Goal: Information Seeking & Learning: Check status

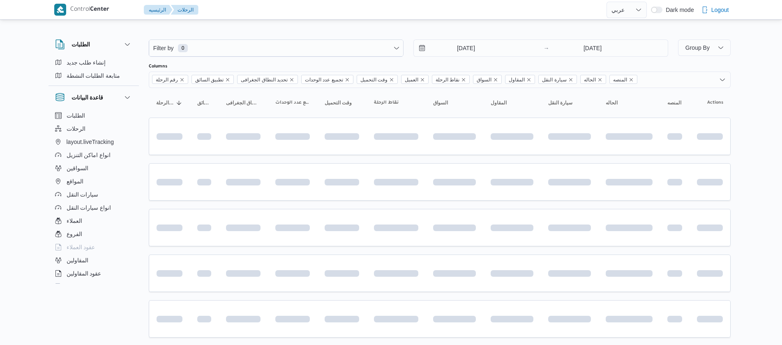
select select "ar"
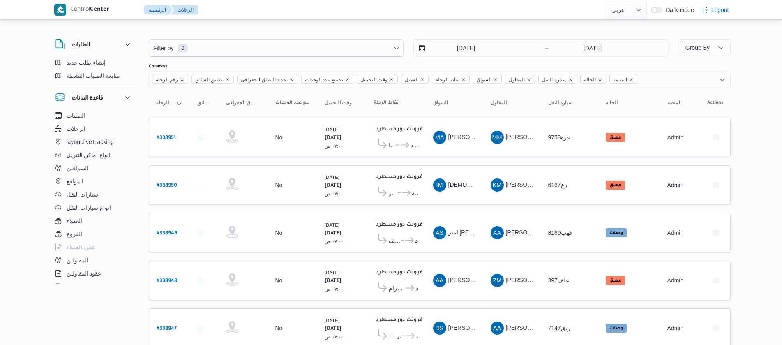
click at [448, 37] on div "Filter by 0 15/9/2025 → 22/9/2025" at bounding box center [408, 48] width 529 height 27
click at [455, 46] on input "15/9/2025" at bounding box center [460, 48] width 93 height 16
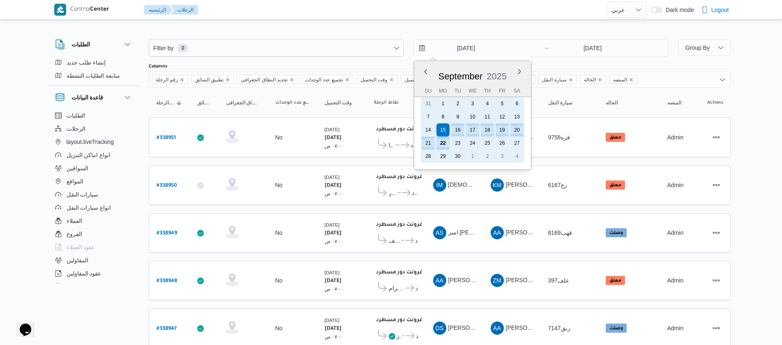
click at [448, 143] on div "22" at bounding box center [442, 142] width 13 height 13
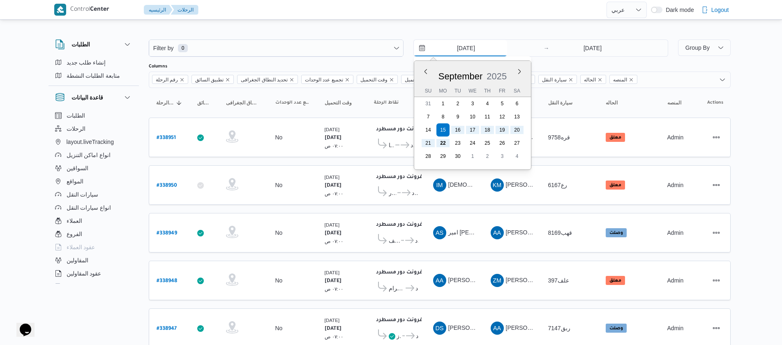
type input "22/9/2025"
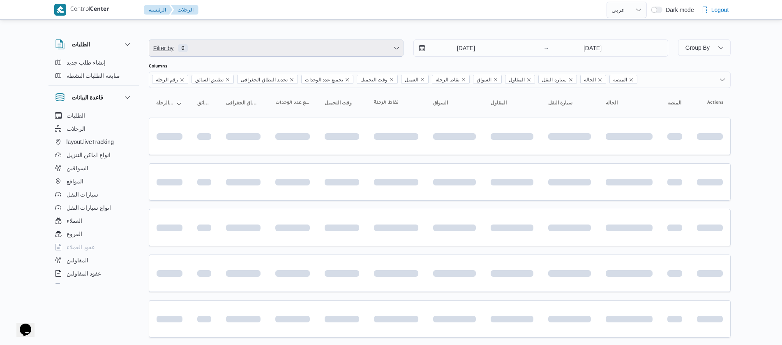
click at [299, 51] on span "Filter by 0" at bounding box center [276, 48] width 254 height 16
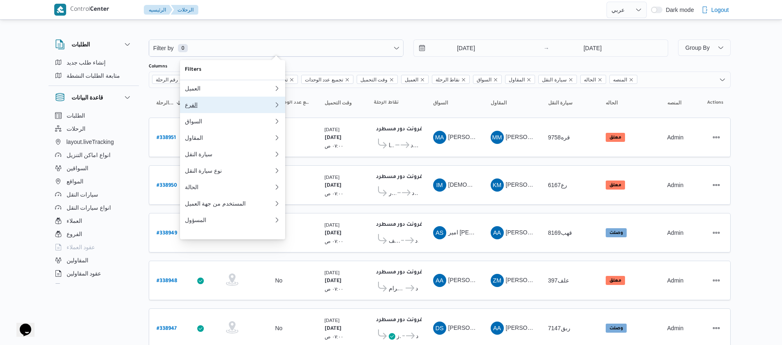
click at [199, 106] on div "الفرع" at bounding box center [229, 104] width 89 height 7
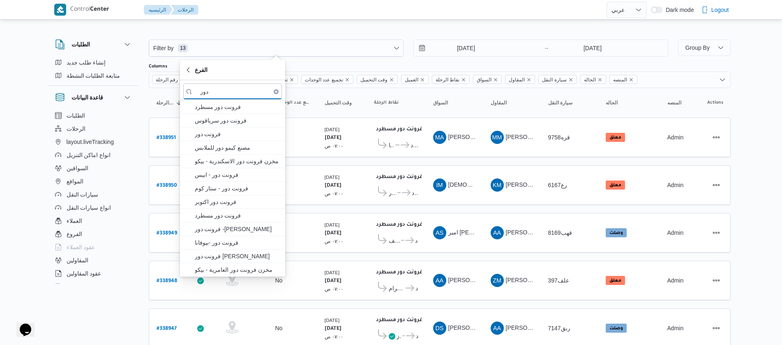
type input "دور"
click at [199, 106] on span "فرونت دور مسطرد" at bounding box center [237, 107] width 85 height 10
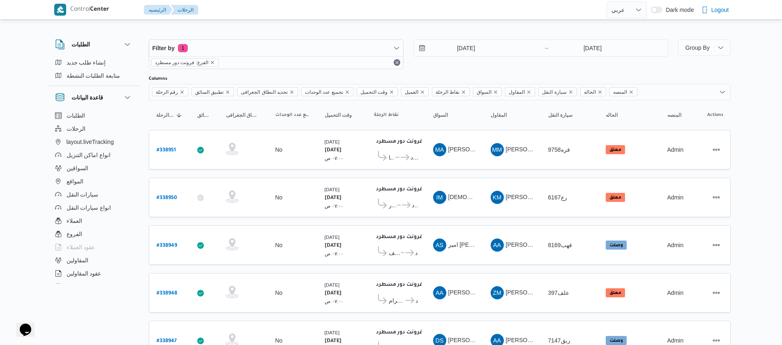
click at [138, 117] on div "الطلبات الرحلات layout.liveTracking انواع اماكن التنزيل السواقين المواقع سيارات…" at bounding box center [93, 198] width 90 height 178
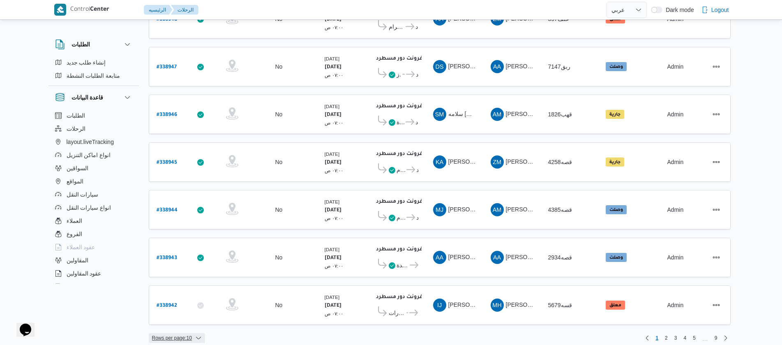
click at [191, 333] on span "Rows per page : 10" at bounding box center [172, 338] width 40 height 10
click at [188, 313] on span "20 rows" at bounding box center [187, 309] width 26 height 7
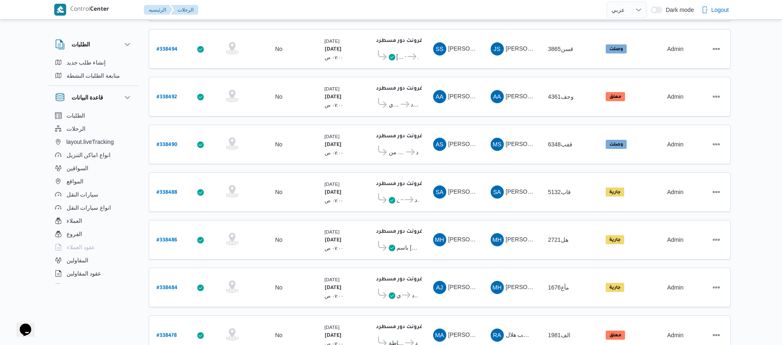
scroll to position [742, 0]
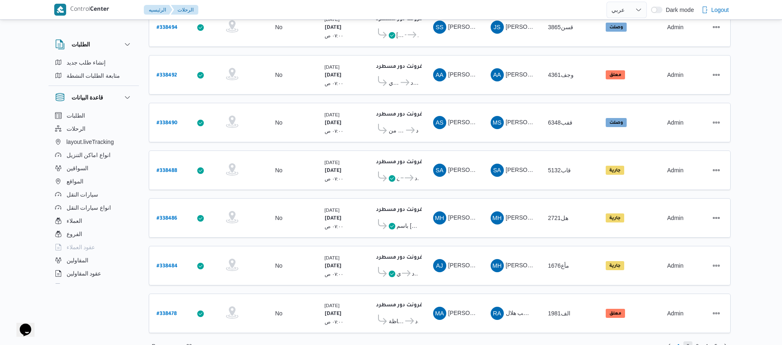
click at [690, 341] on span "2" at bounding box center [687, 346] width 9 height 10
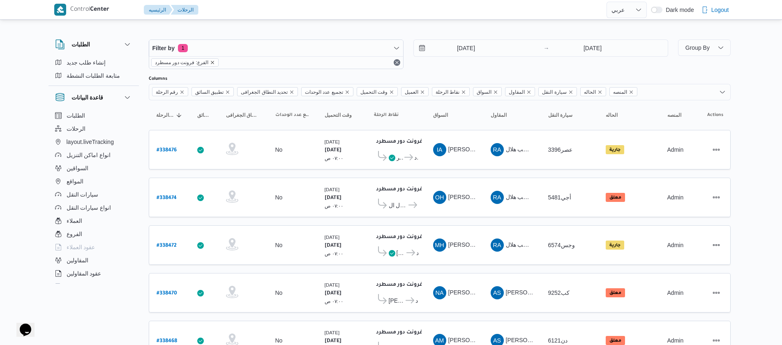
click at [210, 63] on icon "remove selected entity" at bounding box center [212, 62] width 5 height 5
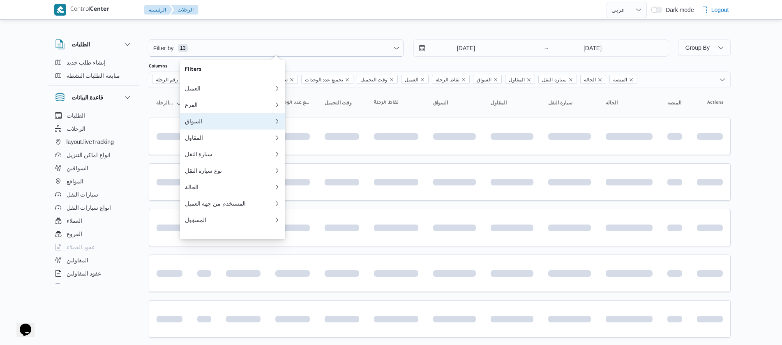
click at [201, 124] on div "السواق" at bounding box center [229, 121] width 89 height 7
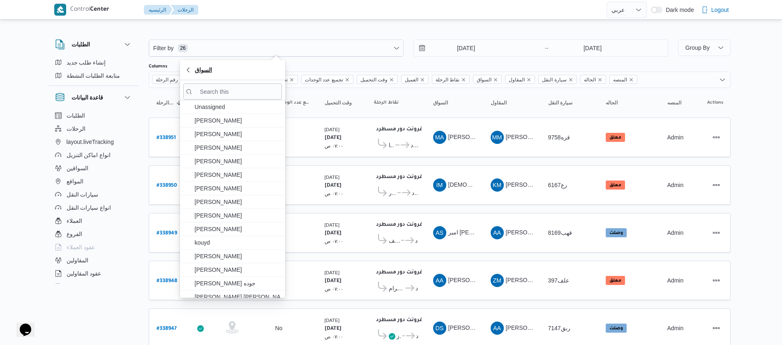
click at [210, 70] on span "السواق" at bounding box center [203, 70] width 17 height 10
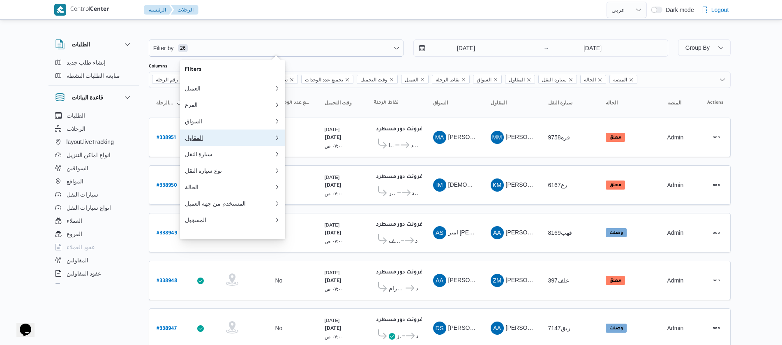
click at [195, 146] on button "المقاول" at bounding box center [232, 137] width 105 height 16
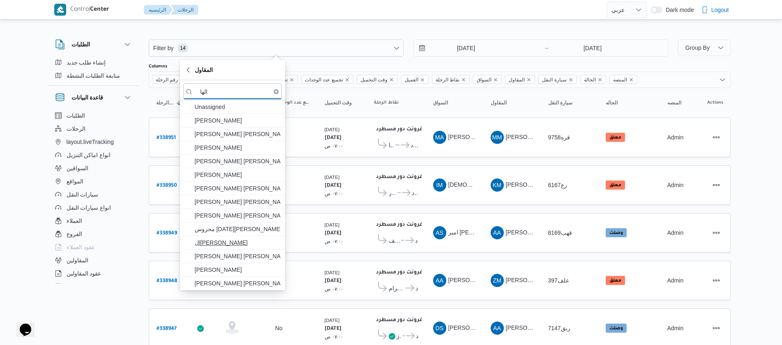
type input "الها"
click at [221, 243] on span "الهامي محمد خالد علي" at bounding box center [237, 242] width 85 height 10
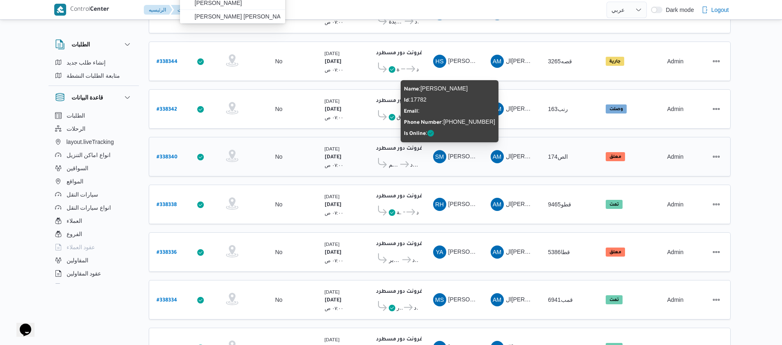
scroll to position [308, 0]
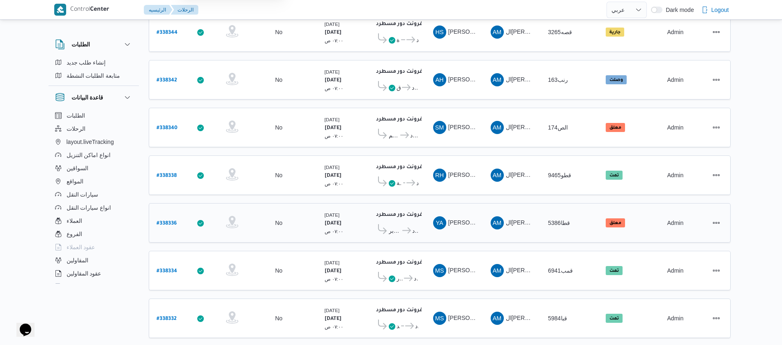
click at [173, 216] on table "رقم الرحلة Click to sort in ascending order تطبيق السائق Click to sort in ascen…" at bounding box center [440, 116] width 582 height 649
click at [158, 221] on b "# 338336" at bounding box center [167, 224] width 20 height 6
select select "ar"
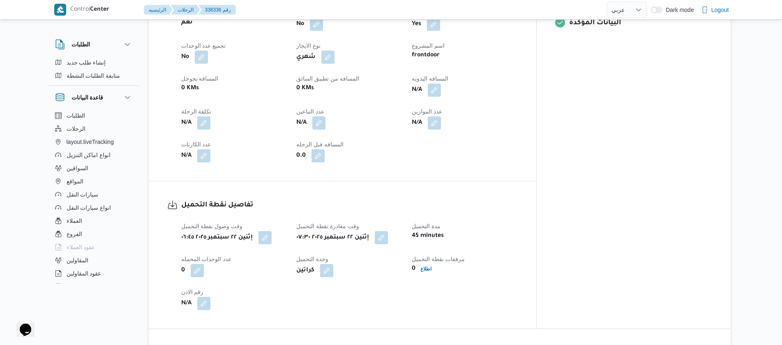
scroll to position [370, 0]
click at [262, 235] on button "button" at bounding box center [264, 236] width 13 height 13
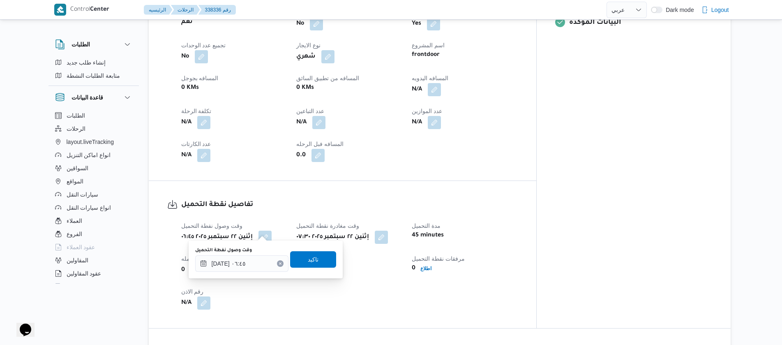
click at [279, 263] on icon "Clear input" at bounding box center [280, 263] width 3 height 3
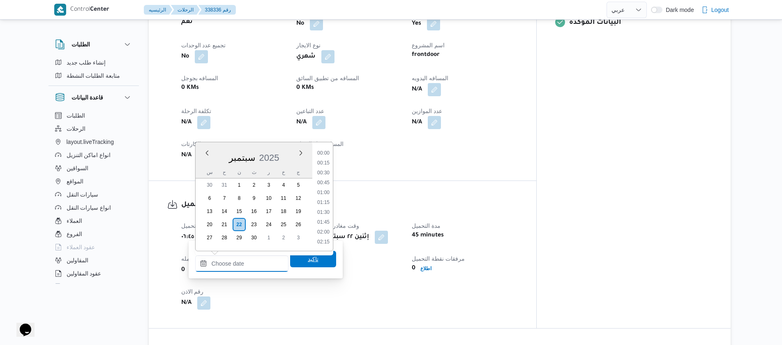
scroll to position [384, 0]
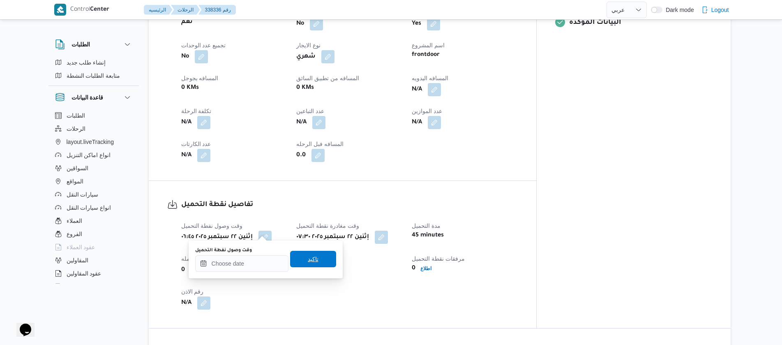
click at [314, 260] on span "تاكيد" at bounding box center [313, 259] width 46 height 16
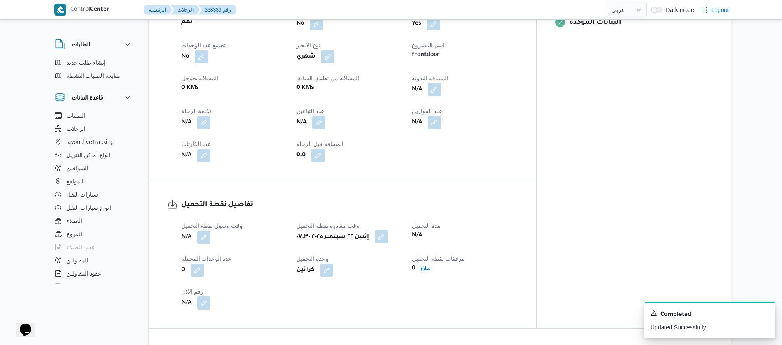
click at [388, 234] on button "button" at bounding box center [381, 236] width 13 height 13
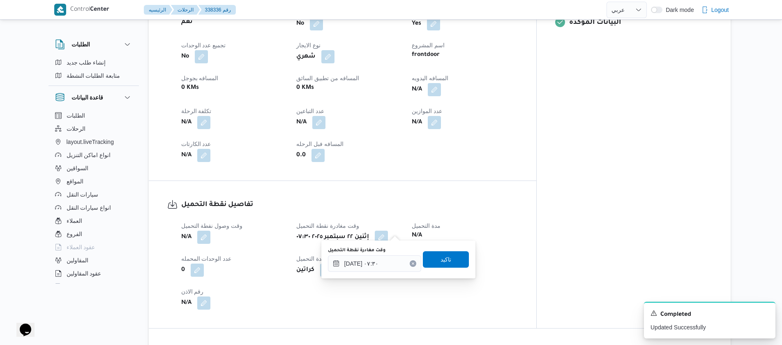
click at [412, 263] on icon "Clear input" at bounding box center [413, 263] width 2 height 2
click at [428, 261] on span "تاكيد" at bounding box center [446, 259] width 46 height 16
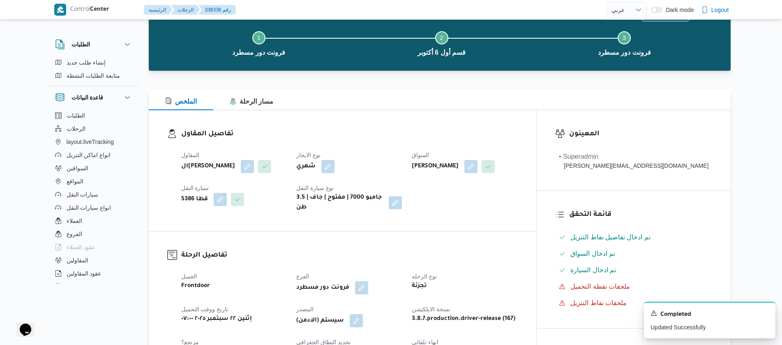
scroll to position [0, 0]
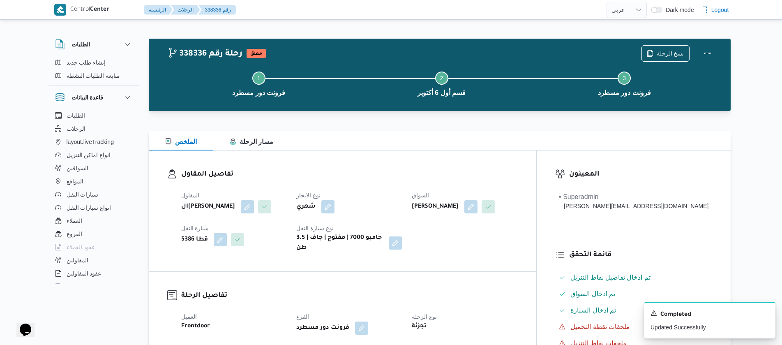
select select "ar"
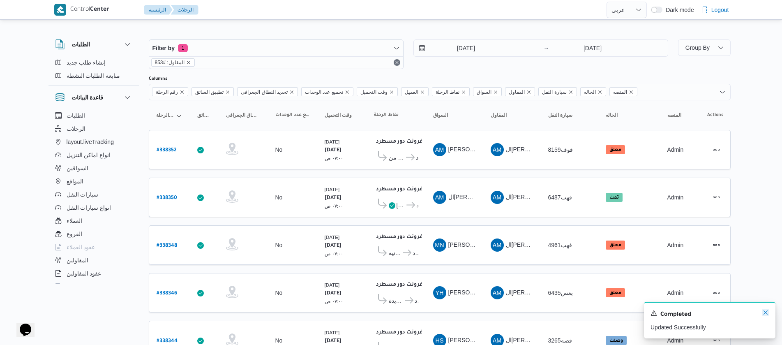
click at [764, 312] on icon "Dismiss toast" at bounding box center [765, 312] width 7 height 7
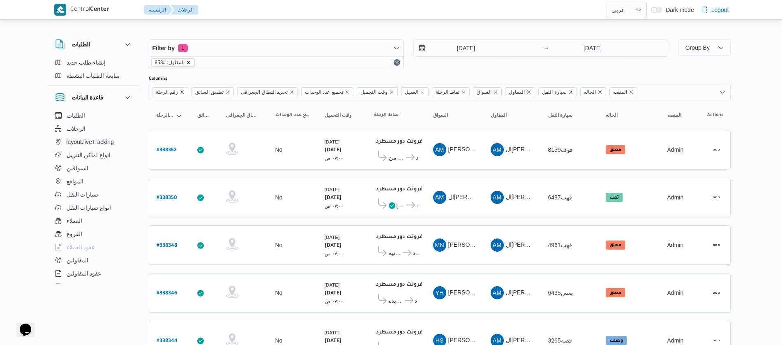
click at [187, 63] on icon "remove selected entity" at bounding box center [188, 62] width 5 height 5
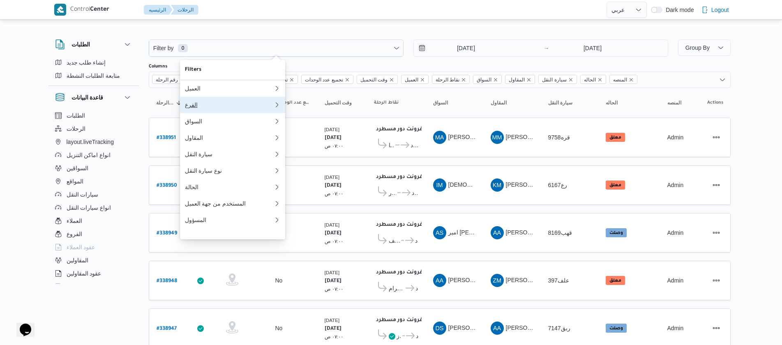
click at [184, 110] on button "الفرع" at bounding box center [232, 105] width 105 height 16
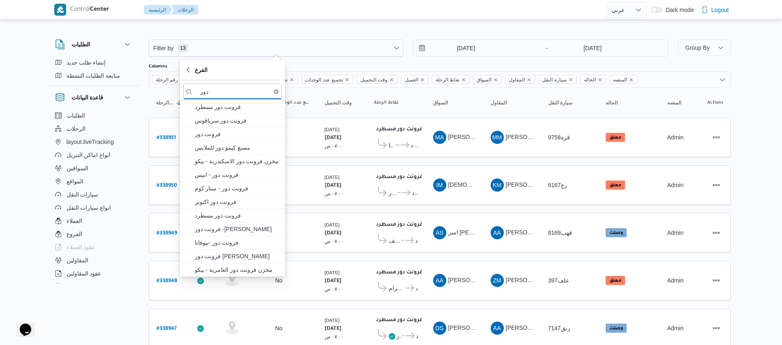
type input "دور"
click at [184, 110] on span "فرونت دور مسطرد" at bounding box center [232, 106] width 99 height 13
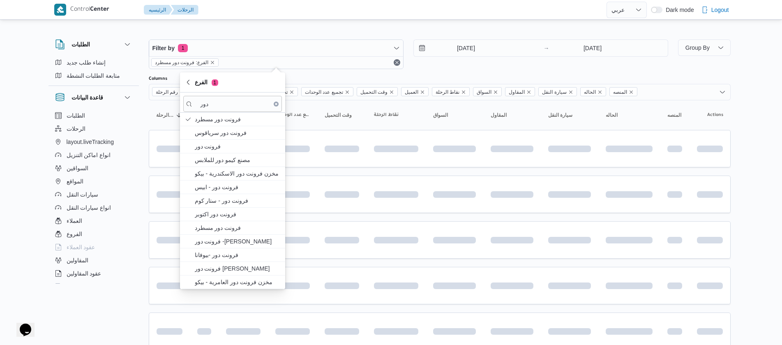
click at [143, 105] on div "الطلبات إنشاء طلب جديد متابعة الطلبات النشطة قاعدة البيانات الطلبات الرحلات lay…" at bounding box center [97, 160] width 99 height 254
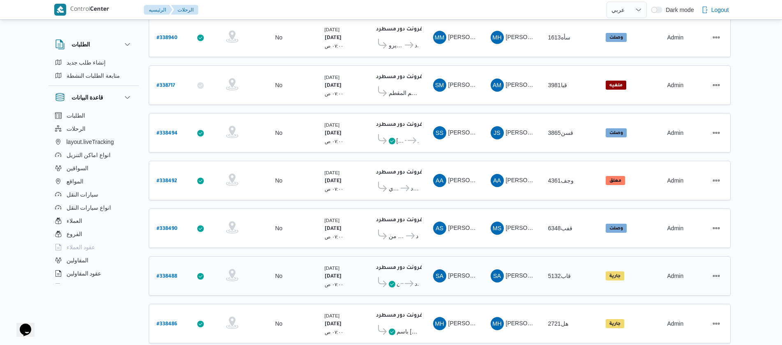
scroll to position [742, 0]
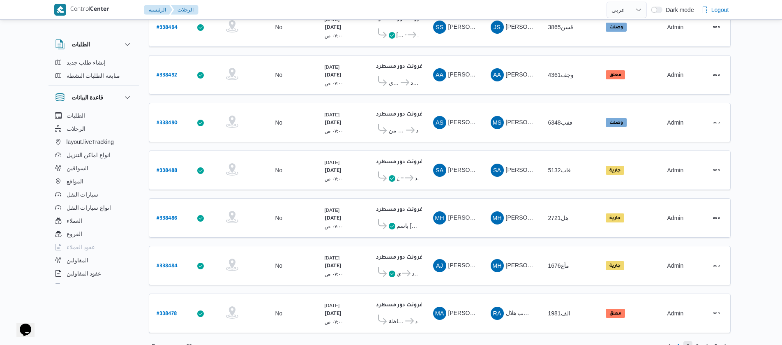
click at [684, 341] on span "2" at bounding box center [687, 346] width 9 height 10
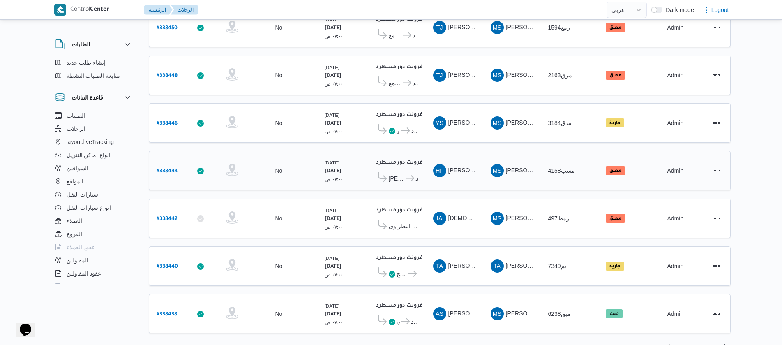
scroll to position [742, 0]
click at [699, 341] on span "3" at bounding box center [696, 346] width 9 height 10
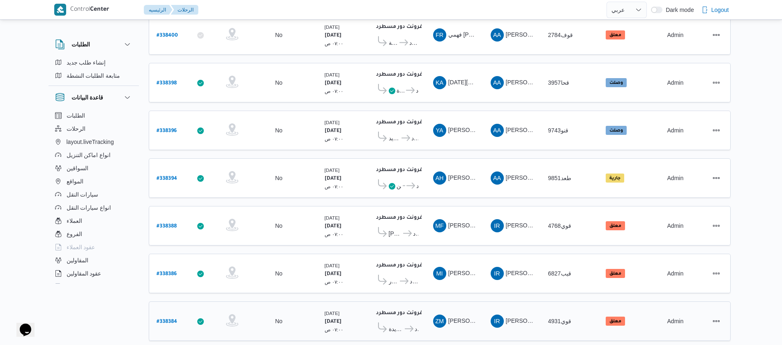
scroll to position [739, 0]
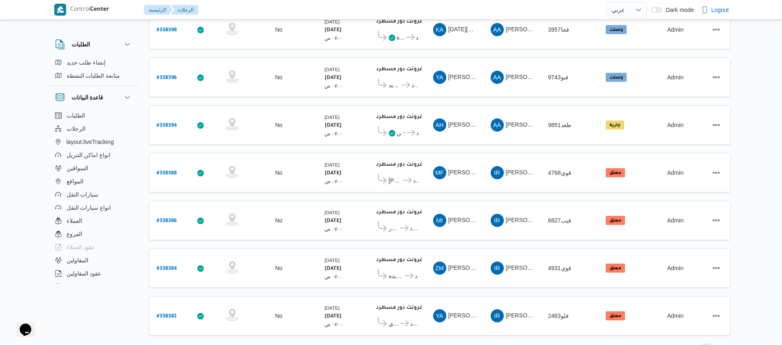
click at [708, 343] on span "4" at bounding box center [706, 348] width 9 height 10
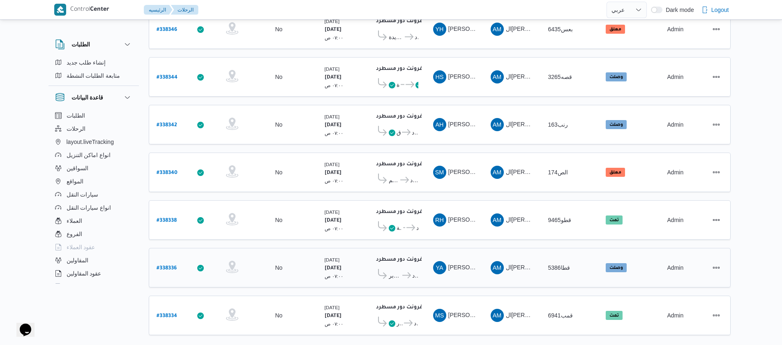
scroll to position [742, 0]
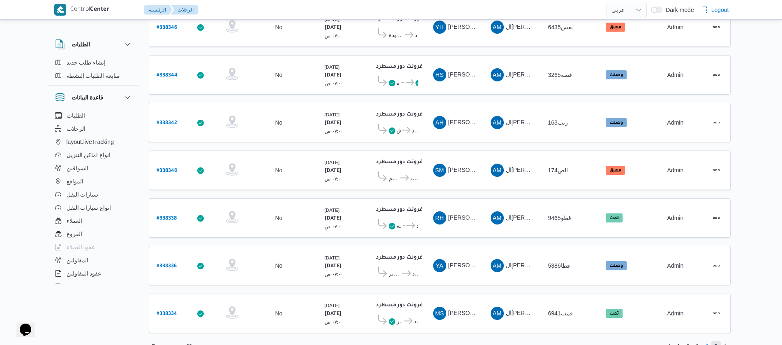
click at [718, 341] on span "5" at bounding box center [715, 346] width 9 height 10
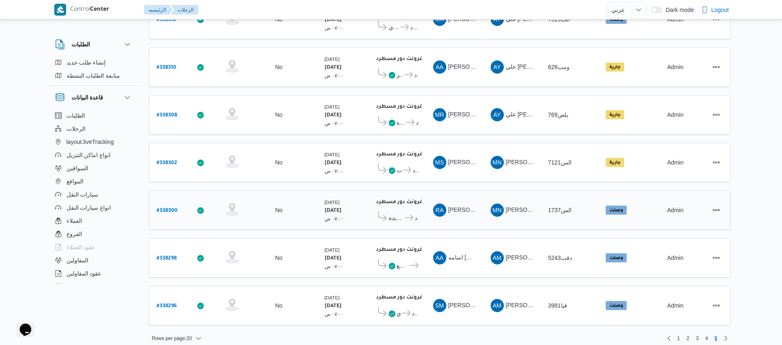
scroll to position [274, 0]
click at [679, 333] on span "1" at bounding box center [678, 338] width 3 height 10
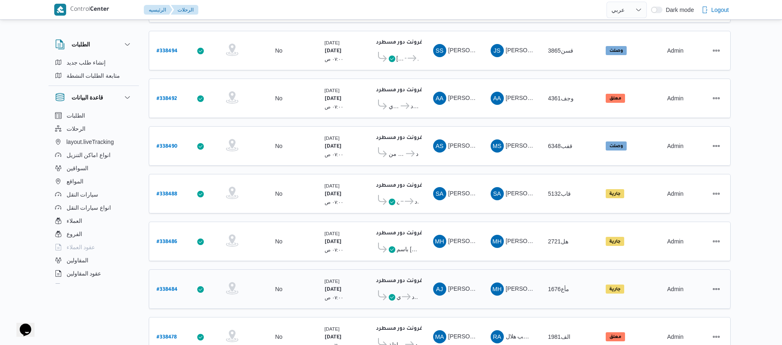
scroll to position [742, 0]
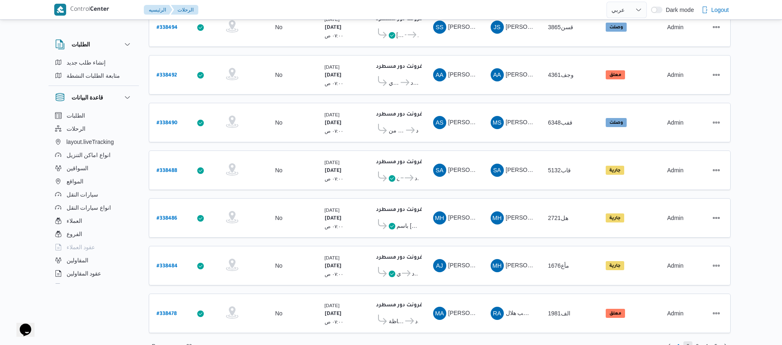
click at [688, 341] on span "2" at bounding box center [687, 346] width 3 height 10
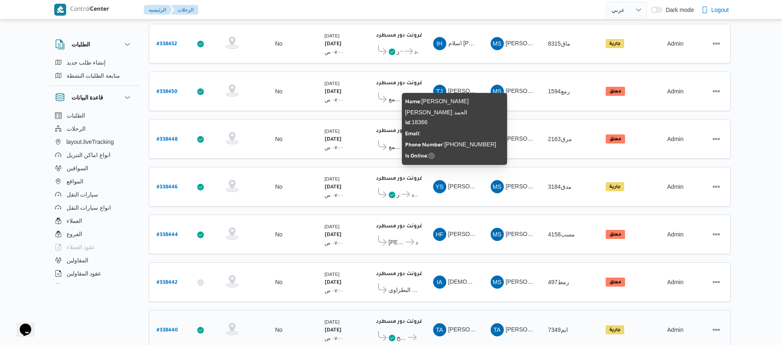
scroll to position [739, 0]
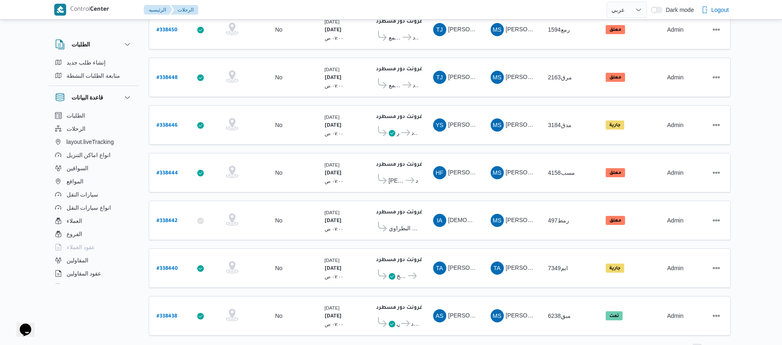
click at [695, 343] on span "3" at bounding box center [696, 348] width 9 height 10
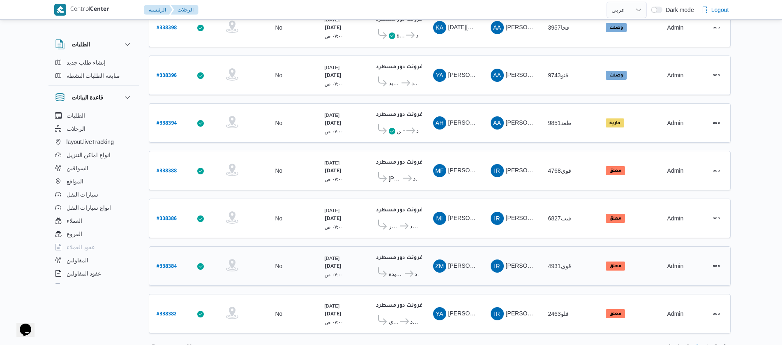
scroll to position [742, 0]
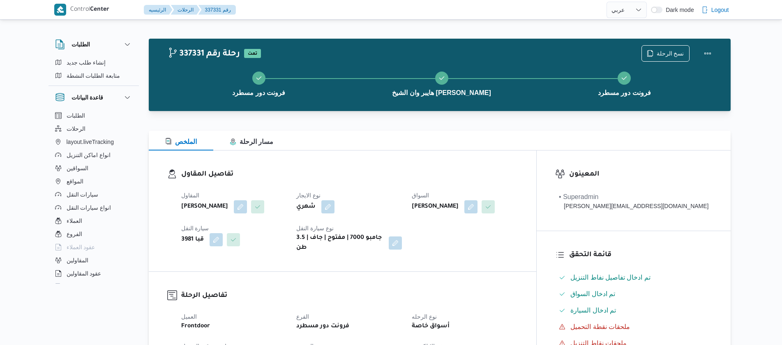
select select "ar"
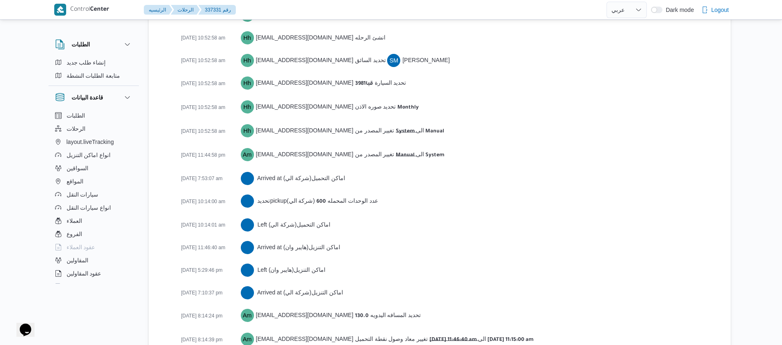
scroll to position [1323, 0]
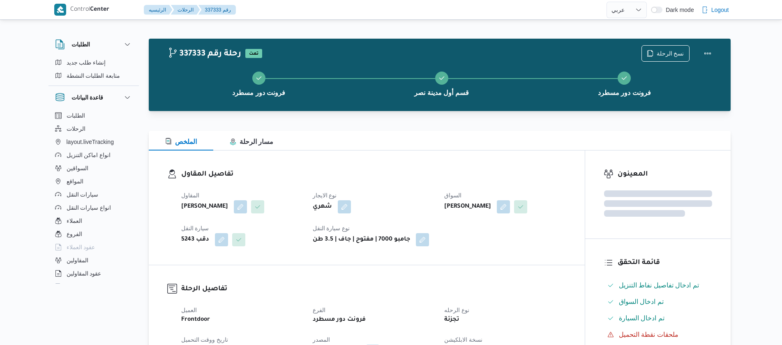
select select "ar"
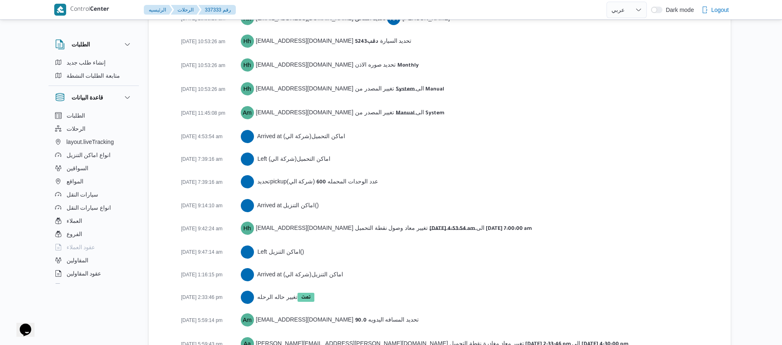
scroll to position [1346, 0]
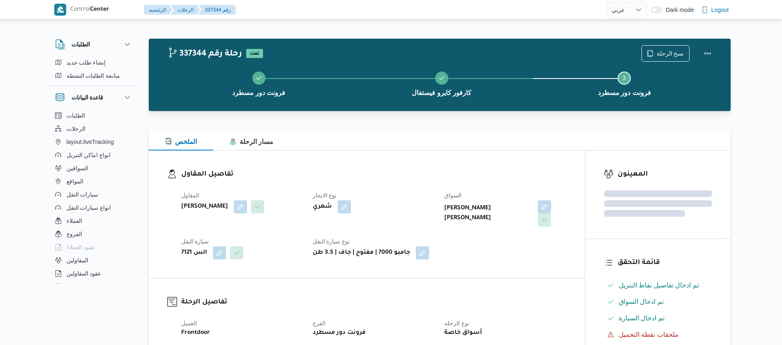
select select "ar"
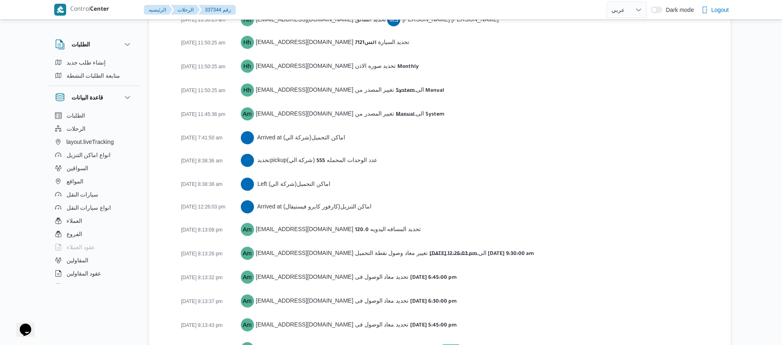
scroll to position [1313, 0]
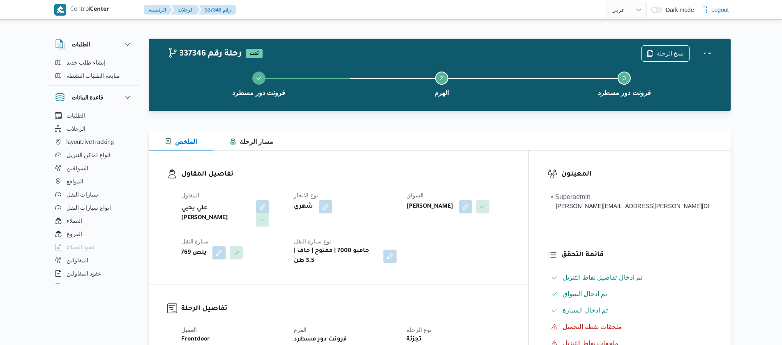
select select "ar"
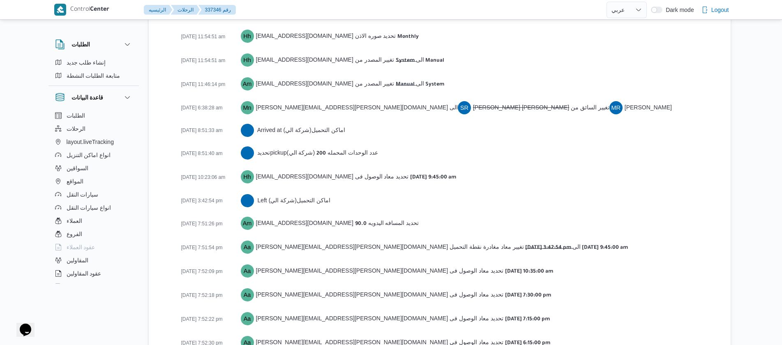
scroll to position [1346, 0]
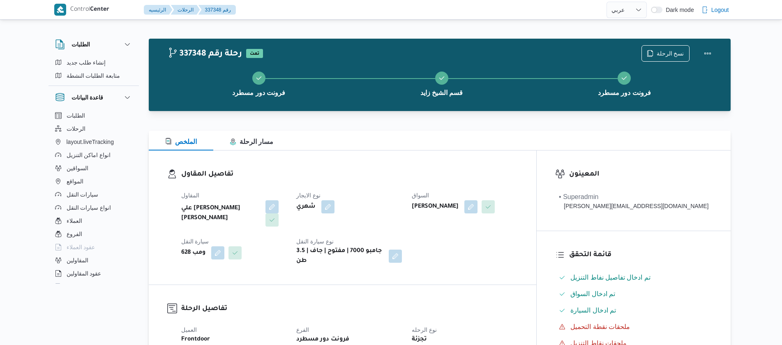
select select "ar"
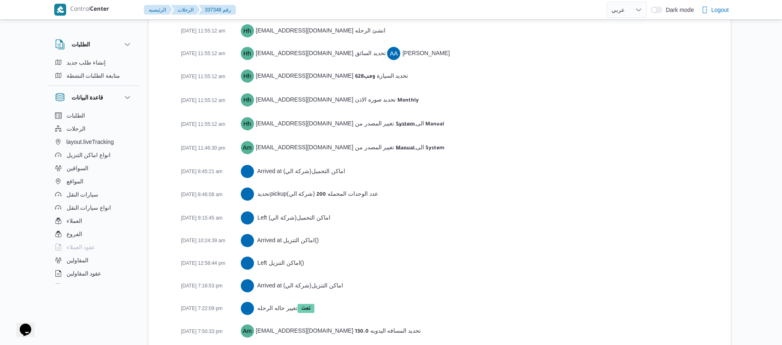
scroll to position [1277, 0]
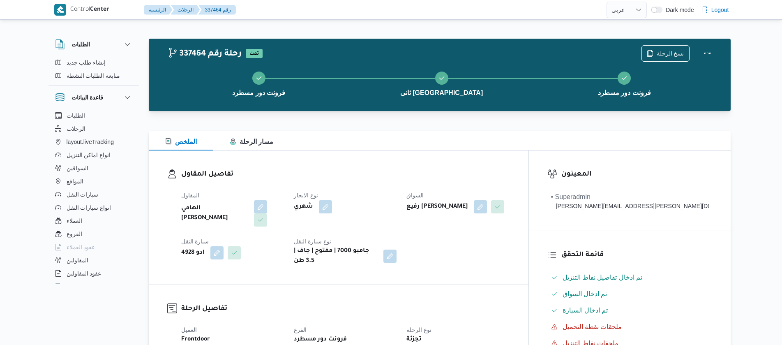
select select "ar"
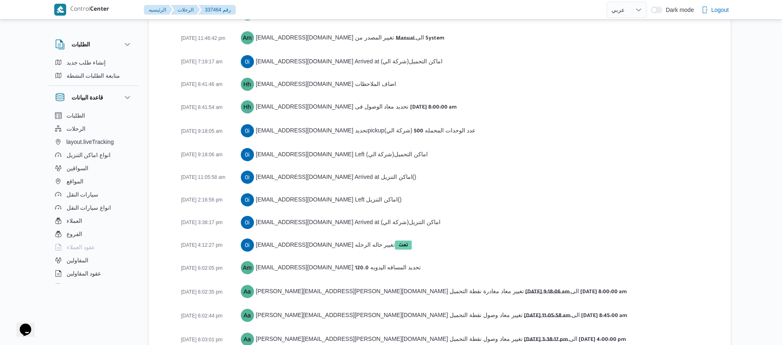
scroll to position [1391, 0]
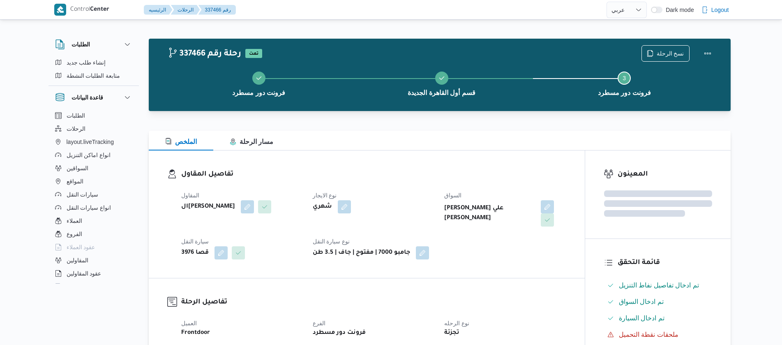
select select "ar"
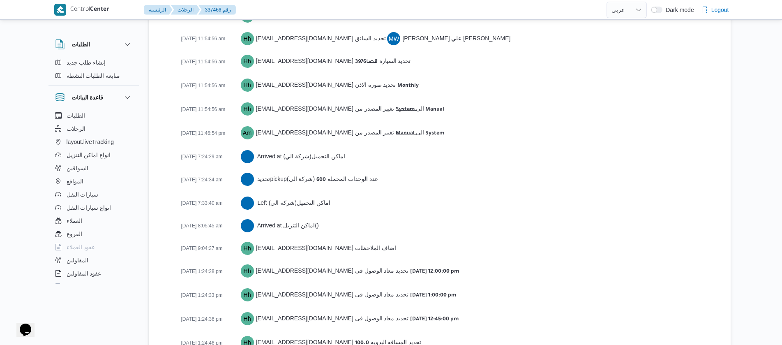
scroll to position [1300, 0]
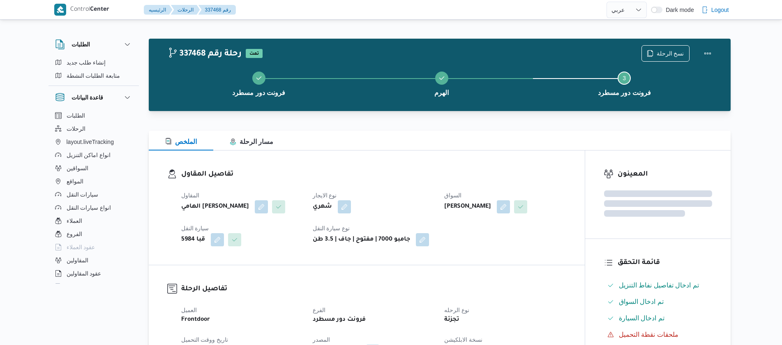
select select "ar"
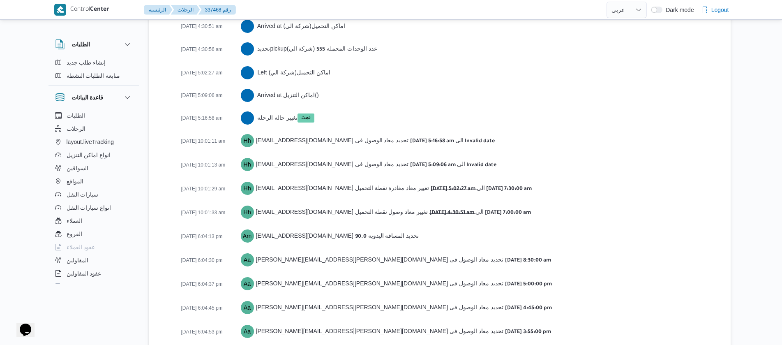
scroll to position [1269, 0]
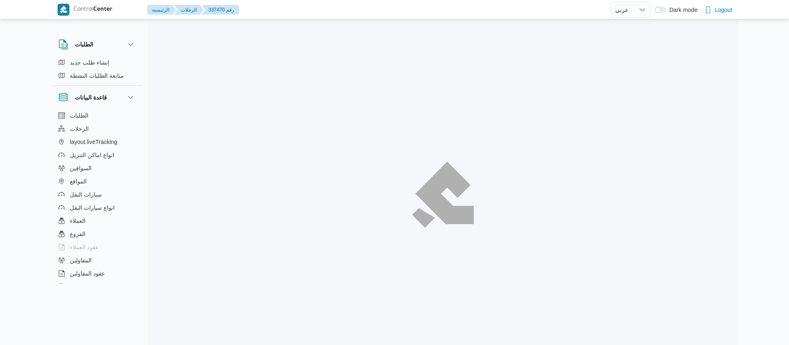
select select "ar"
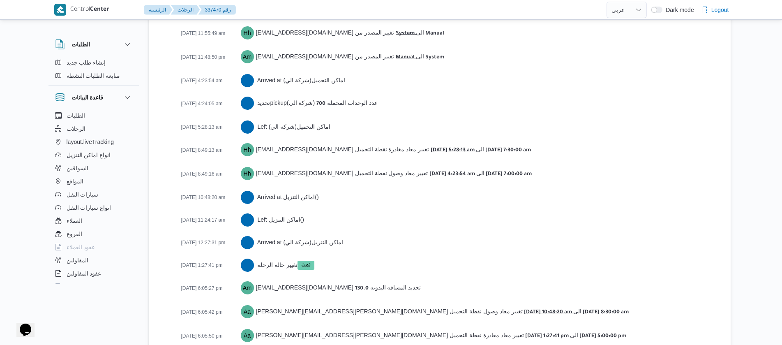
scroll to position [1392, 0]
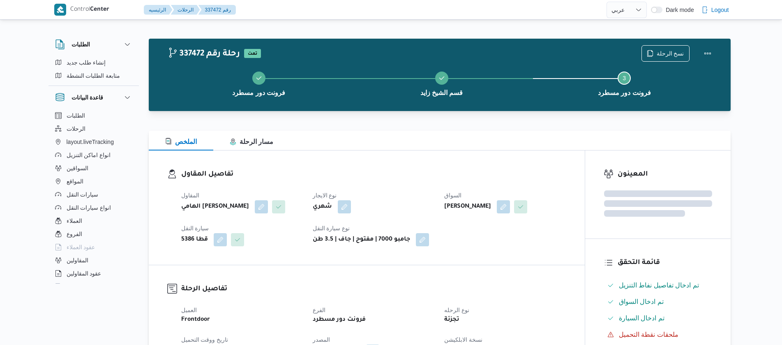
select select "ar"
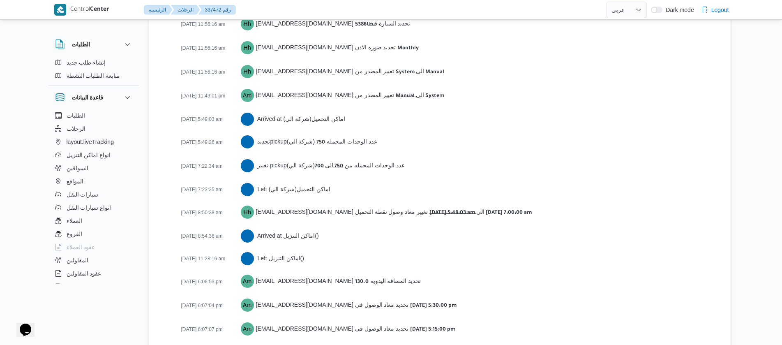
scroll to position [1346, 0]
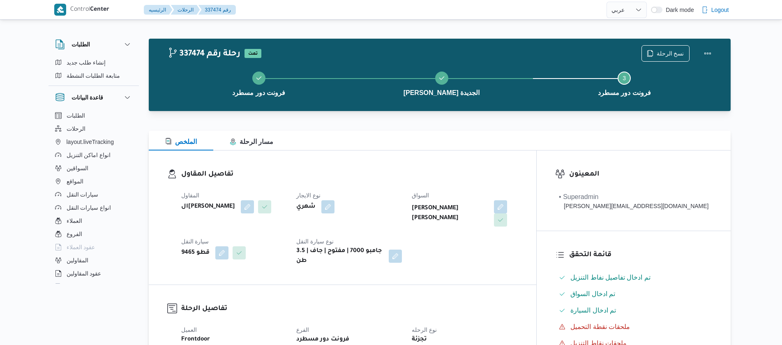
select select "ar"
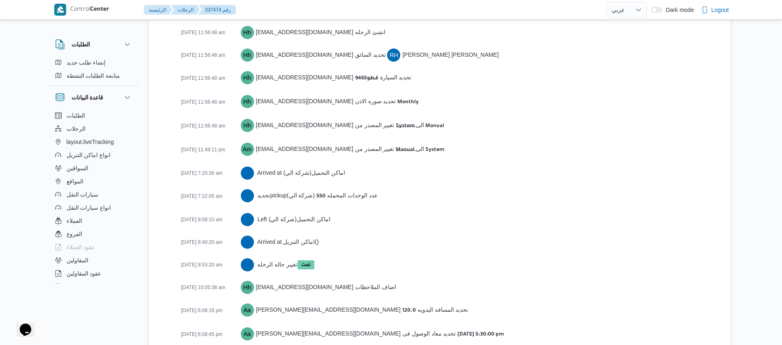
scroll to position [1300, 0]
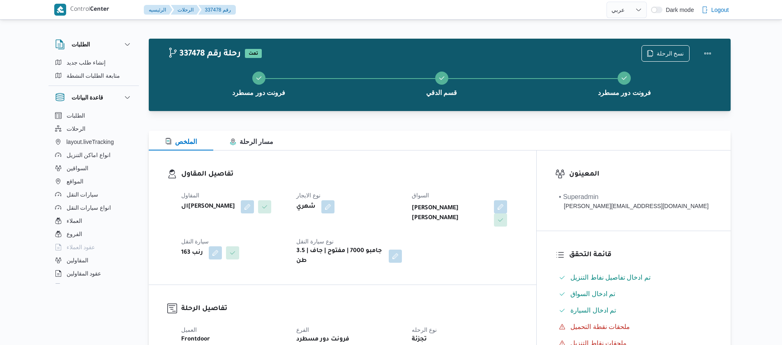
select select "ar"
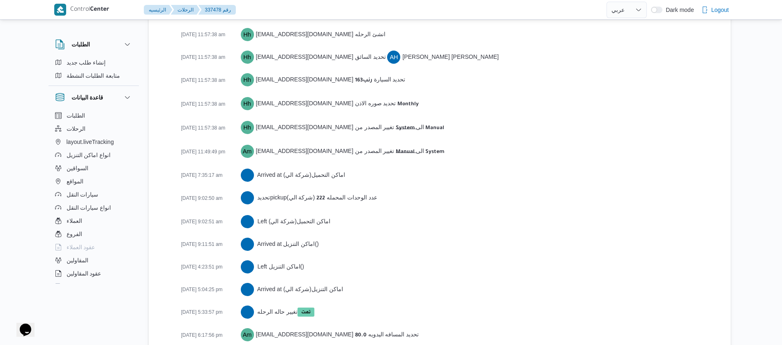
scroll to position [1290, 0]
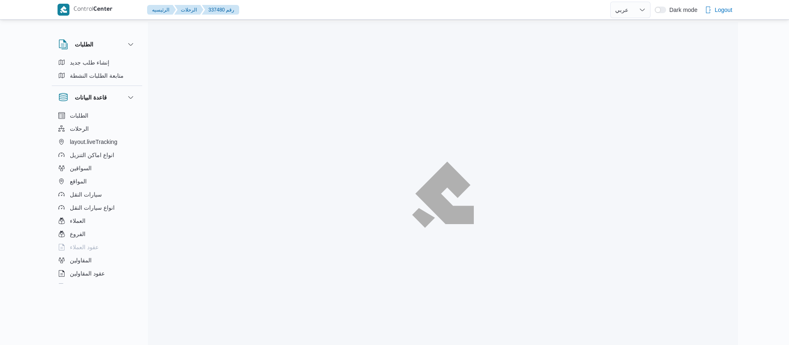
select select "ar"
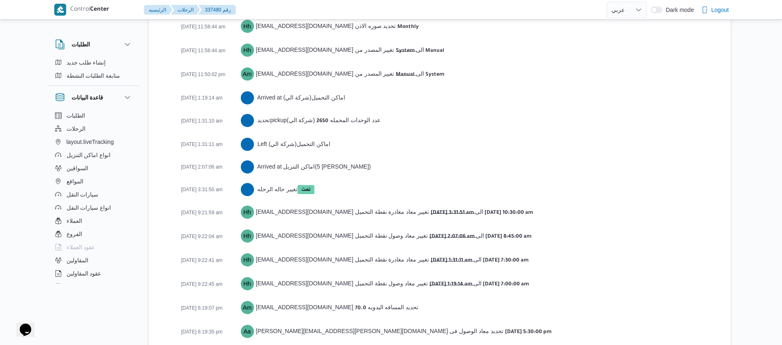
scroll to position [1403, 0]
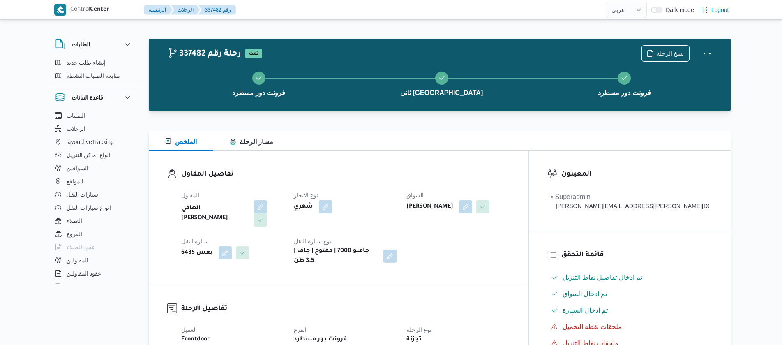
select select "ar"
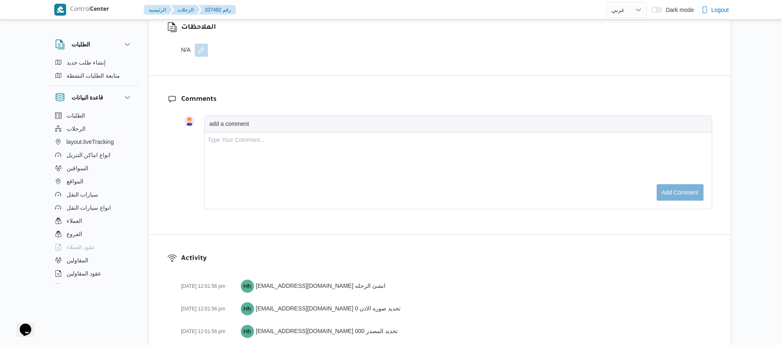
click at [488, 141] on div "Type Your Comment..." at bounding box center [458, 171] width 500 height 70
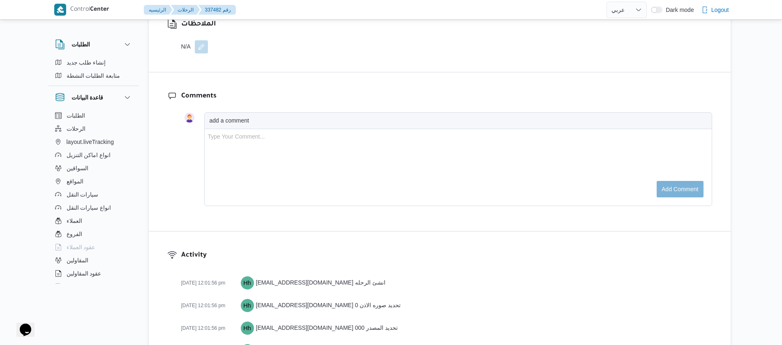
scroll to position [1391, 0]
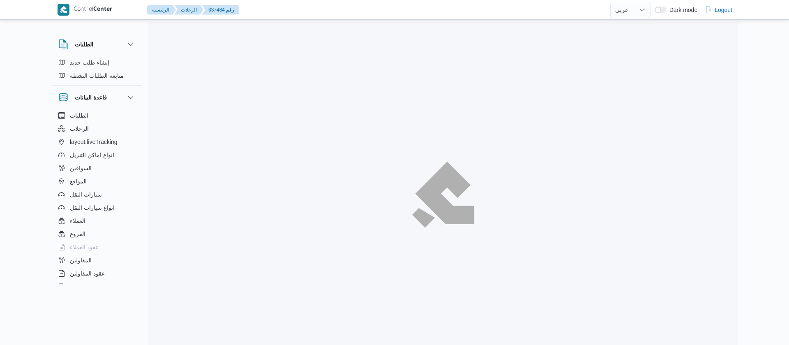
select select "ar"
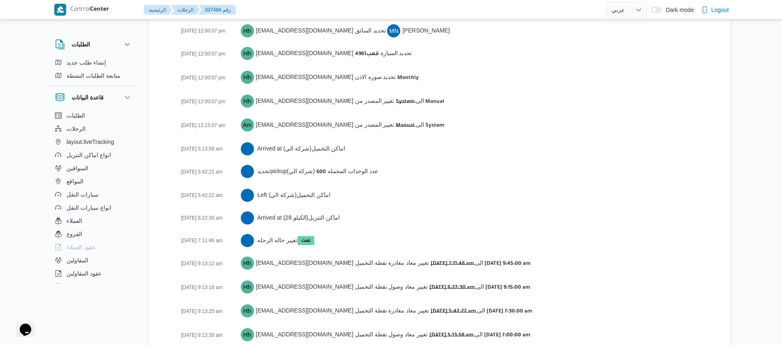
scroll to position [1382, 0]
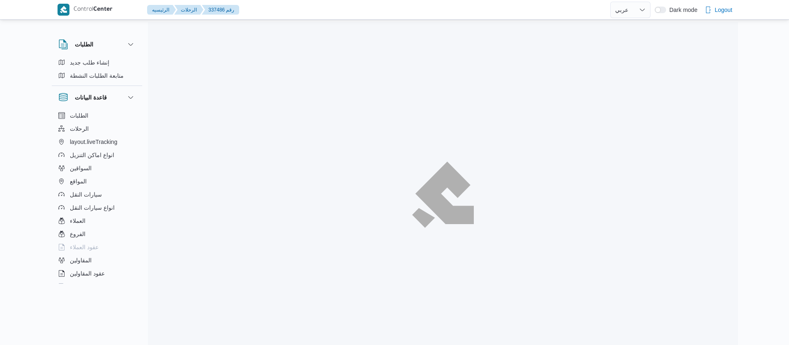
select select "ar"
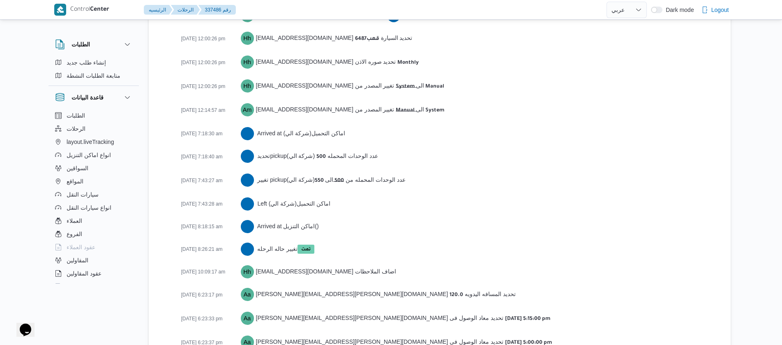
scroll to position [1323, 0]
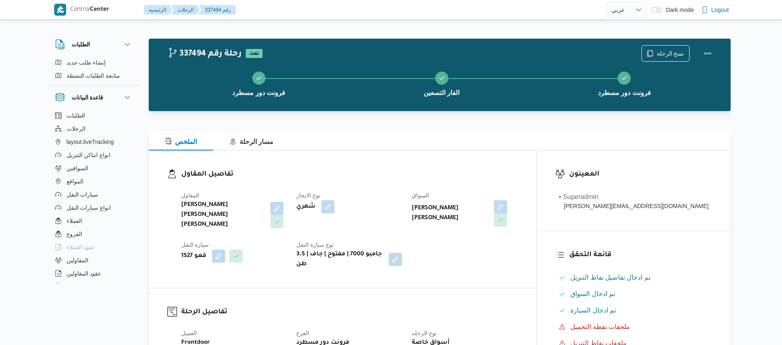
select select "ar"
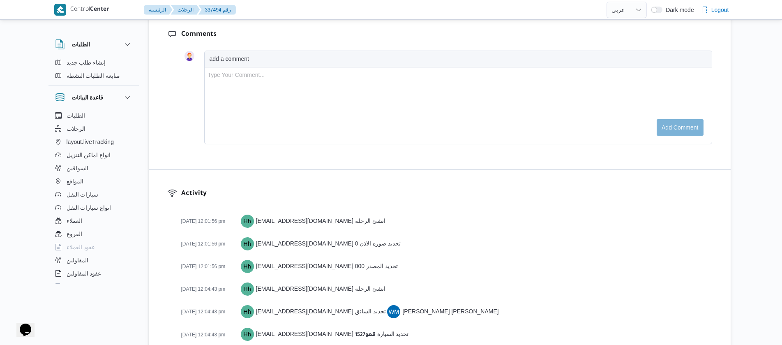
scroll to position [1336, 0]
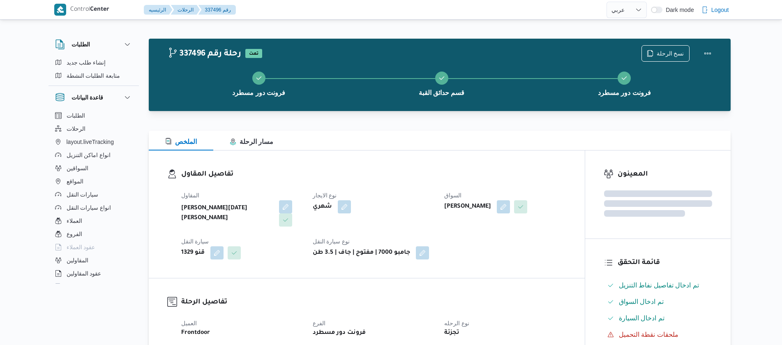
select select "ar"
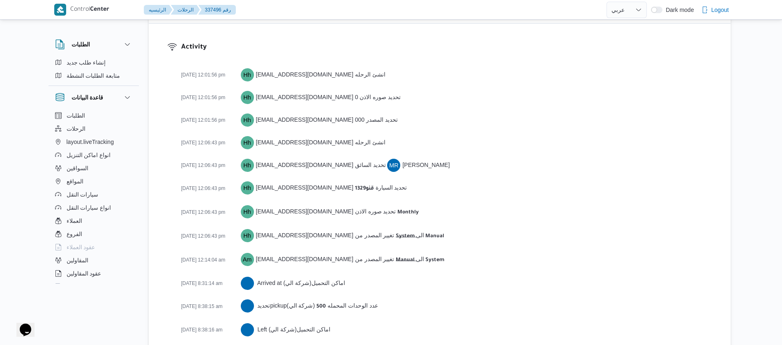
scroll to position [1336, 0]
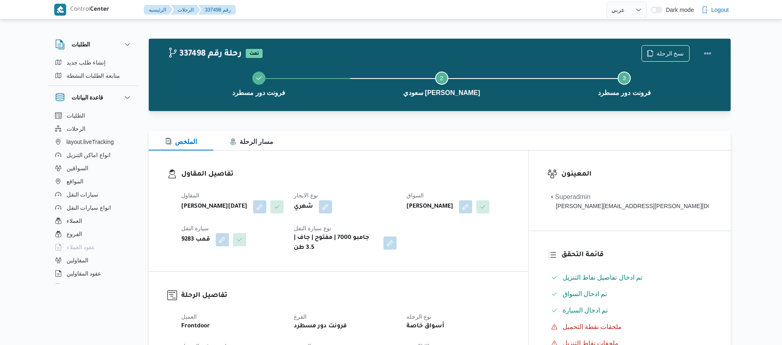
select select "ar"
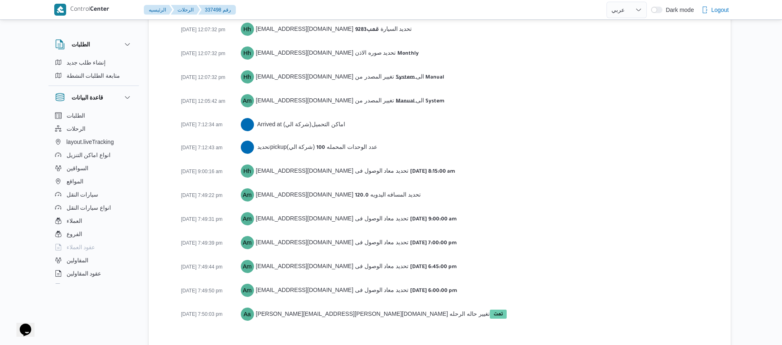
scroll to position [1291, 0]
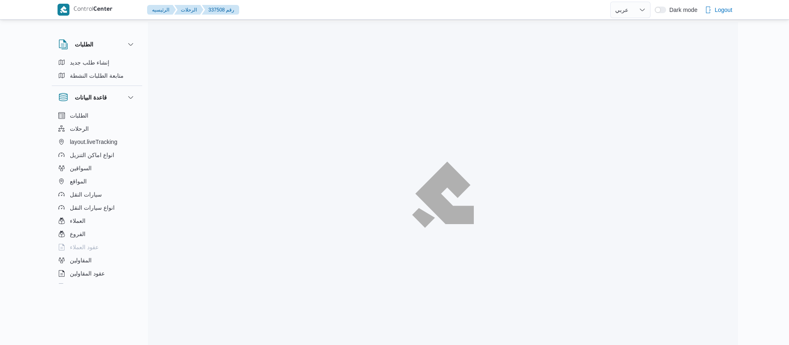
select select "ar"
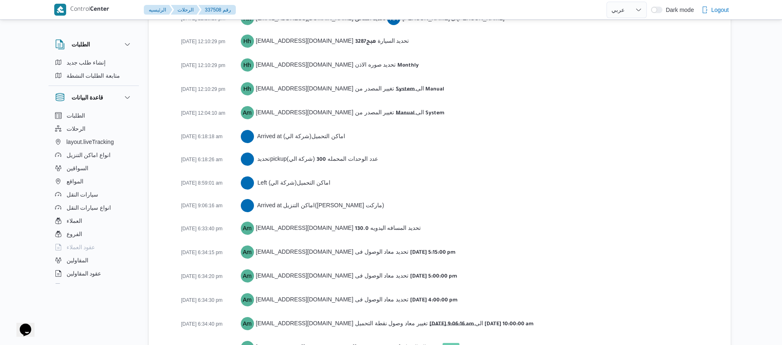
scroll to position [1313, 0]
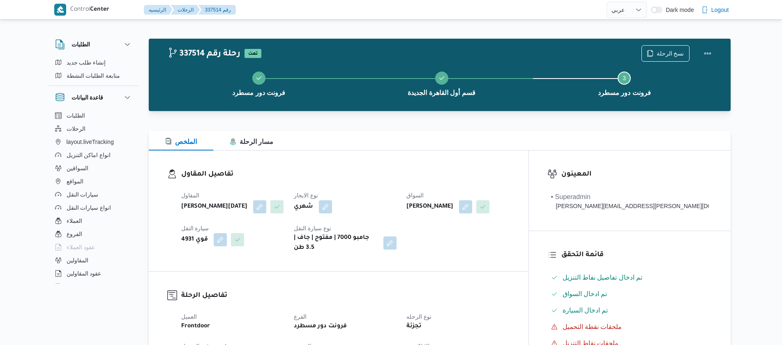
select select "ar"
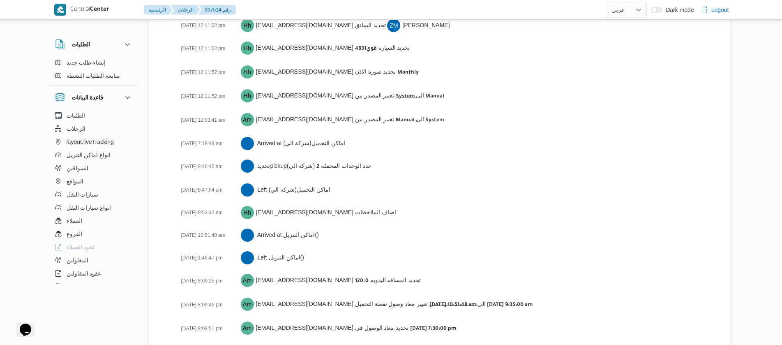
scroll to position [1359, 0]
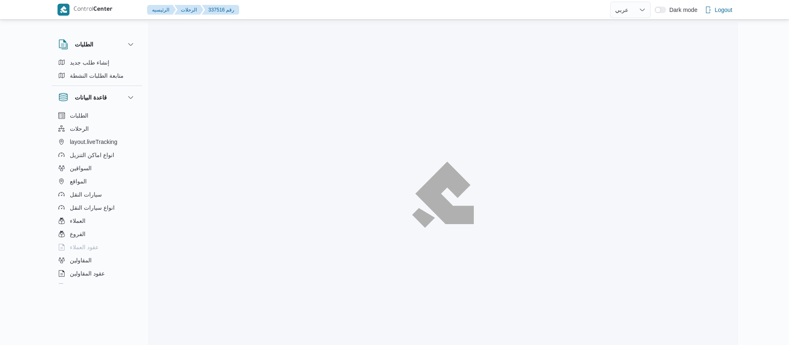
select select "ar"
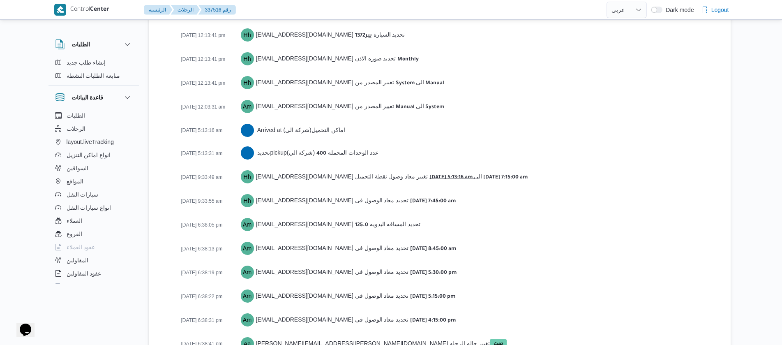
scroll to position [1190, 0]
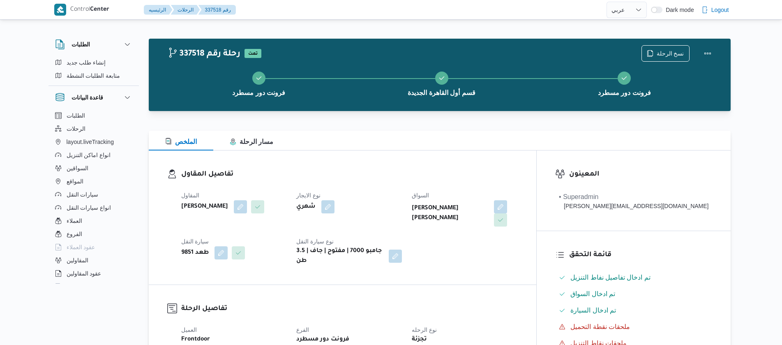
select select "ar"
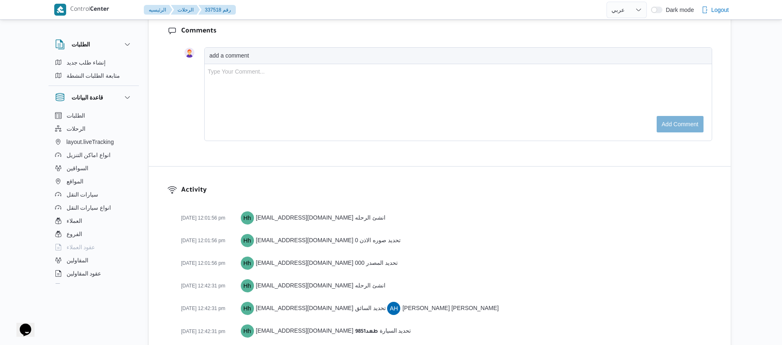
scroll to position [1345, 0]
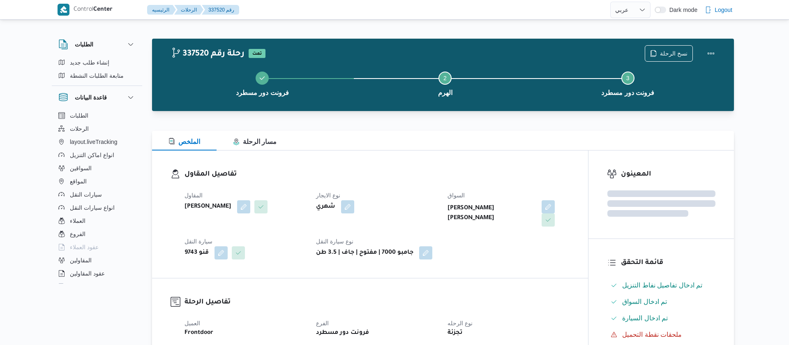
select select "ar"
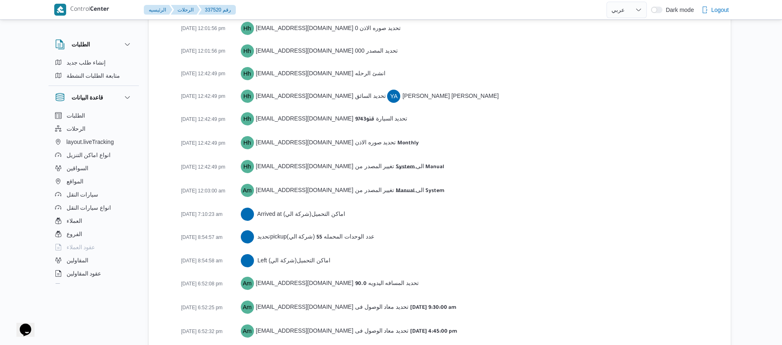
scroll to position [1290, 0]
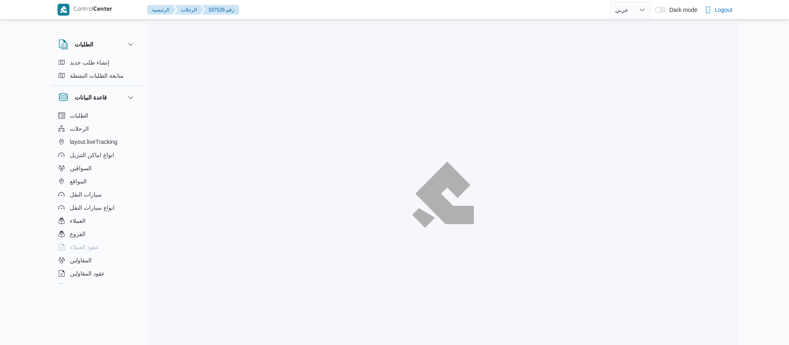
select select "ar"
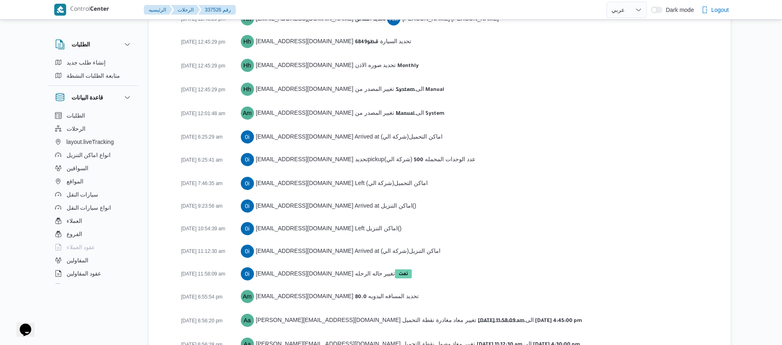
scroll to position [1323, 0]
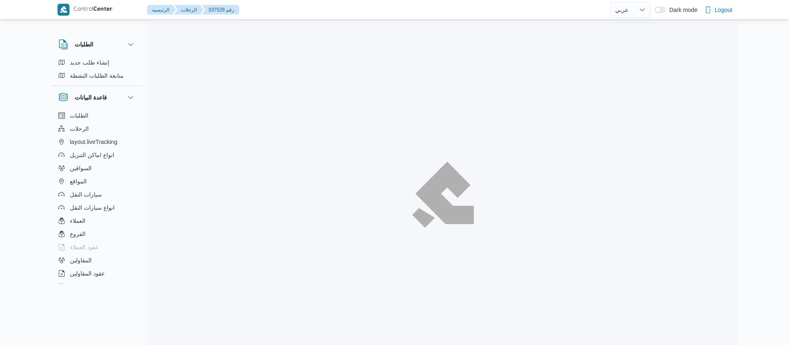
select select "ar"
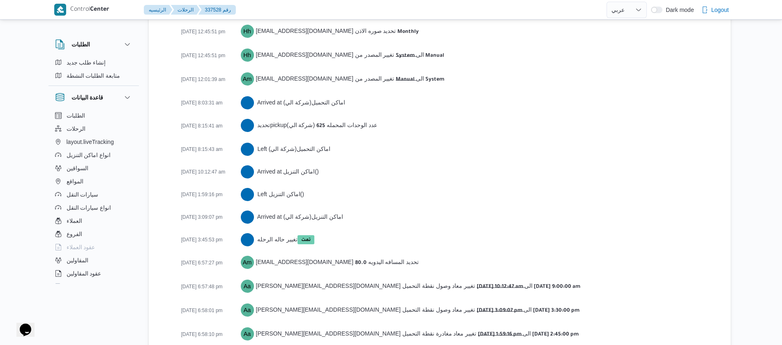
scroll to position [1254, 0]
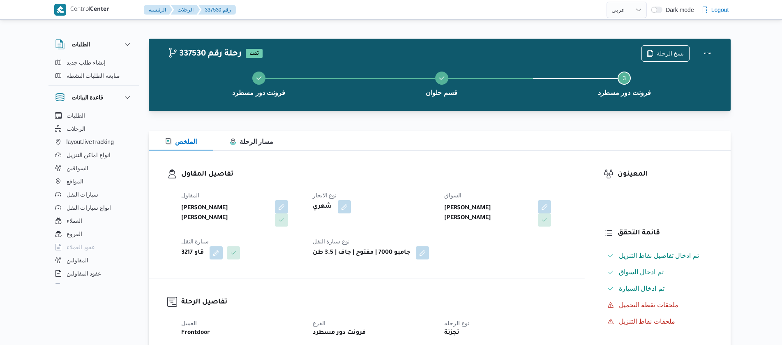
select select "ar"
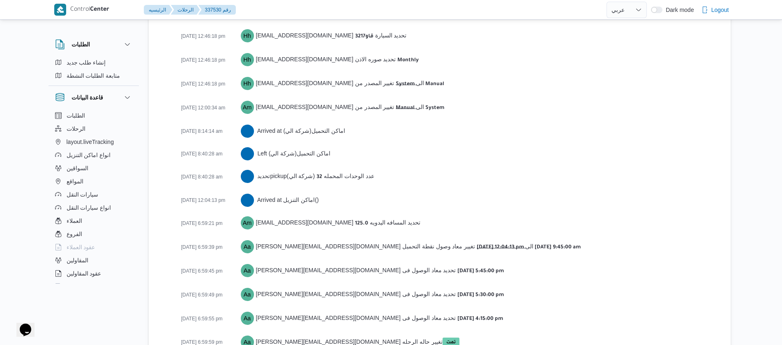
scroll to position [1232, 0]
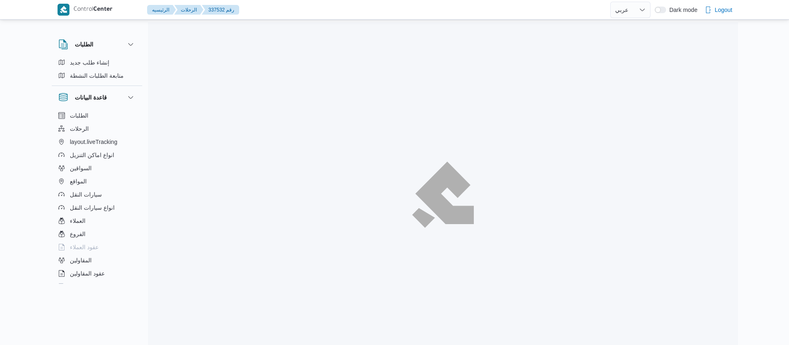
select select "ar"
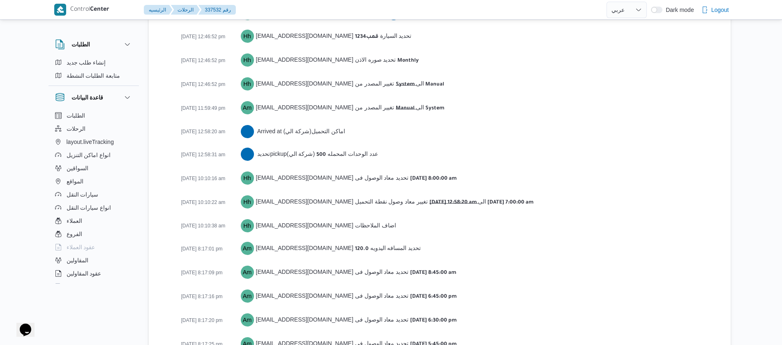
scroll to position [1323, 0]
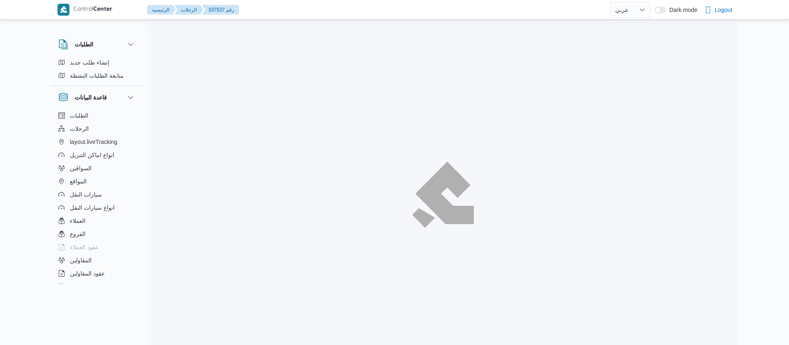
select select "ar"
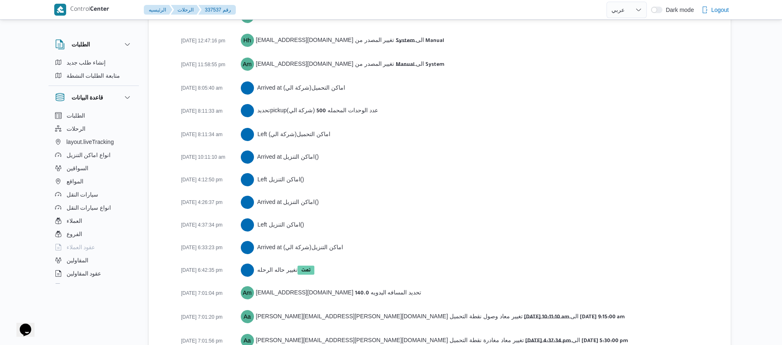
scroll to position [1413, 0]
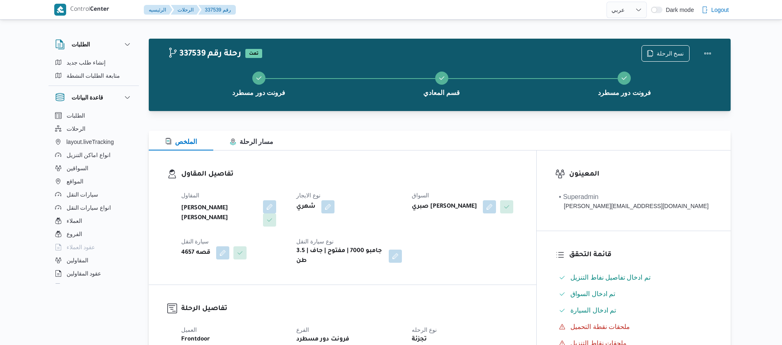
select select "ar"
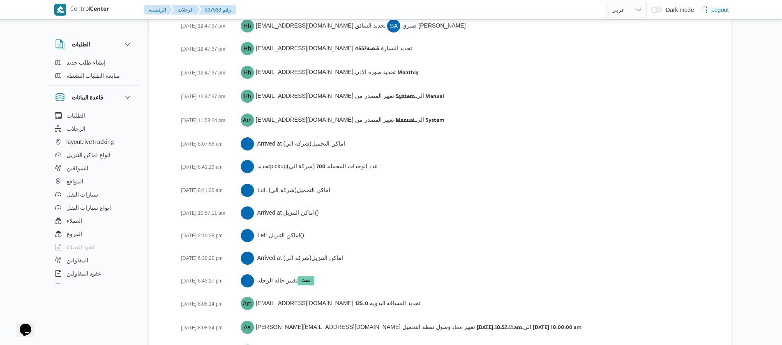
scroll to position [1300, 0]
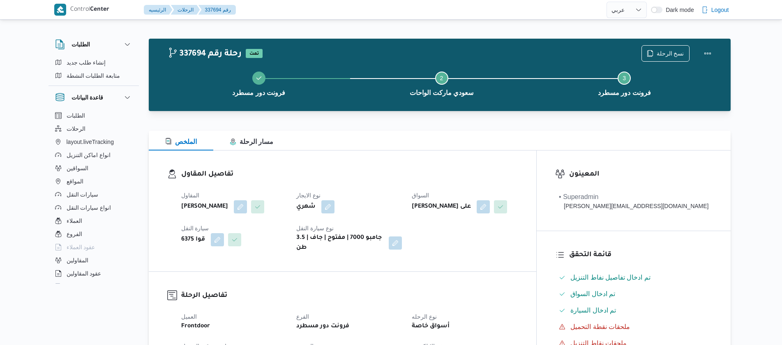
select select "ar"
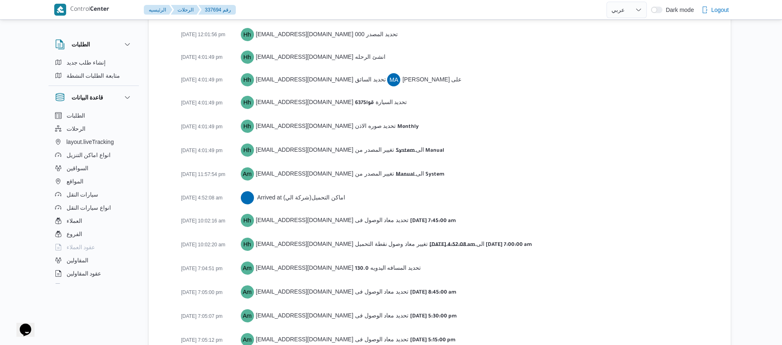
scroll to position [1291, 0]
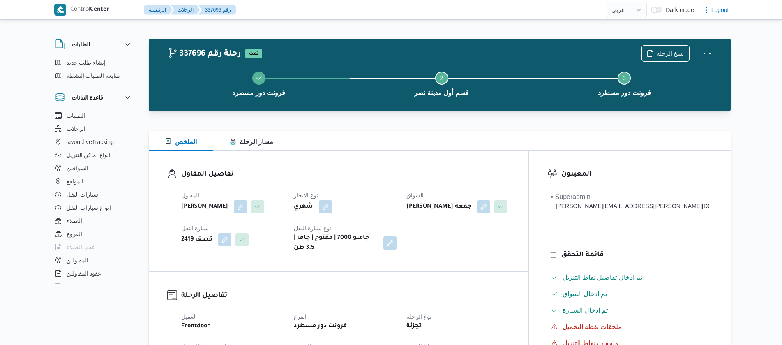
select select "ar"
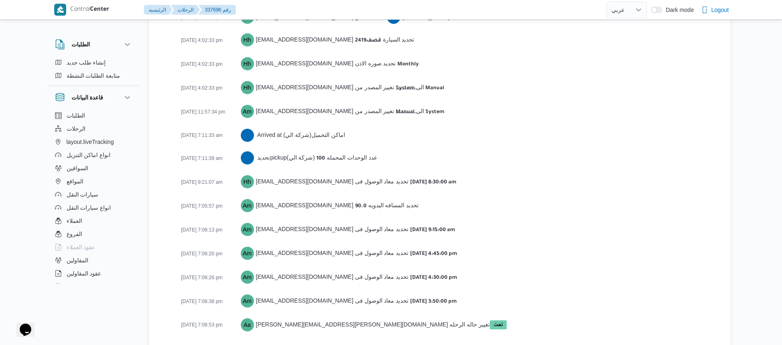
scroll to position [1291, 0]
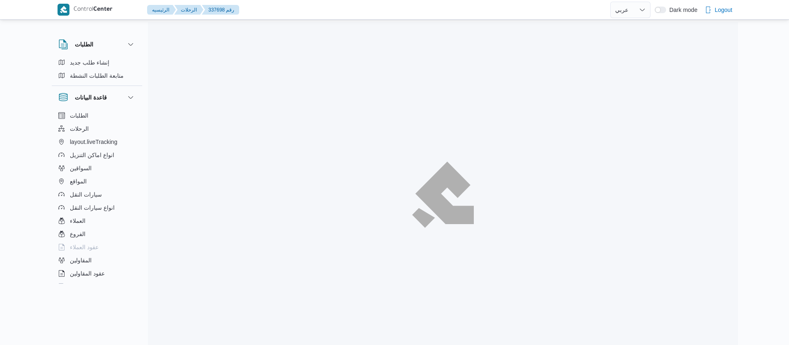
select select "ar"
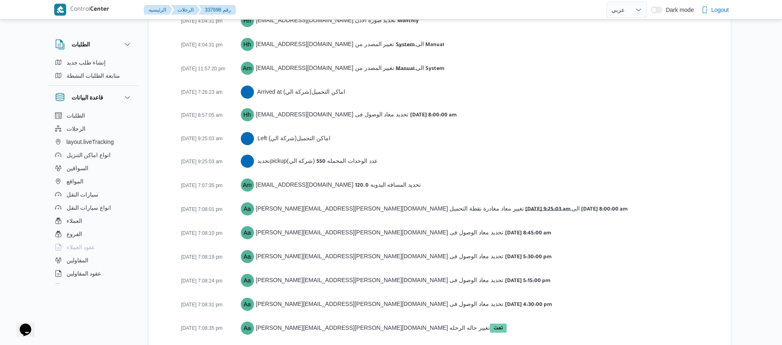
scroll to position [1336, 0]
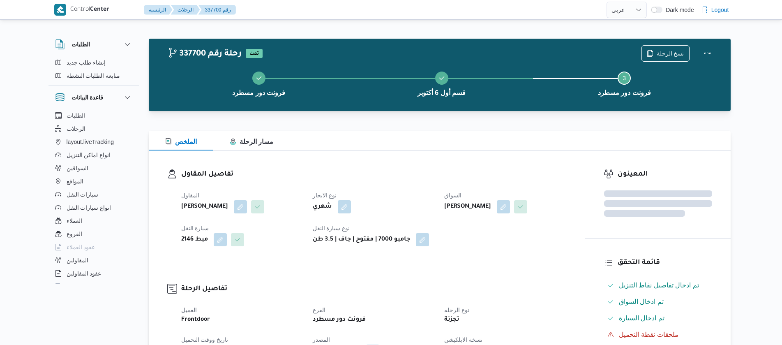
select select "ar"
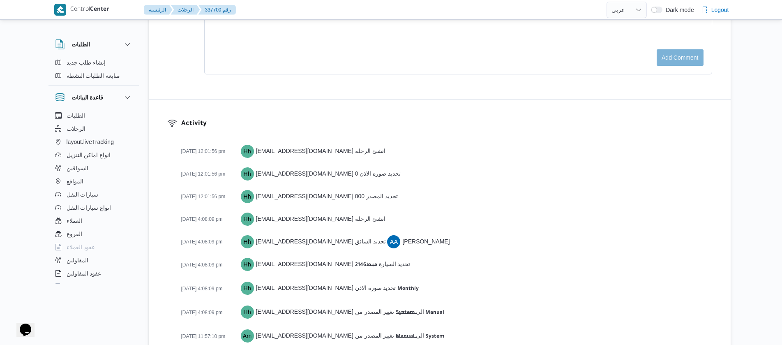
scroll to position [1105, 0]
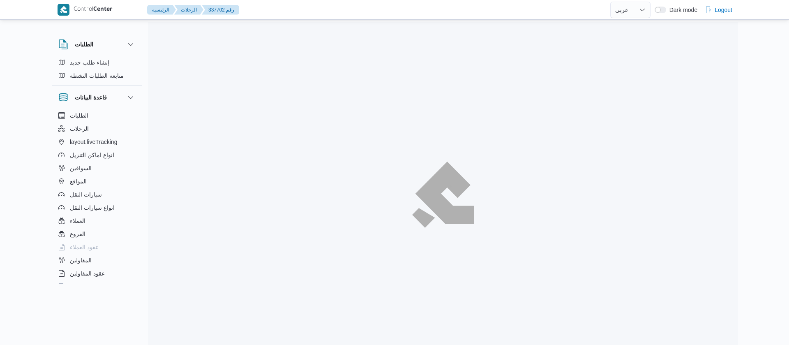
select select "ar"
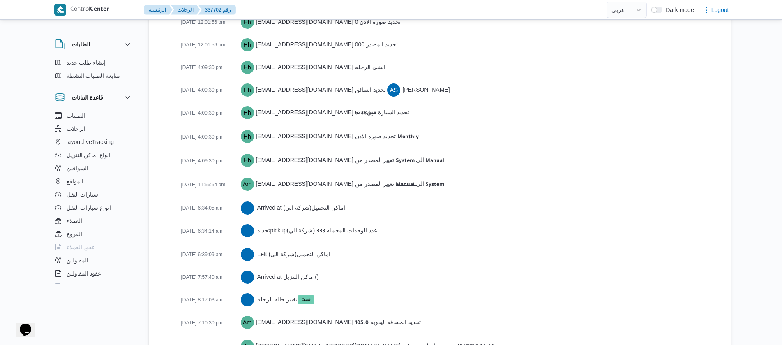
scroll to position [1358, 0]
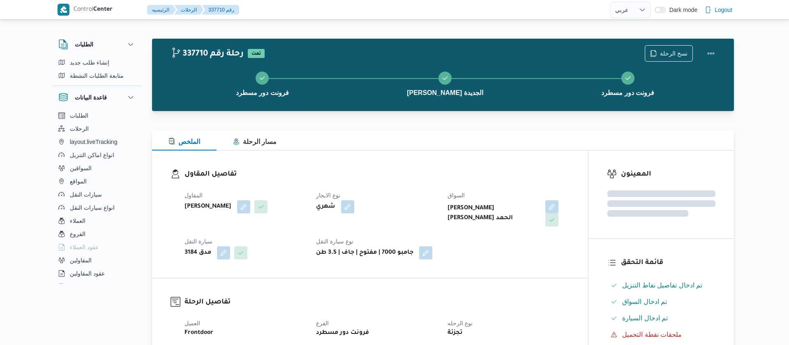
select select "ar"
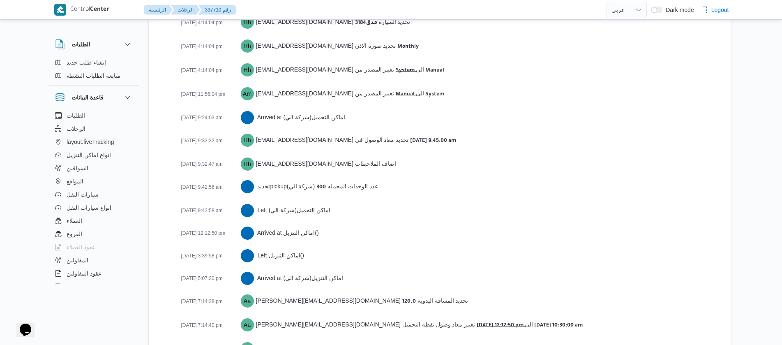
scroll to position [1381, 0]
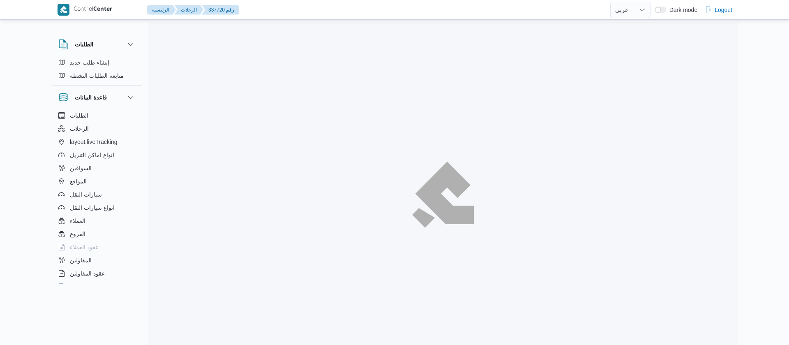
select select "ar"
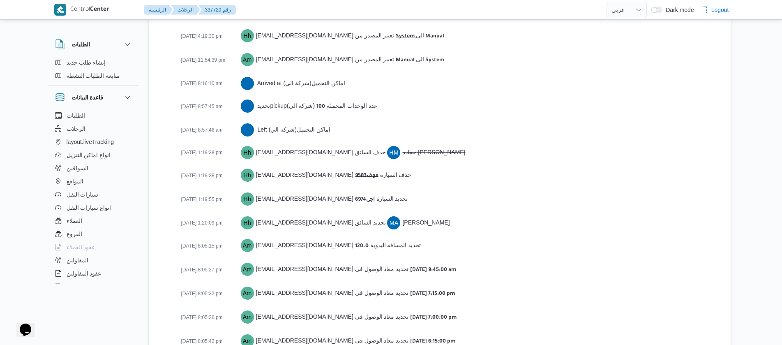
scroll to position [1382, 0]
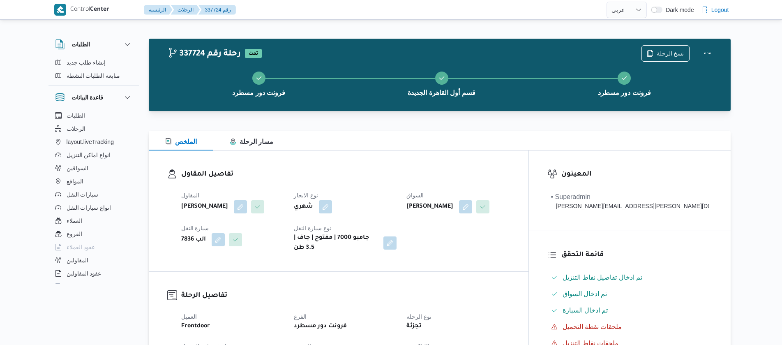
select select "ar"
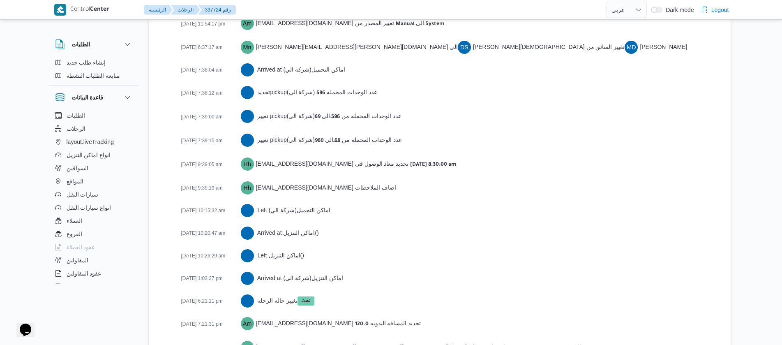
scroll to position [1496, 0]
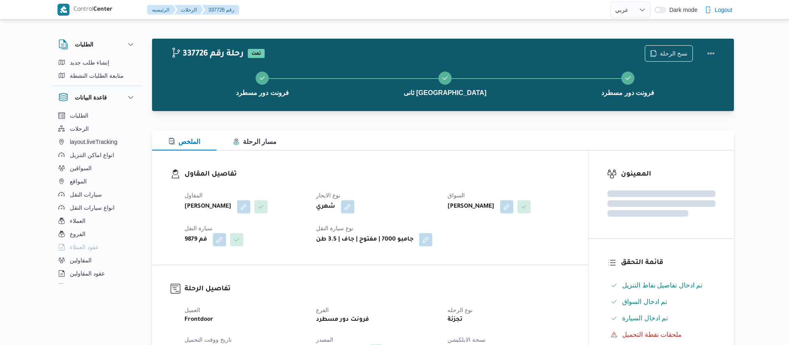
select select "ar"
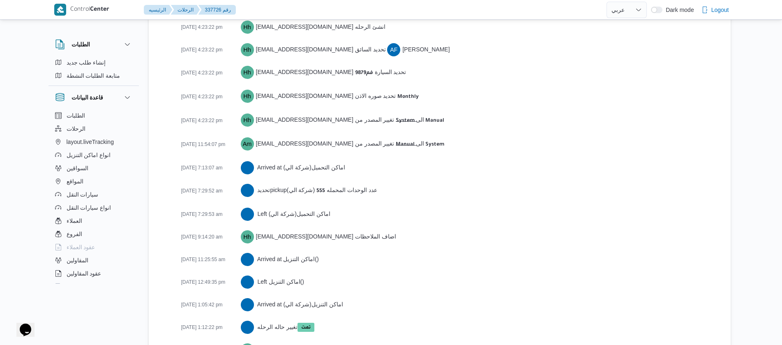
scroll to position [1381, 0]
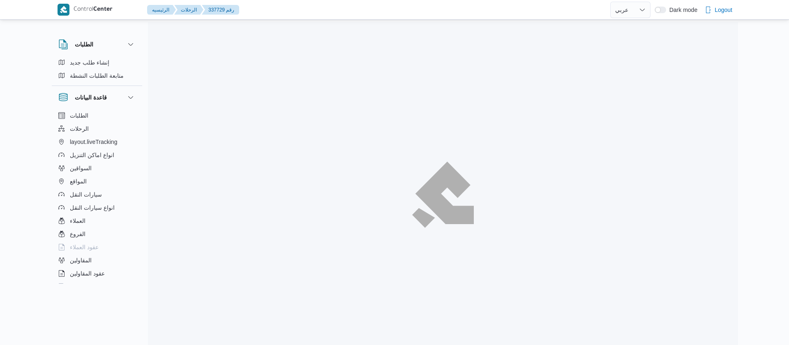
select select "ar"
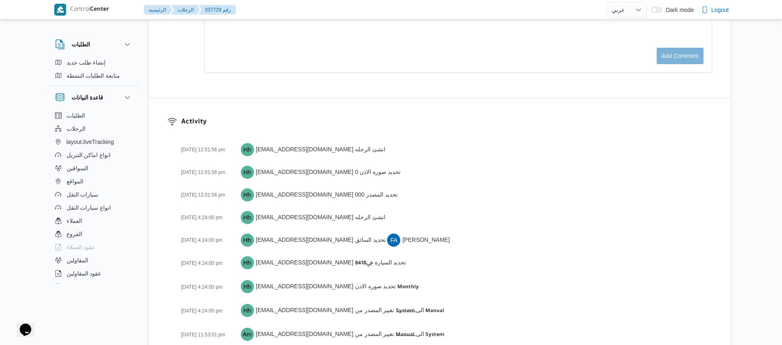
scroll to position [1359, 0]
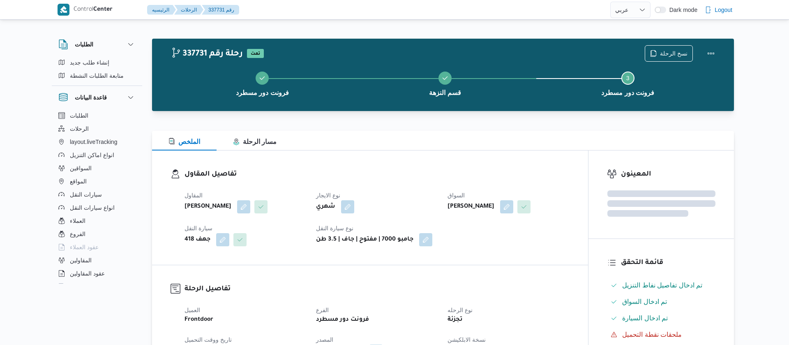
select select "ar"
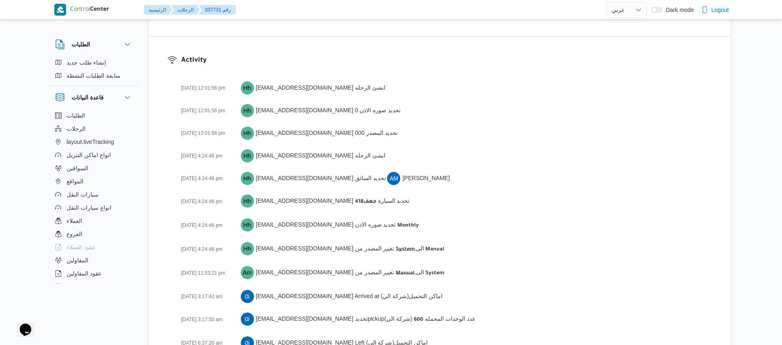
scroll to position [1313, 0]
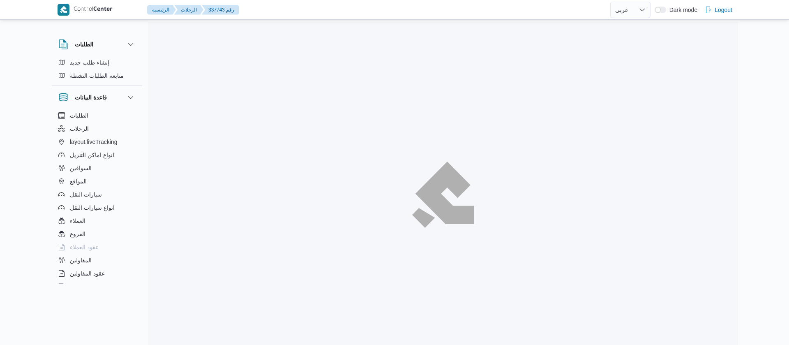
select select "ar"
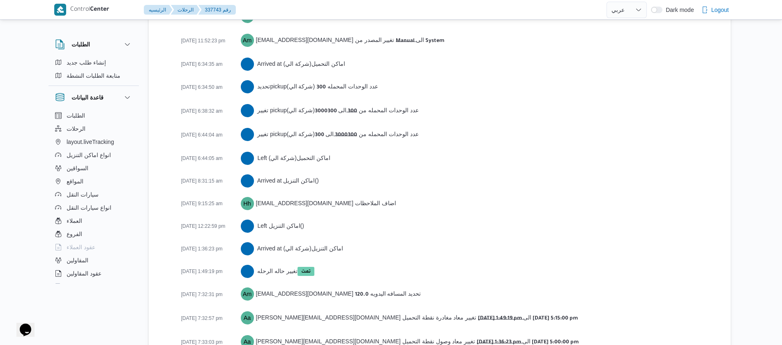
scroll to position [1391, 0]
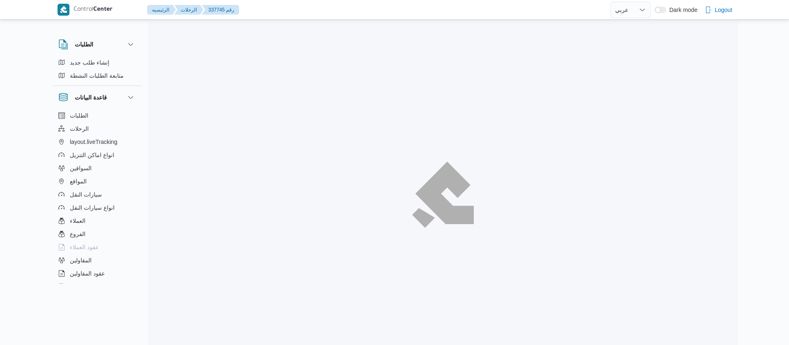
select select "ar"
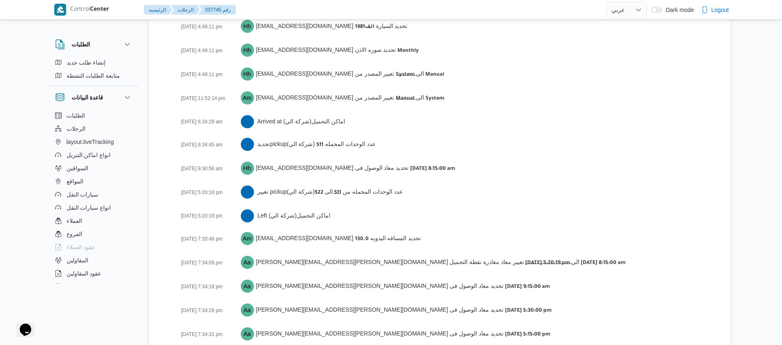
scroll to position [1359, 0]
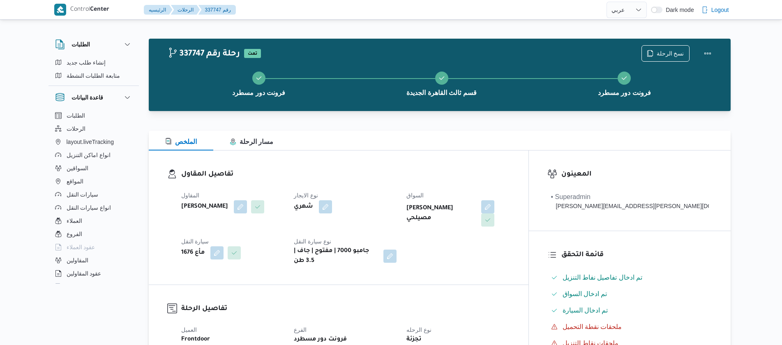
select select "ar"
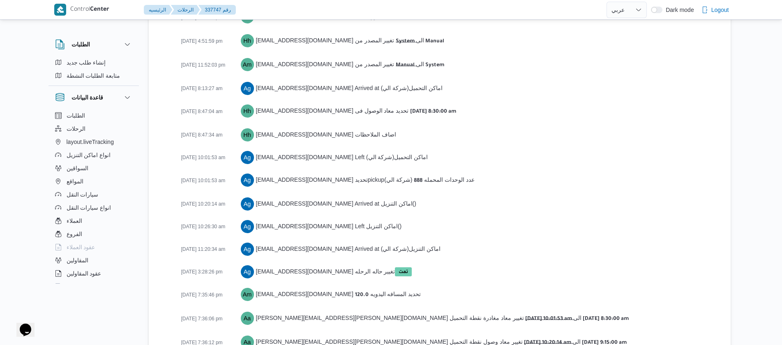
scroll to position [1414, 0]
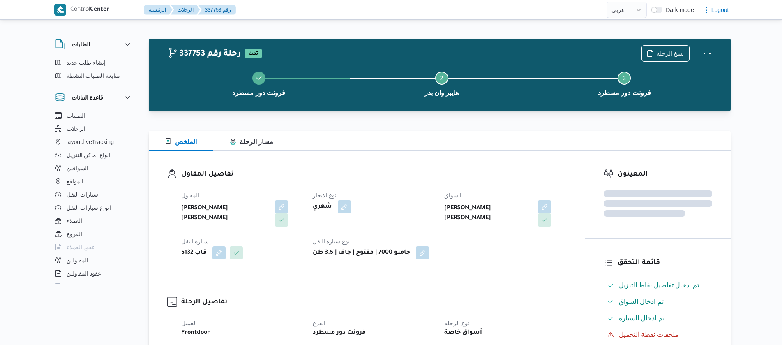
select select "ar"
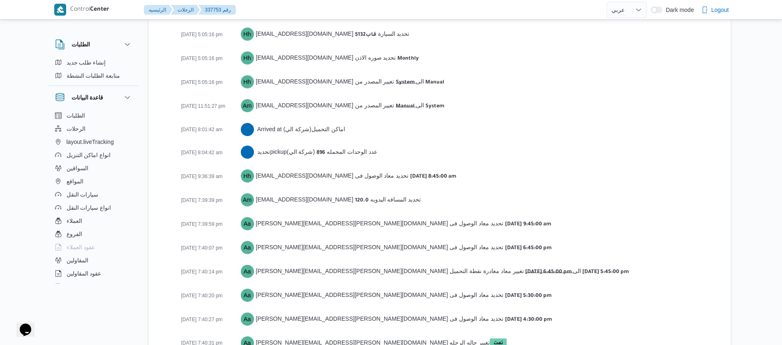
scroll to position [1301, 0]
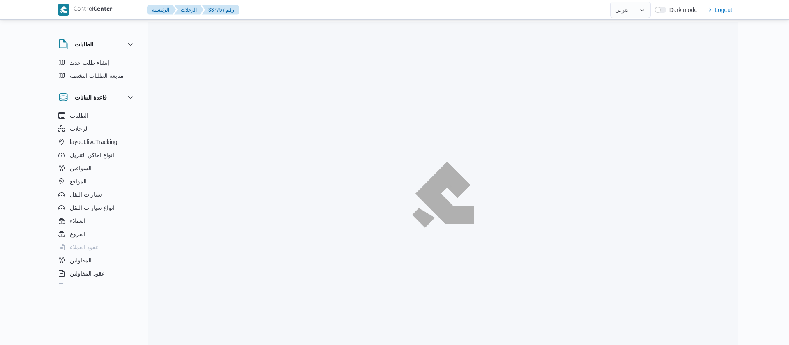
select select "ar"
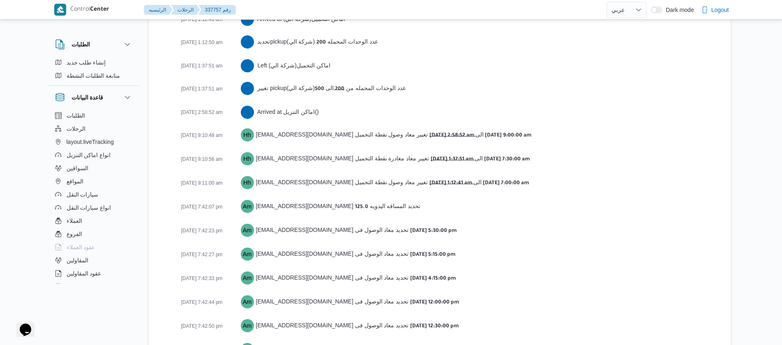
scroll to position [1388, 0]
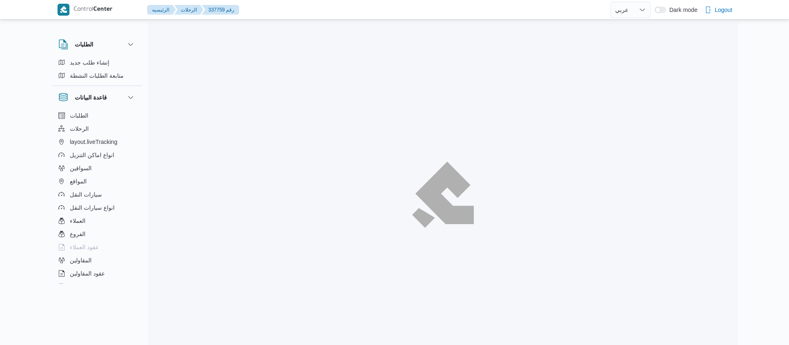
select select "ar"
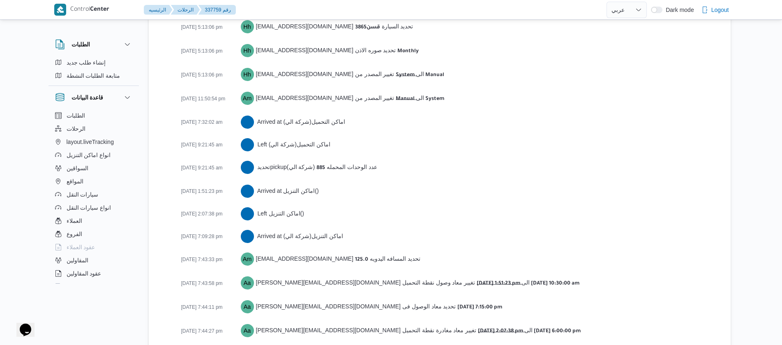
scroll to position [1323, 0]
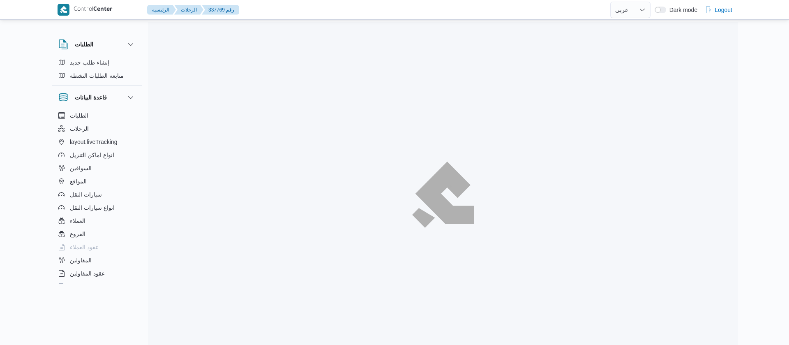
select select "ar"
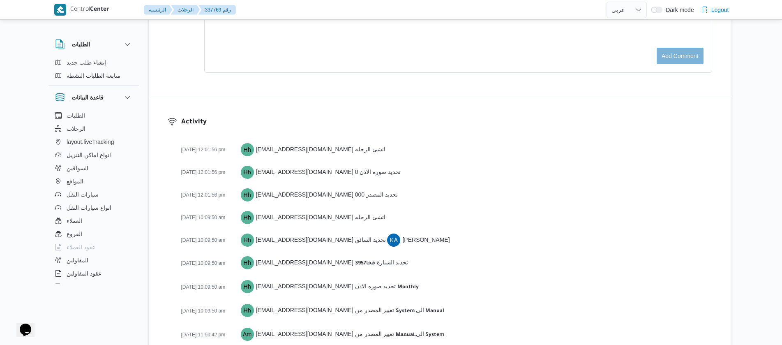
scroll to position [1323, 0]
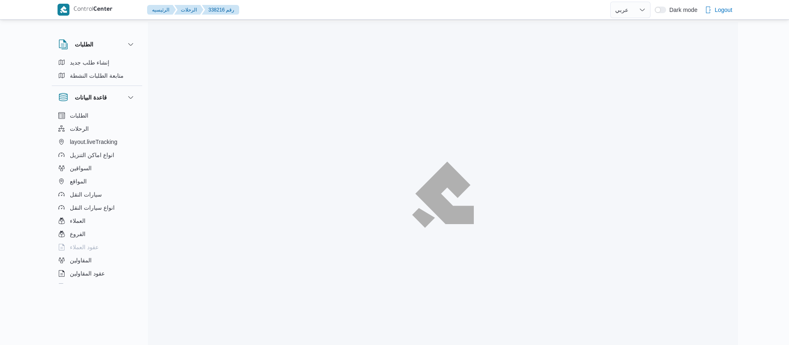
select select "ar"
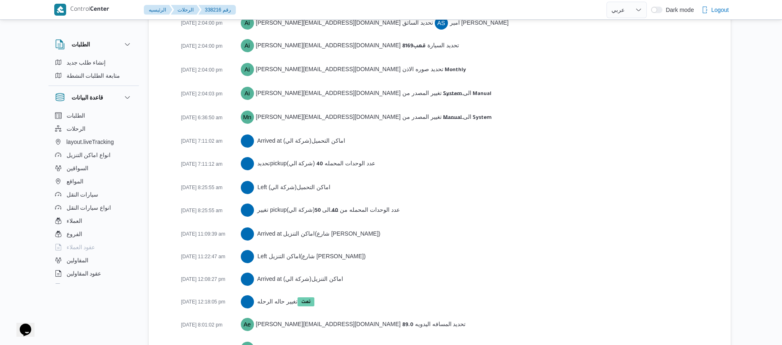
scroll to position [1313, 0]
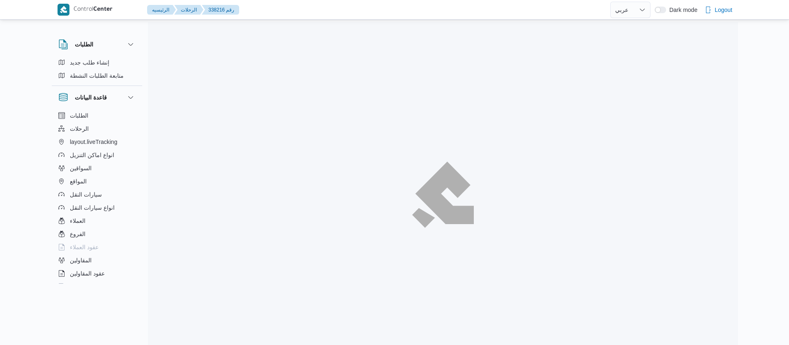
select select "ar"
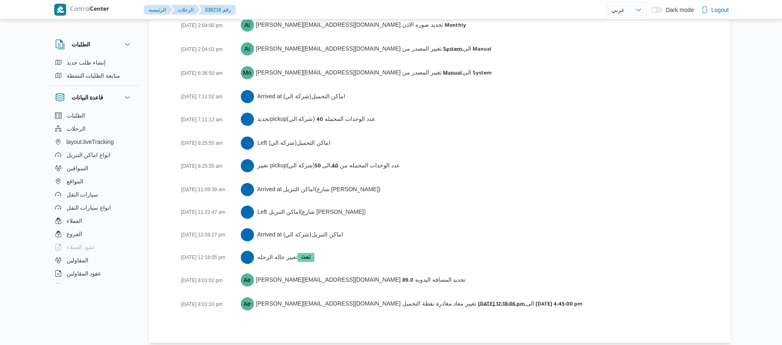
scroll to position [1313, 0]
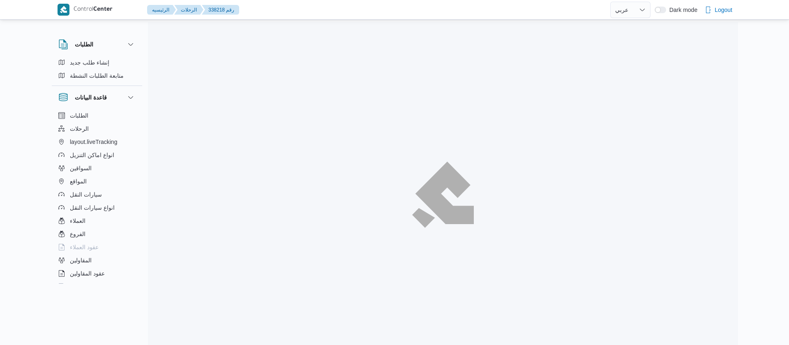
select select "ar"
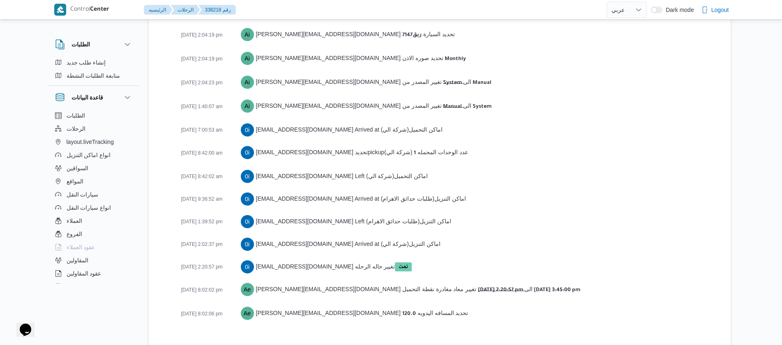
scroll to position [1290, 0]
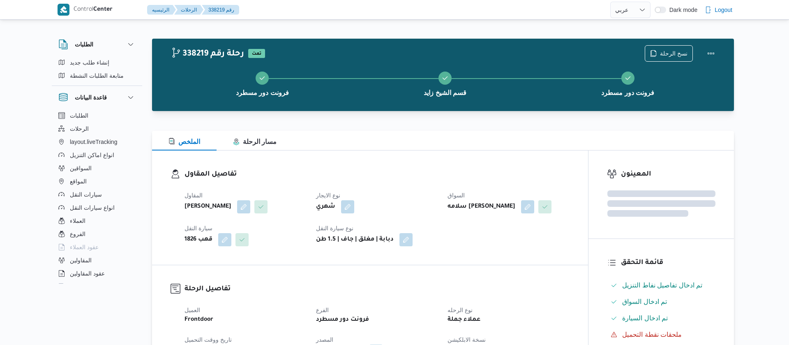
select select "ar"
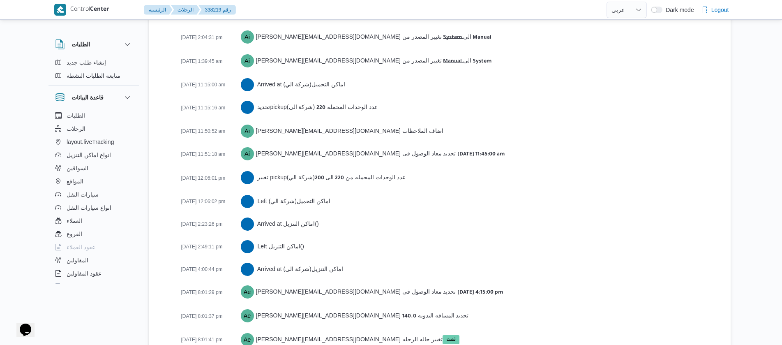
scroll to position [1277, 0]
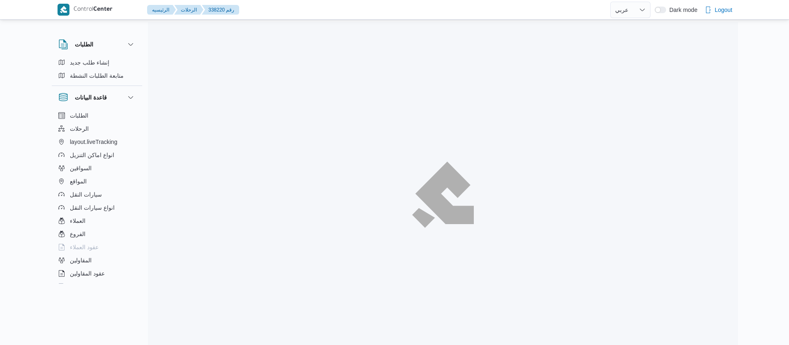
select select "ar"
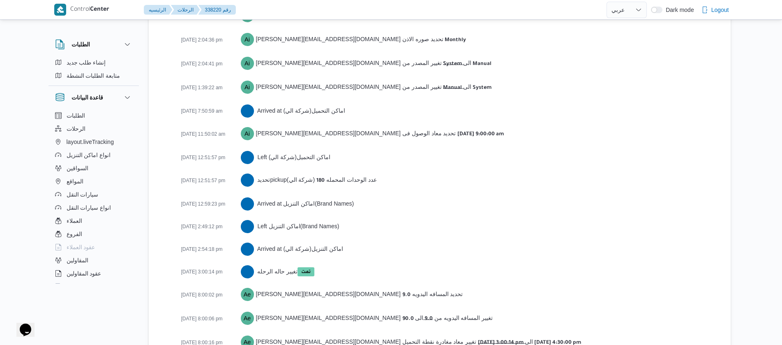
scroll to position [1323, 0]
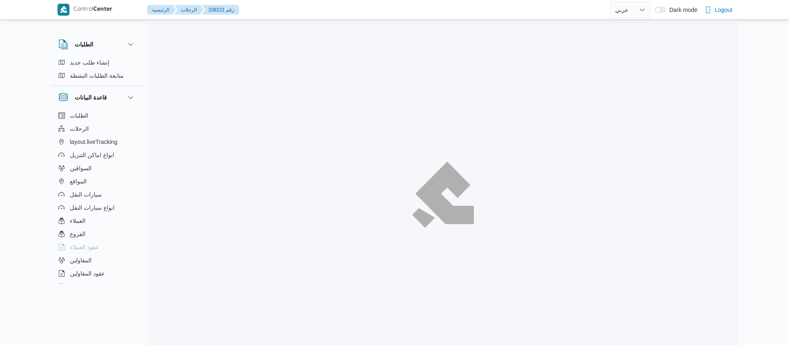
select select "ar"
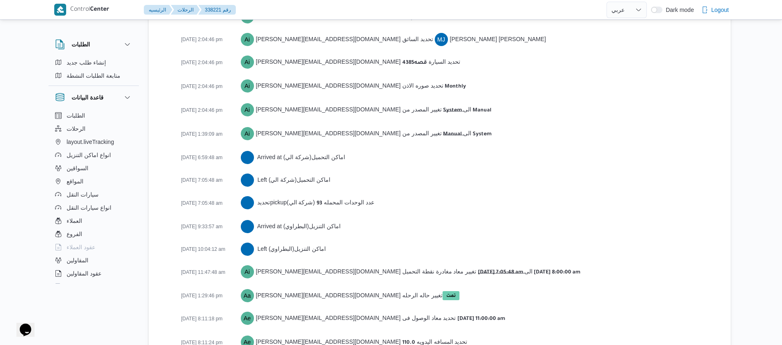
scroll to position [1277, 0]
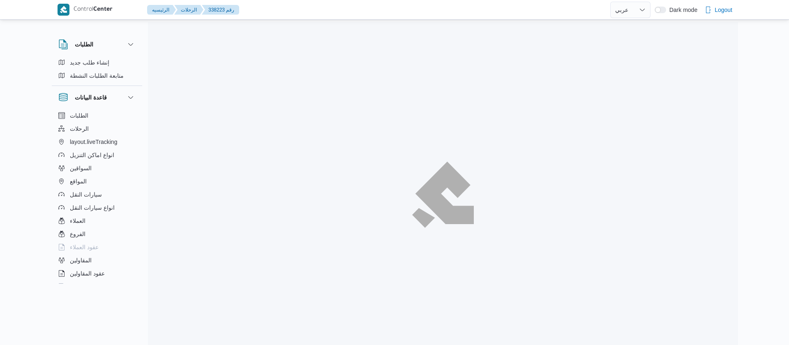
select select "ar"
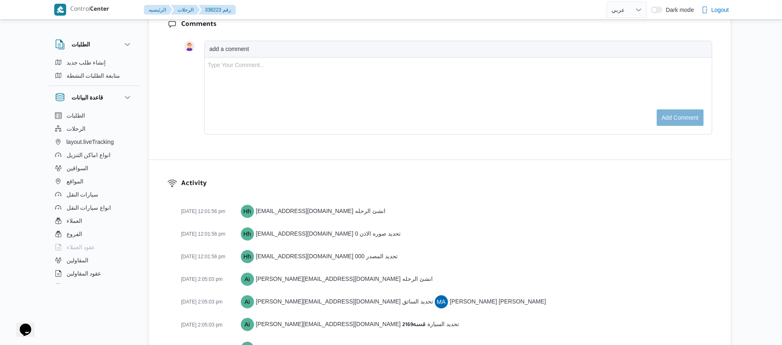
scroll to position [1277, 0]
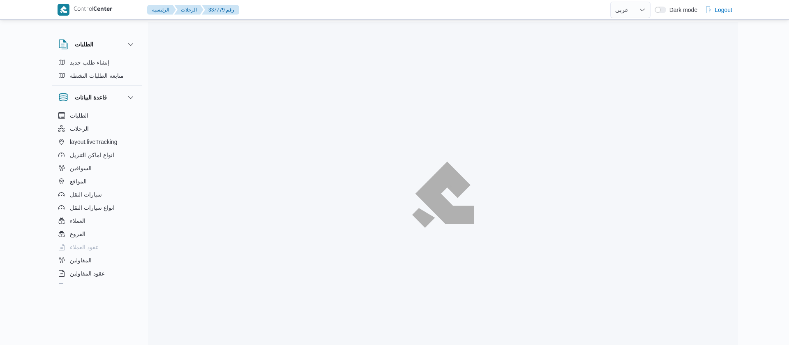
select select "ar"
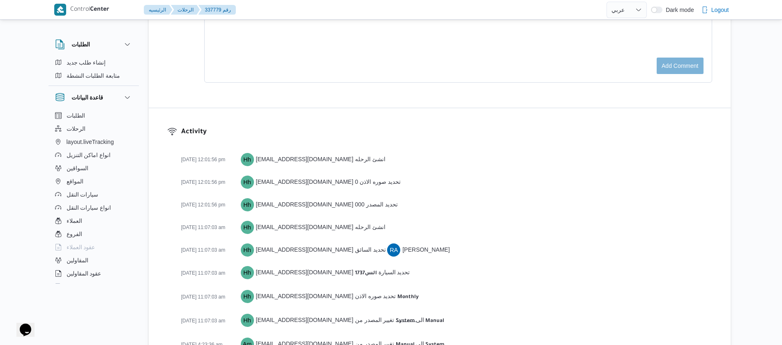
scroll to position [1278, 0]
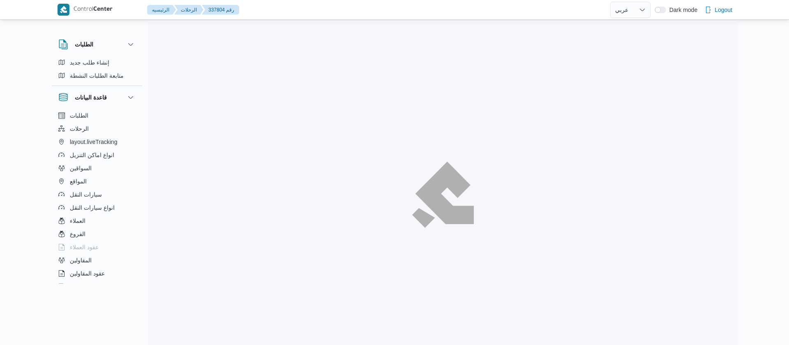
select select "ar"
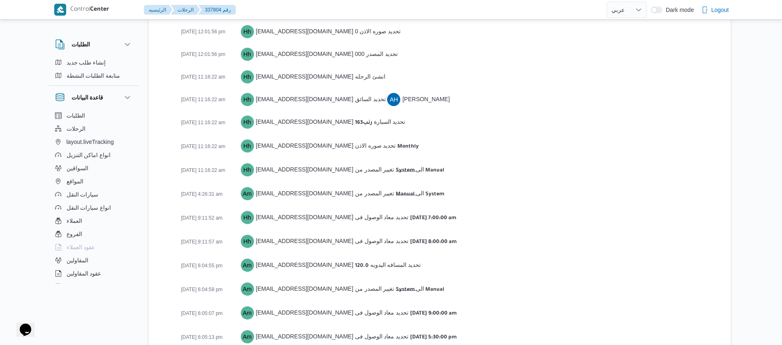
scroll to position [1167, 0]
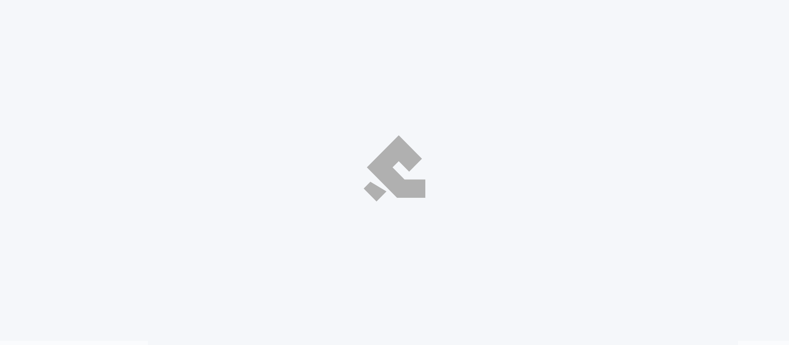
select select "ar"
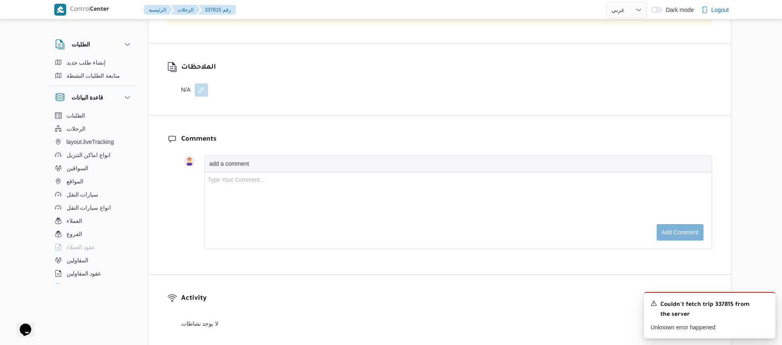
scroll to position [743, 0]
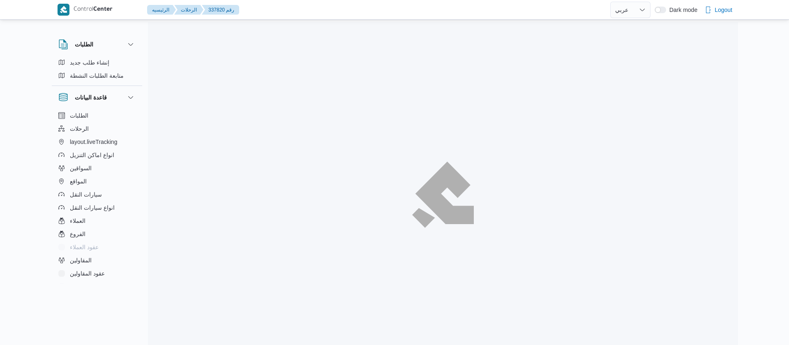
select select "ar"
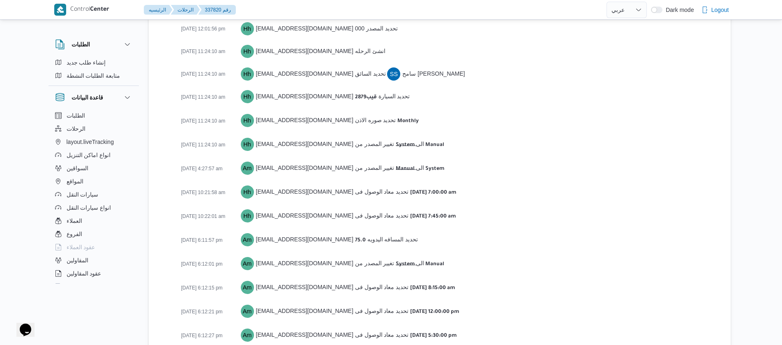
scroll to position [1334, 0]
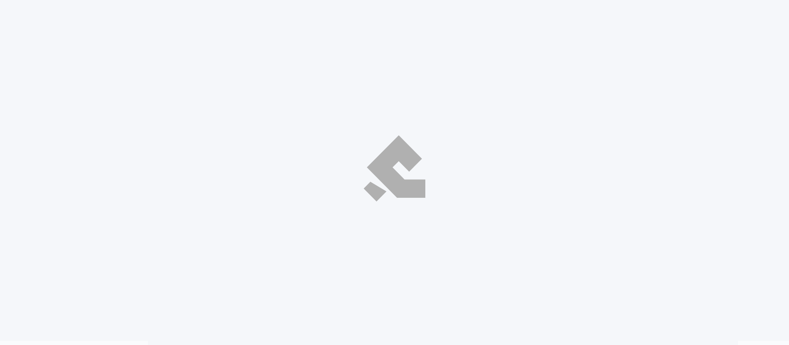
select select "ar"
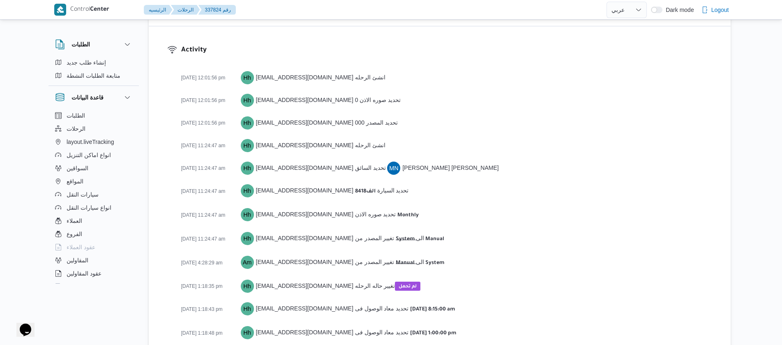
scroll to position [1154, 0]
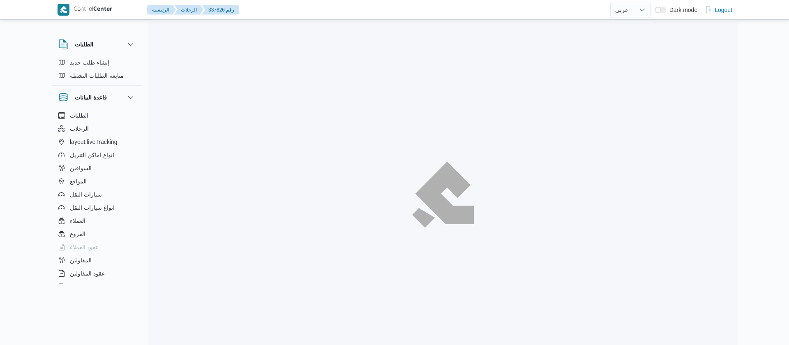
select select "ar"
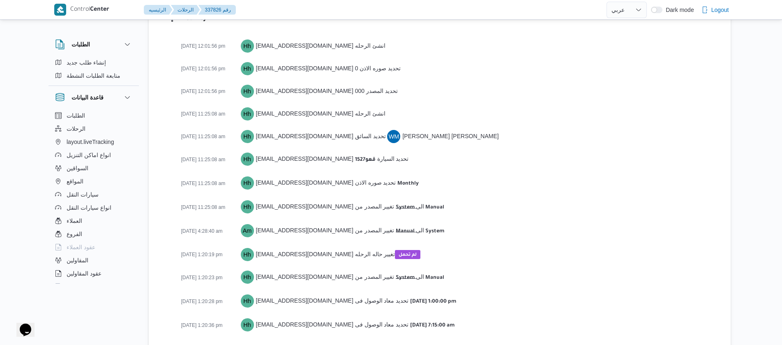
scroll to position [1154, 0]
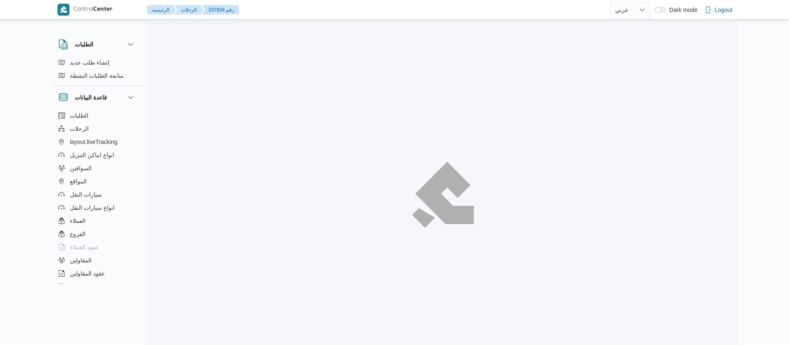
select select "ar"
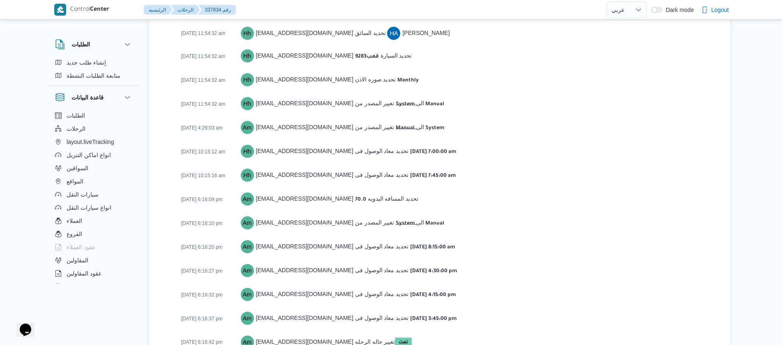
scroll to position [1291, 0]
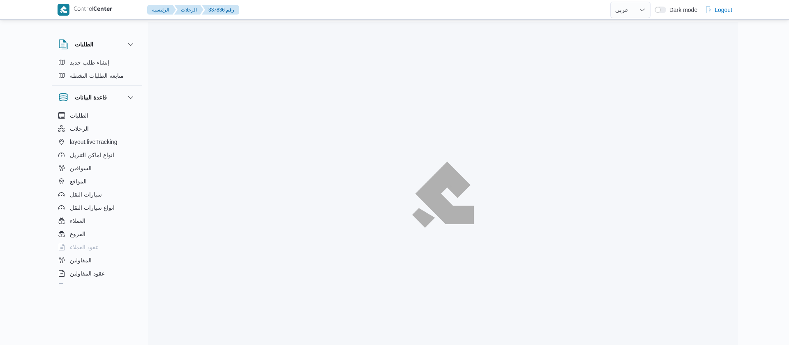
select select "ar"
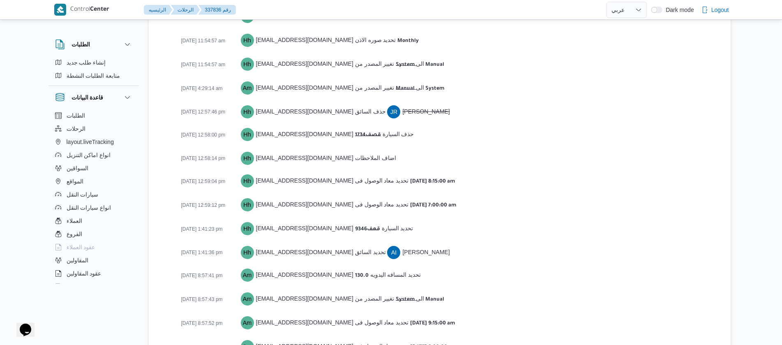
scroll to position [1405, 0]
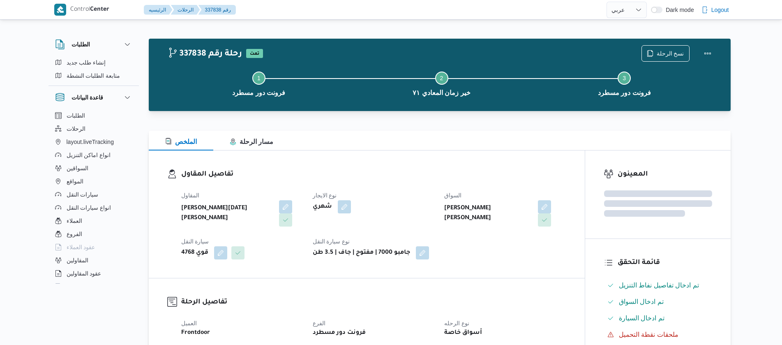
select select "ar"
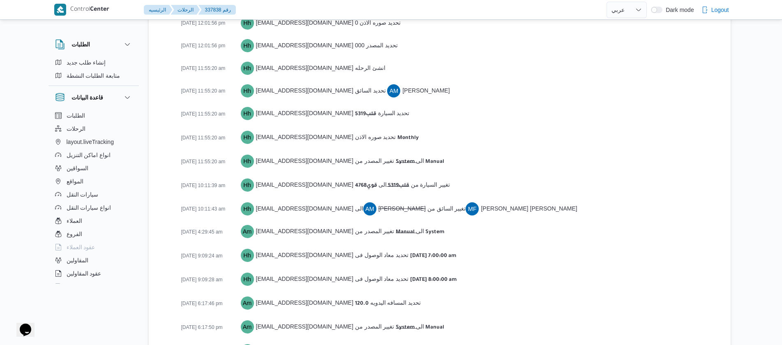
scroll to position [1337, 0]
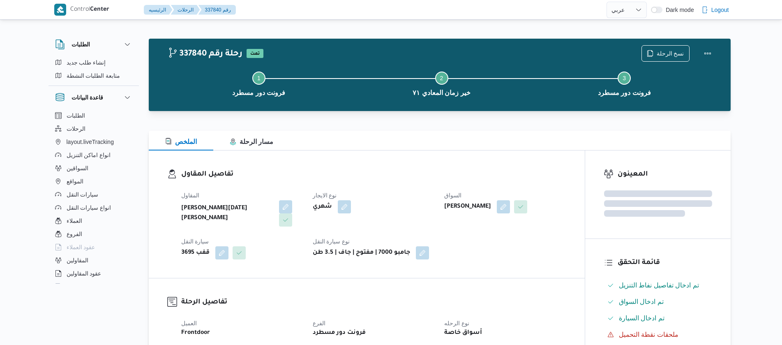
select select "ar"
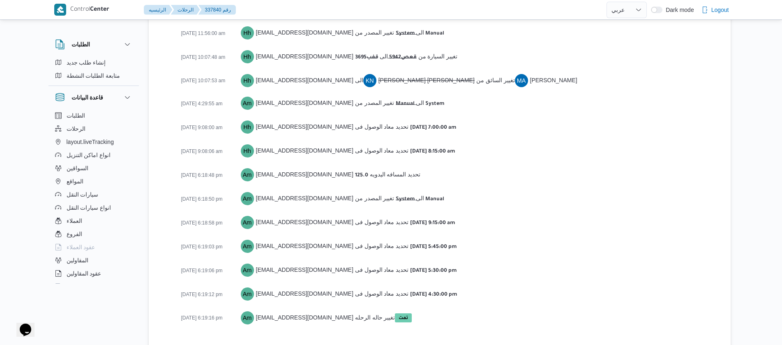
scroll to position [1337, 0]
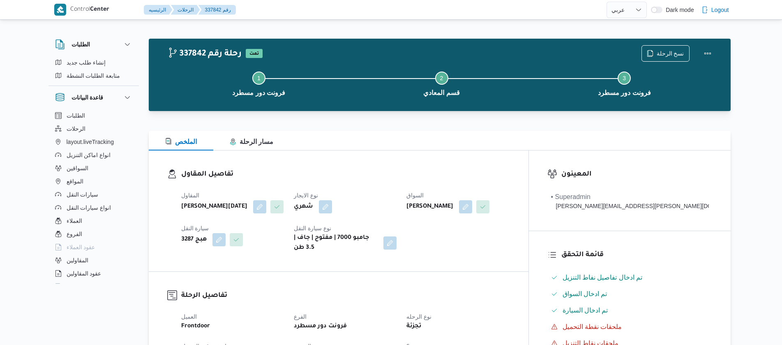
select select "ar"
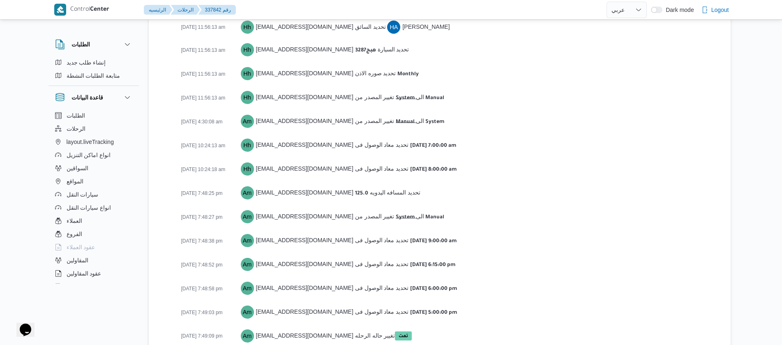
scroll to position [1291, 0]
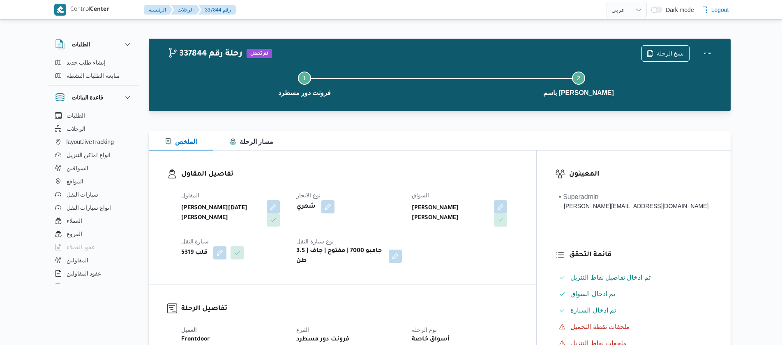
select select "ar"
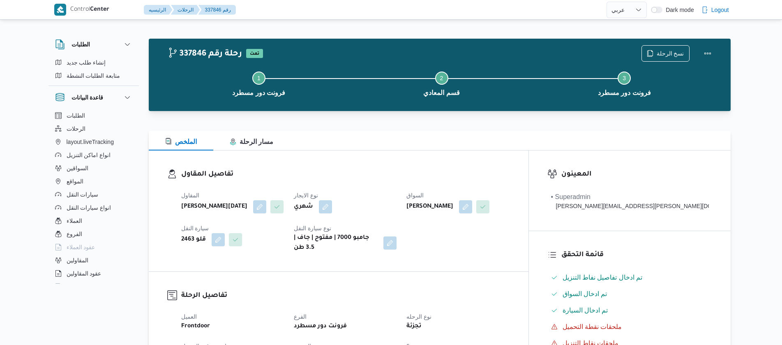
select select "ar"
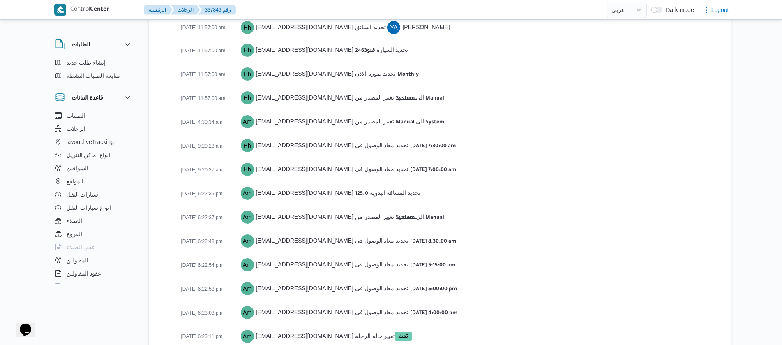
scroll to position [1291, 0]
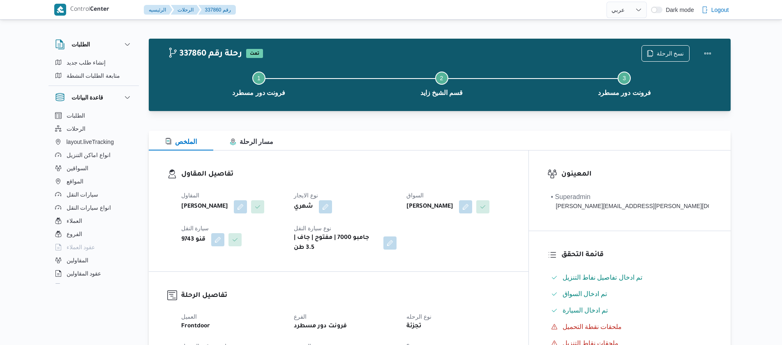
select select "ar"
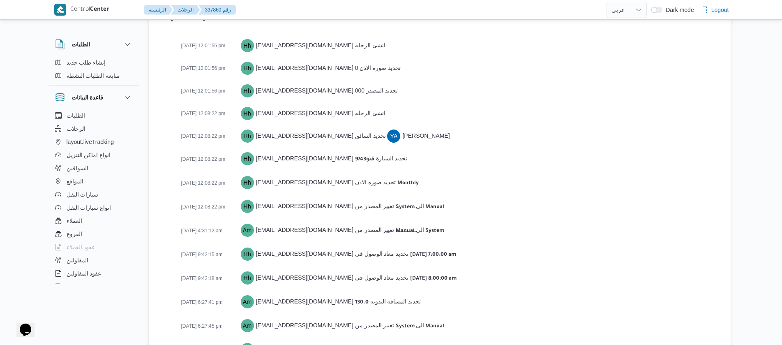
scroll to position [1291, 0]
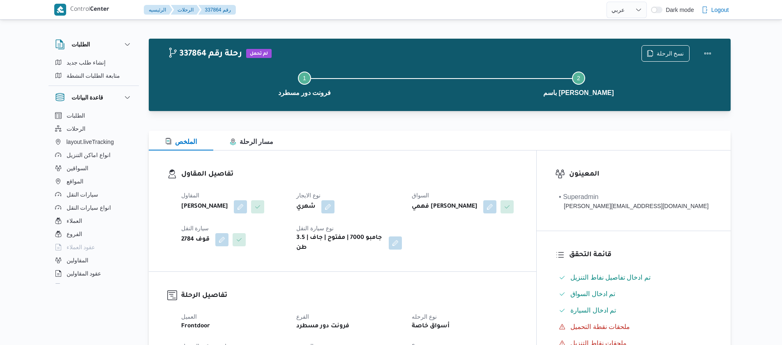
select select "ar"
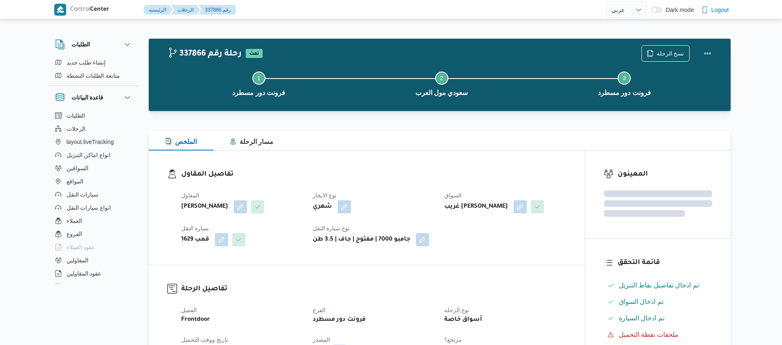
select select "ar"
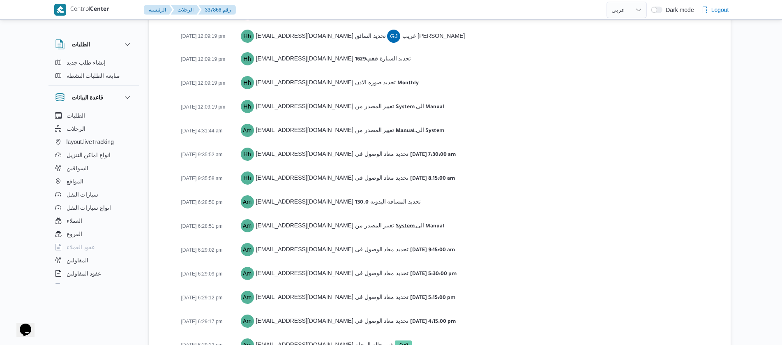
scroll to position [1278, 0]
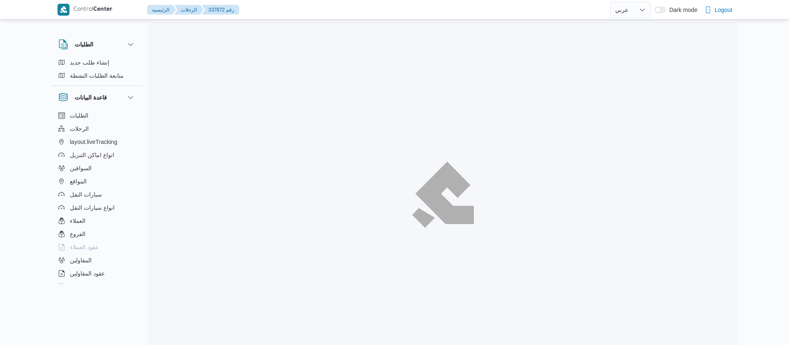
select select "ar"
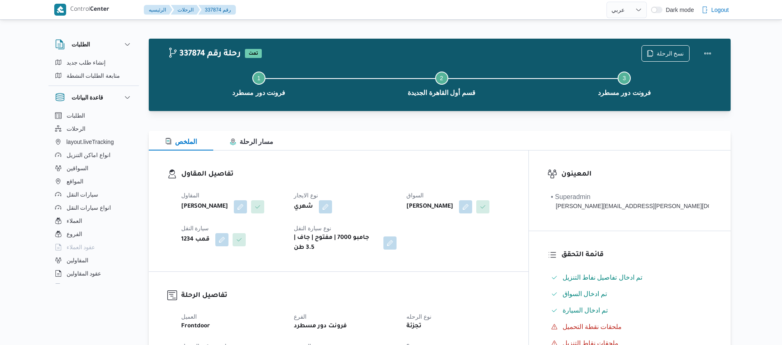
select select "ar"
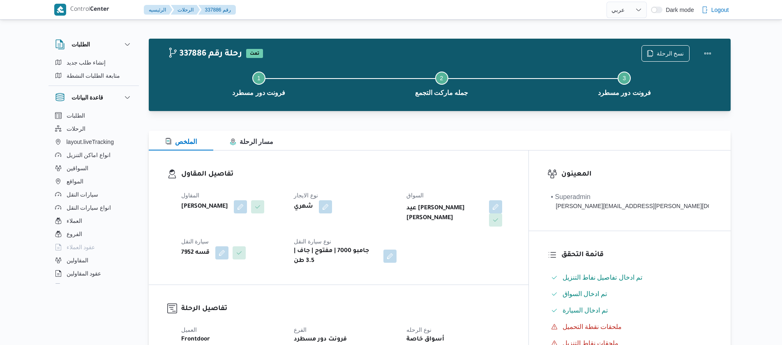
select select "ar"
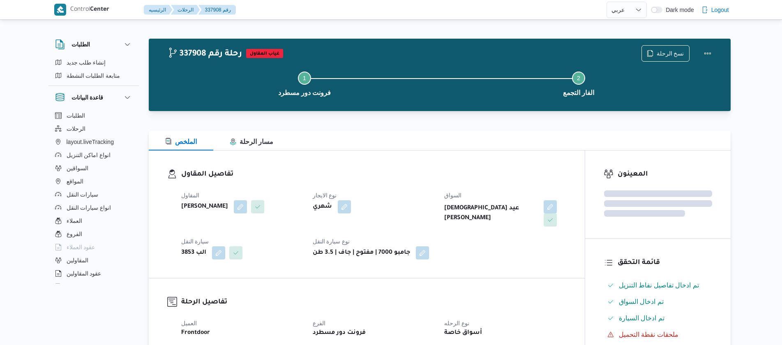
select select "ar"
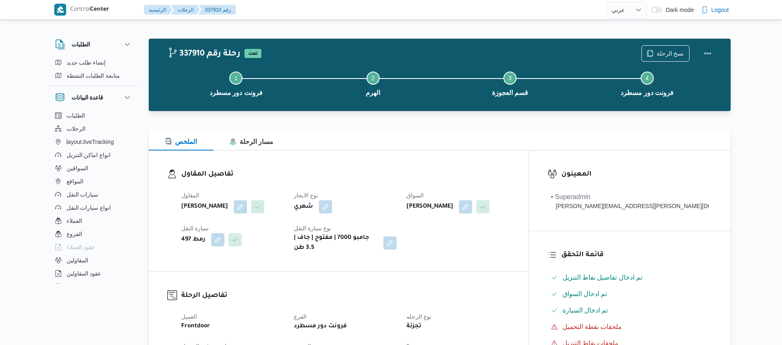
select select "ar"
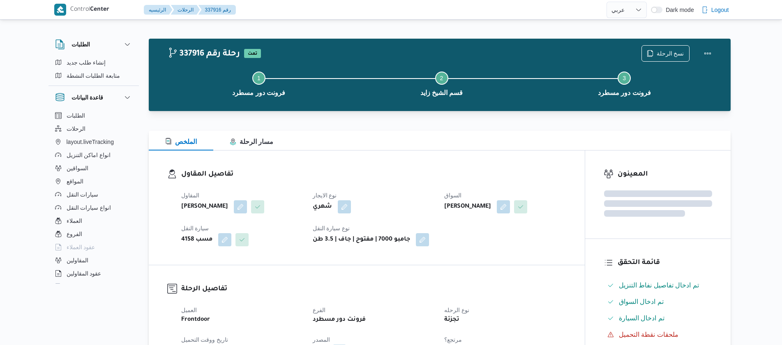
select select "ar"
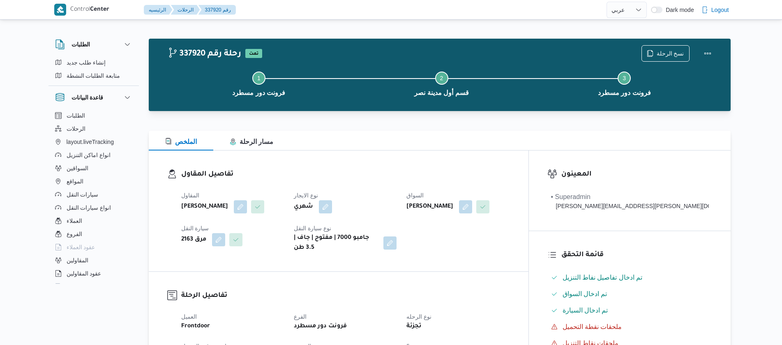
select select "ar"
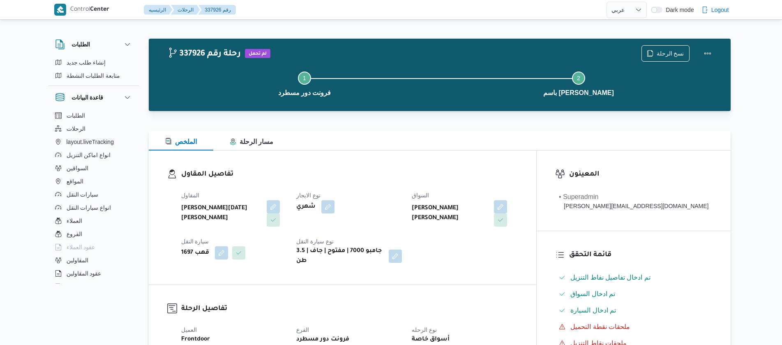
select select "ar"
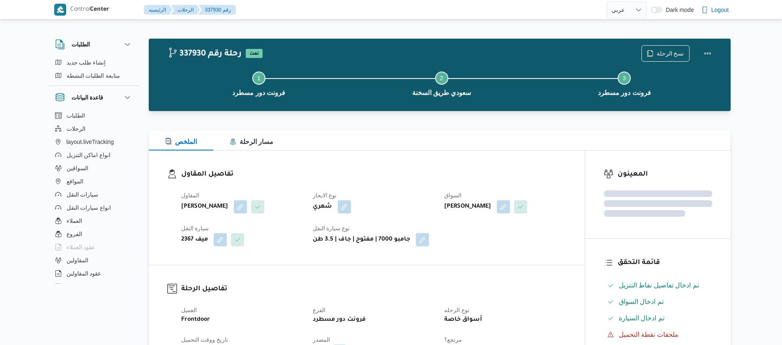
select select "ar"
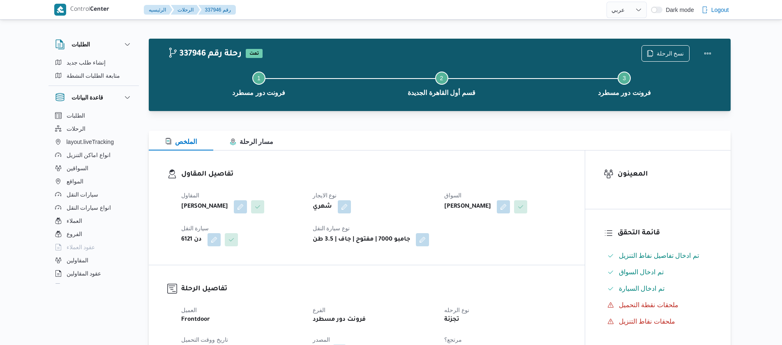
select select "ar"
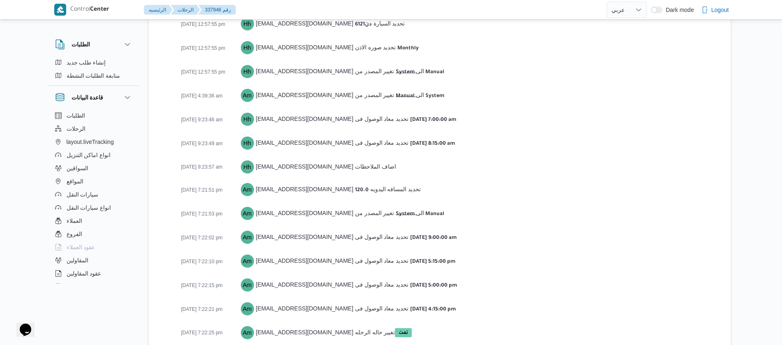
scroll to position [1245, 0]
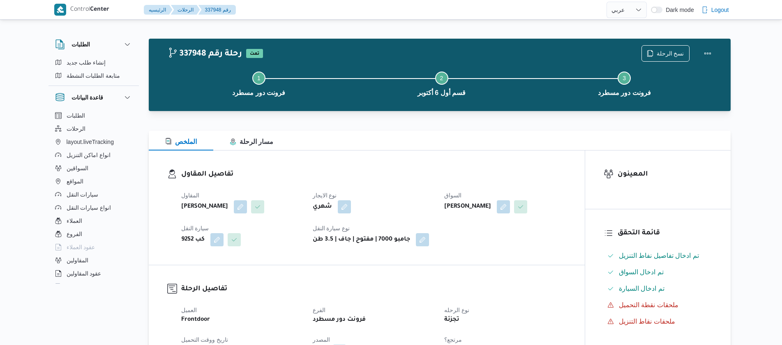
select select "ar"
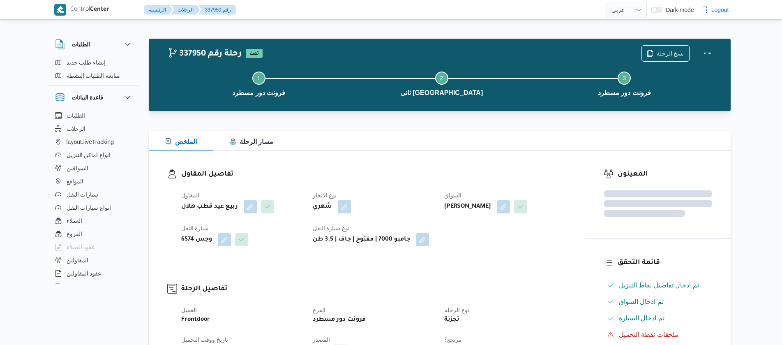
select select "ar"
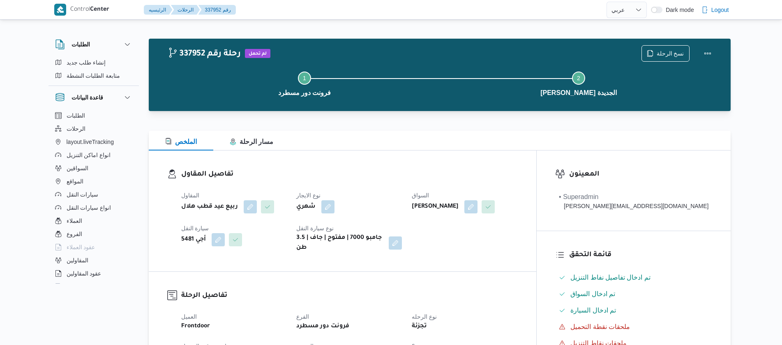
select select "ar"
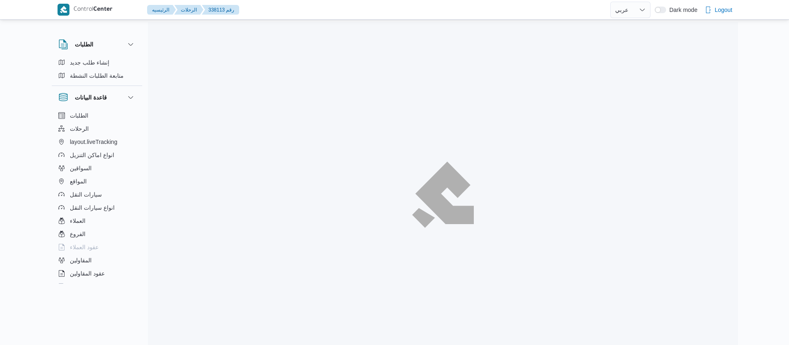
select select "ar"
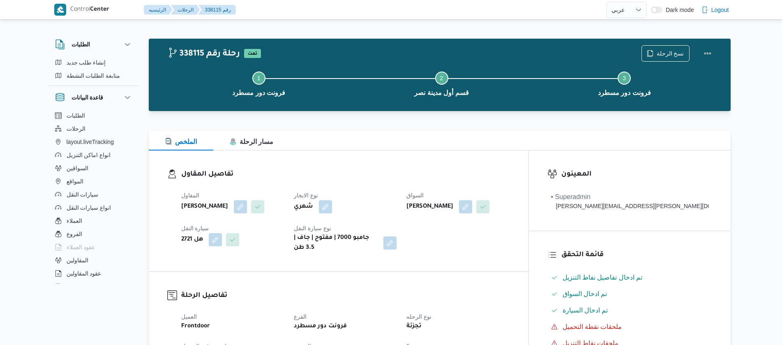
select select "ar"
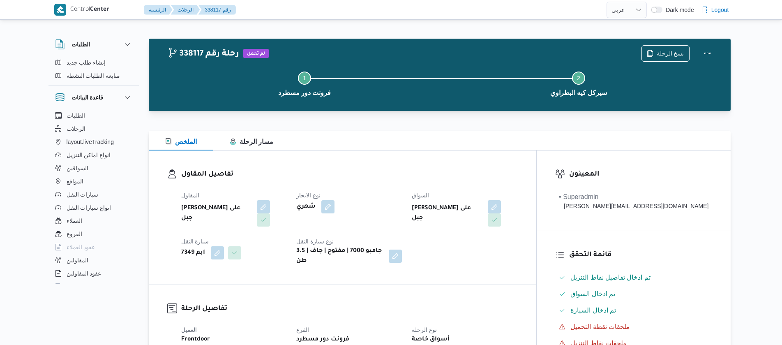
select select "ar"
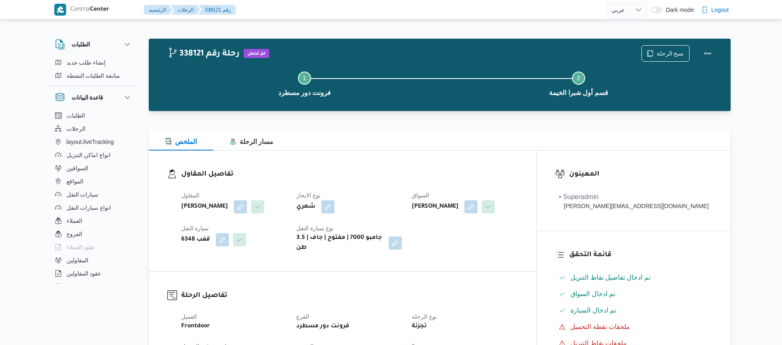
select select "ar"
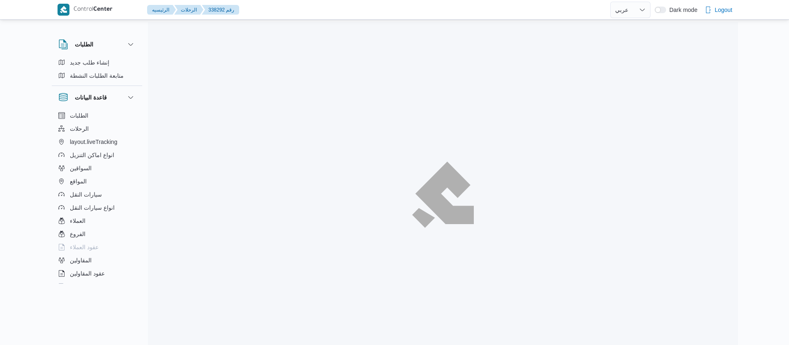
select select "ar"
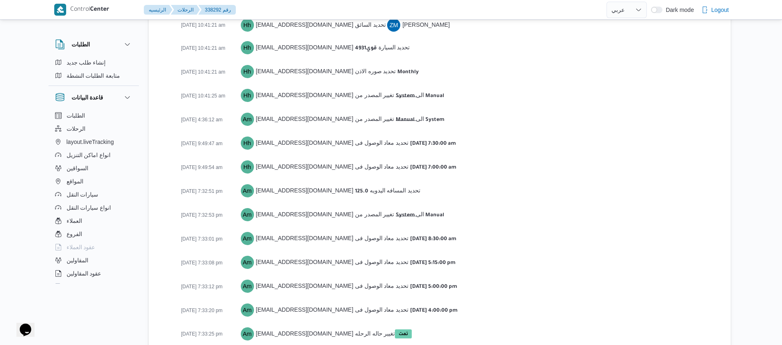
scroll to position [1291, 0]
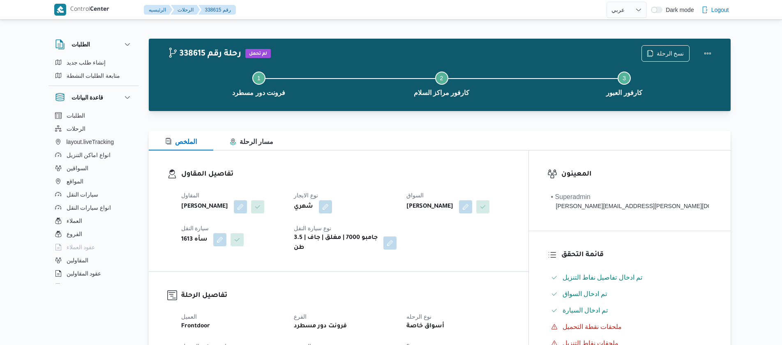
select select "ar"
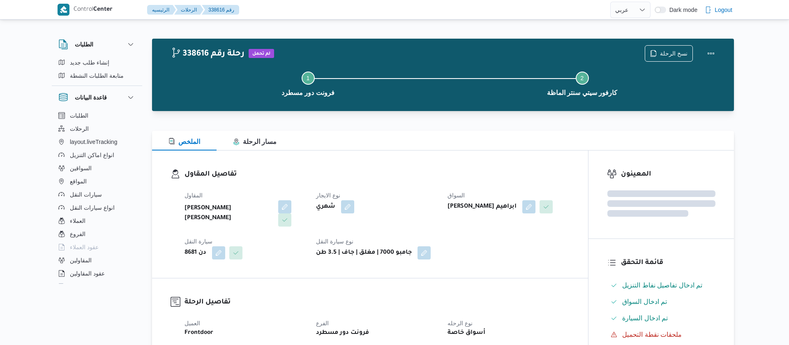
select select "ar"
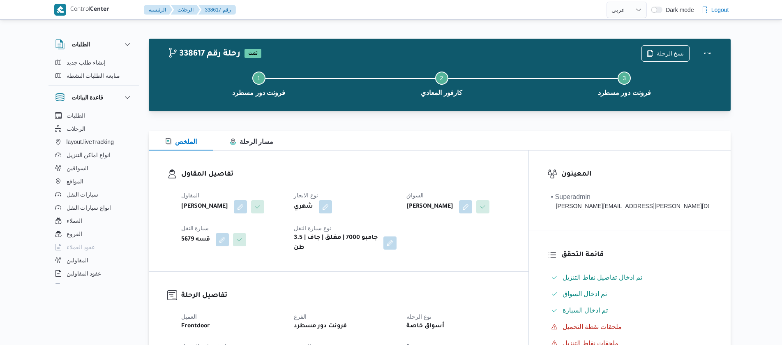
select select "ar"
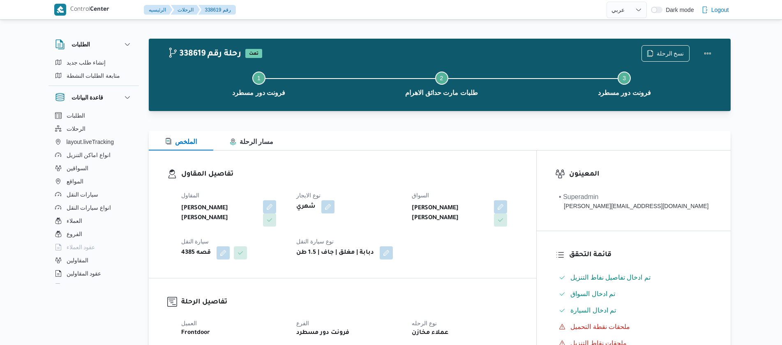
select select "ar"
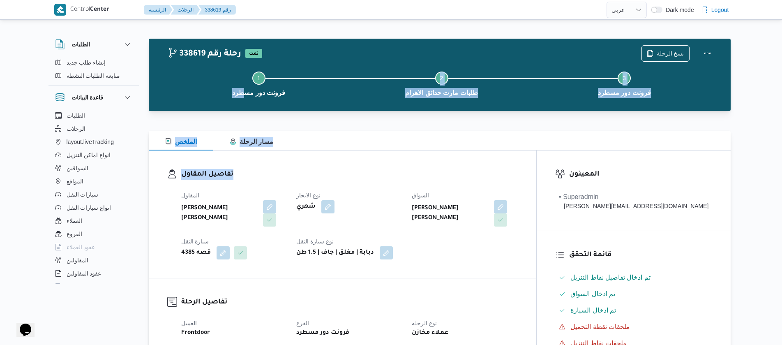
scroll to position [1232, 0]
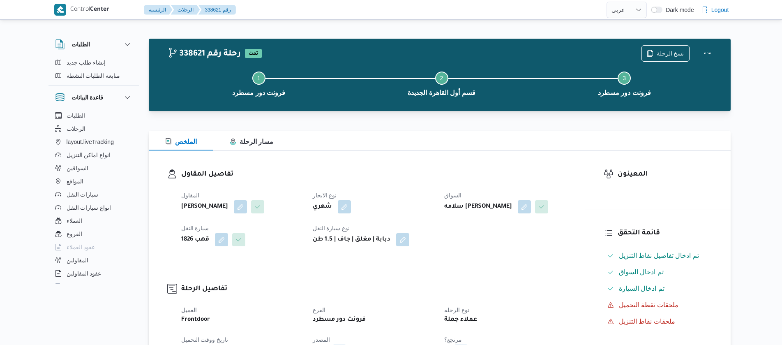
select select "ar"
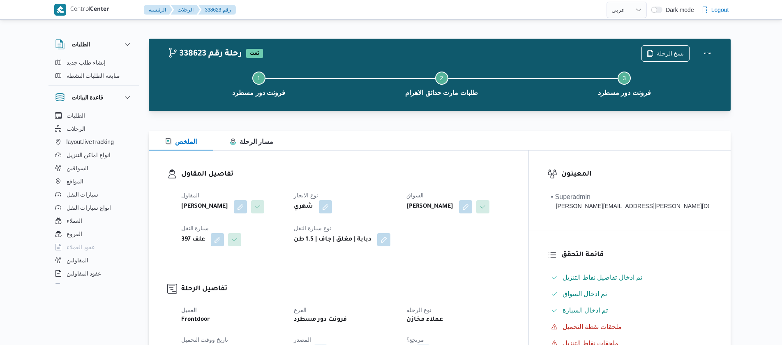
select select "ar"
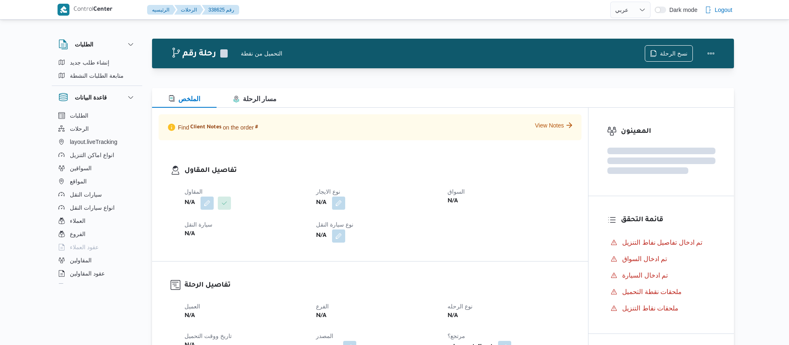
select select "ar"
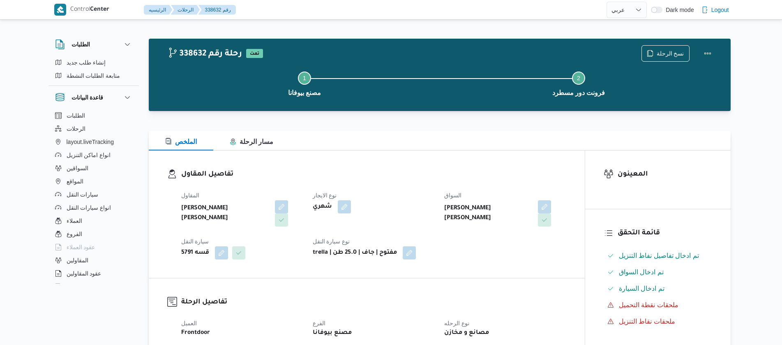
select select "ar"
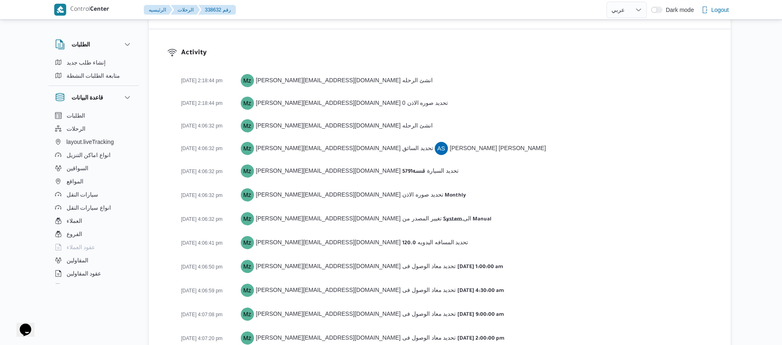
scroll to position [1141, 0]
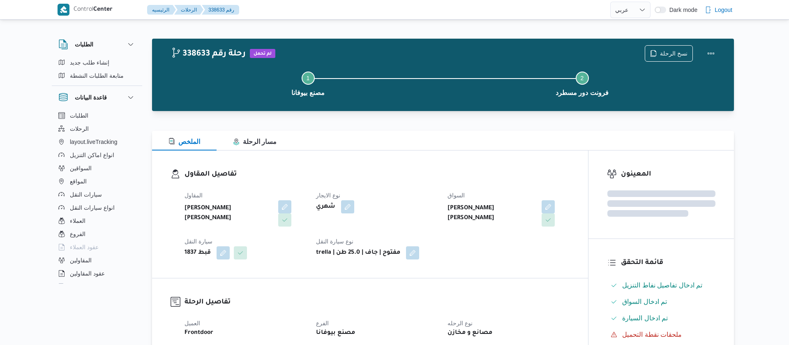
select select "ar"
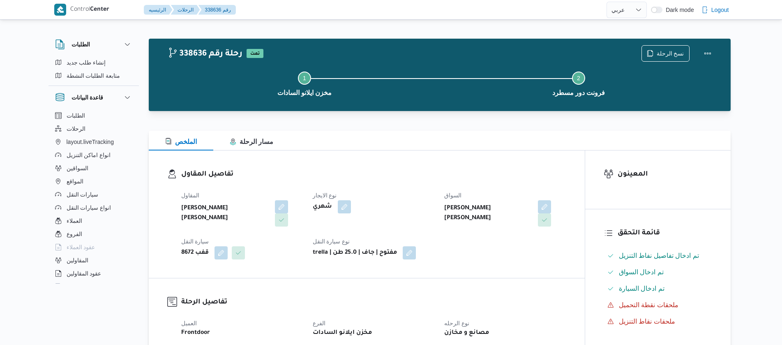
select select "ar"
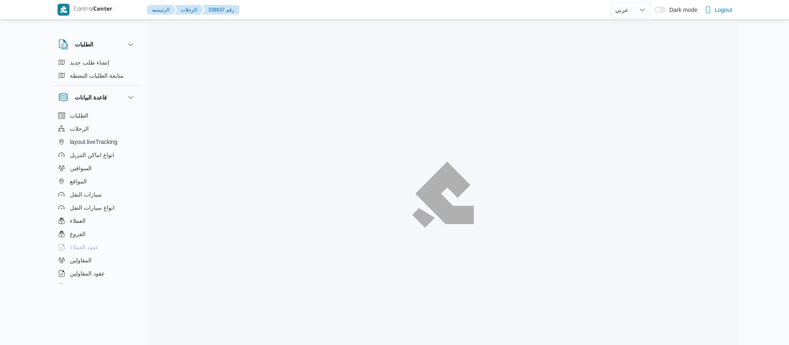
select select "ar"
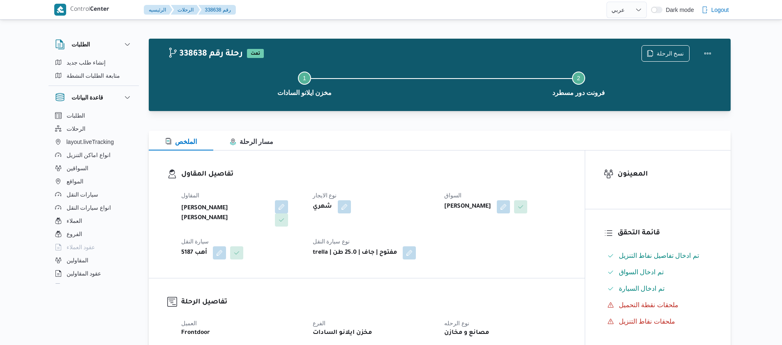
select select "ar"
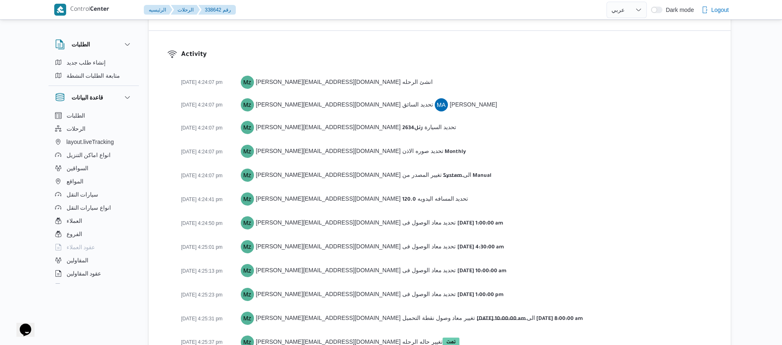
scroll to position [1132, 0]
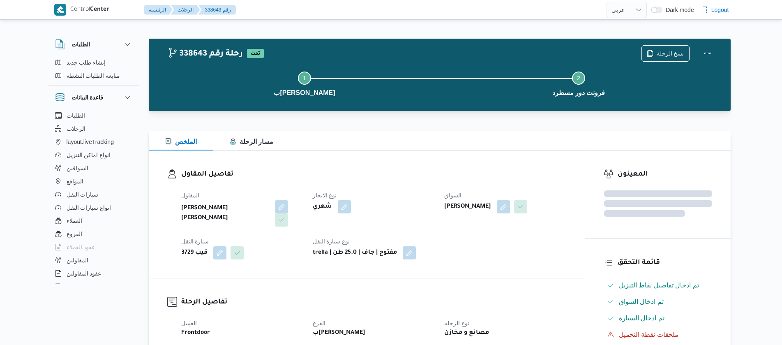
select select "ar"
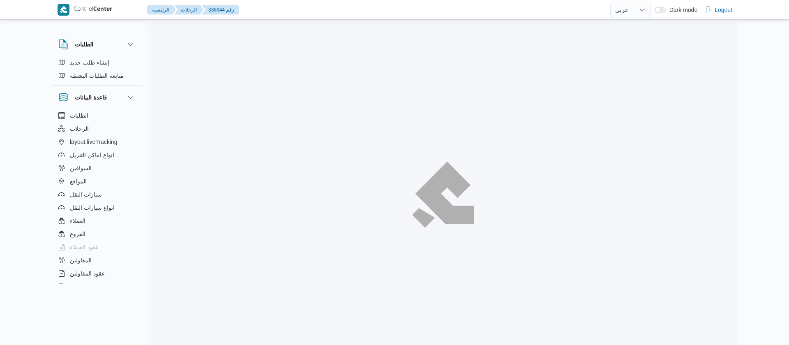
select select "ar"
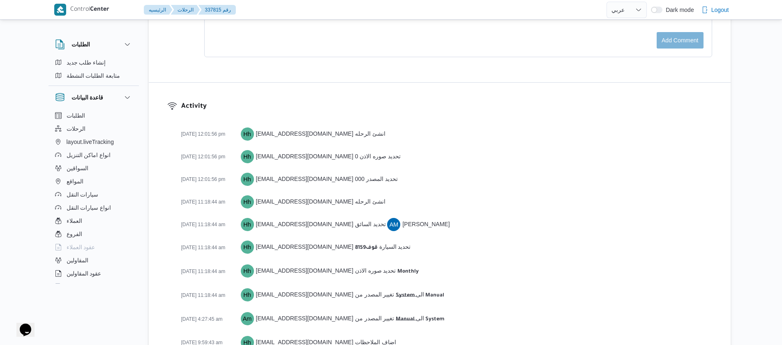
scroll to position [1301, 0]
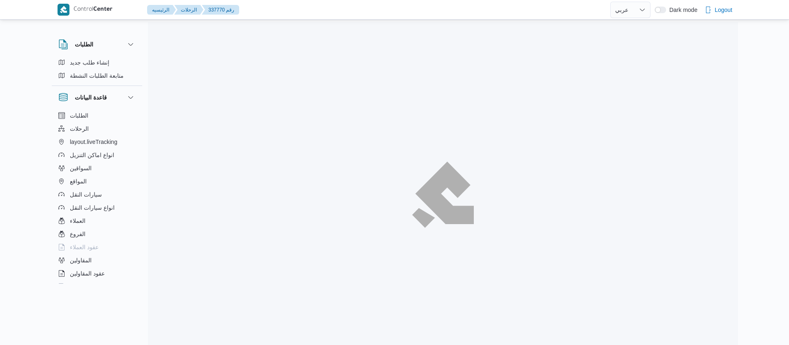
select select "ar"
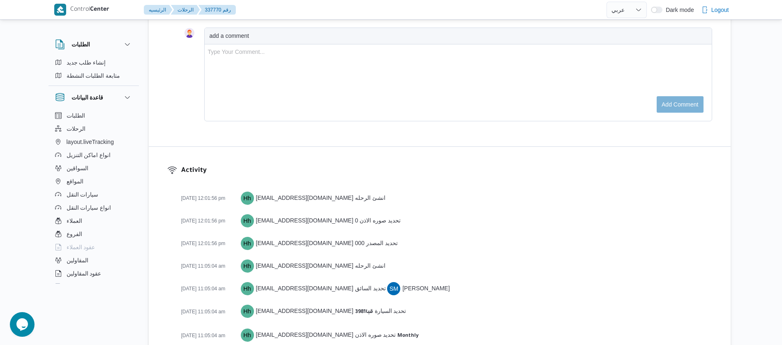
scroll to position [1300, 0]
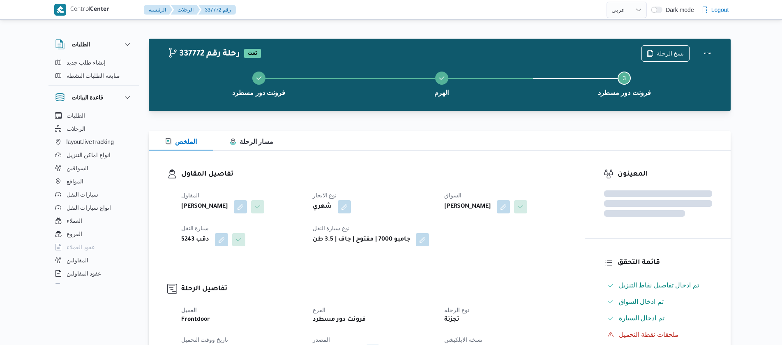
select select "ar"
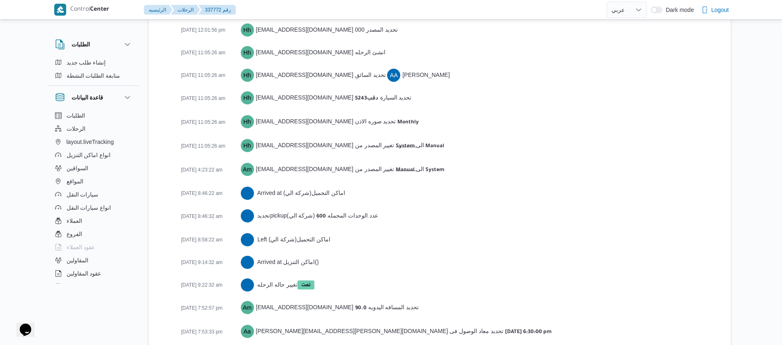
scroll to position [1300, 0]
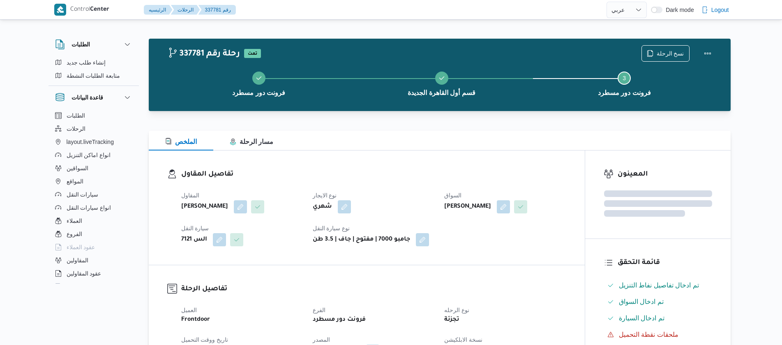
select select "ar"
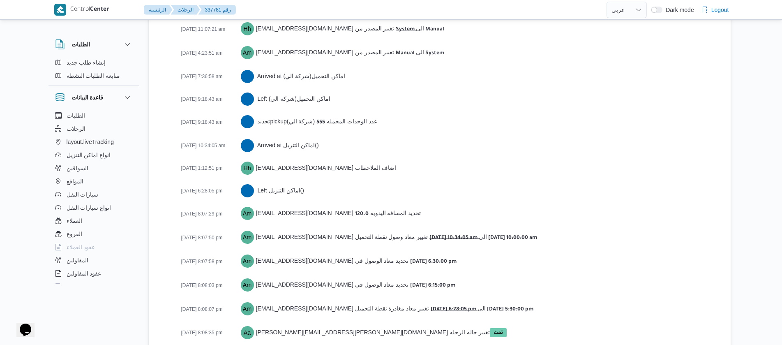
scroll to position [1359, 0]
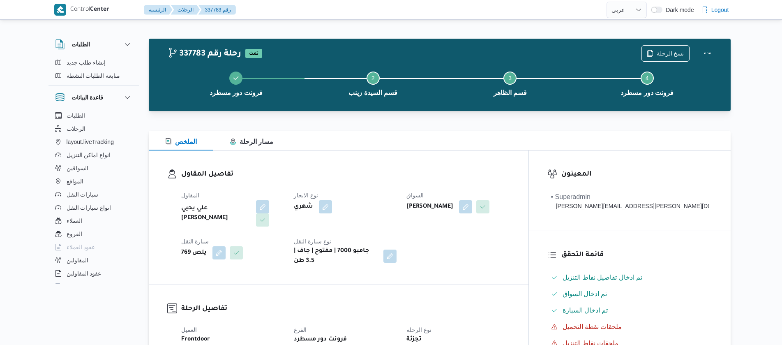
select select "ar"
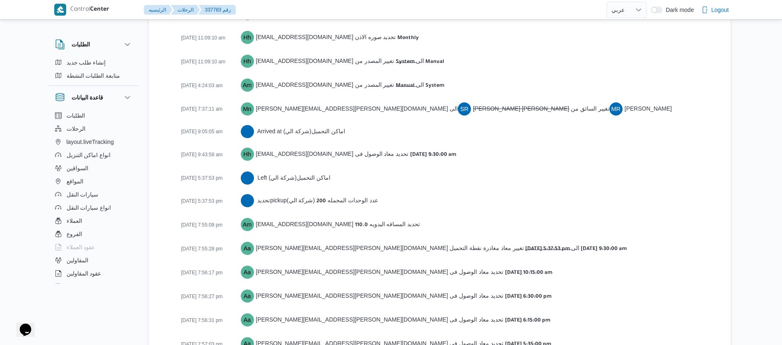
scroll to position [1352, 0]
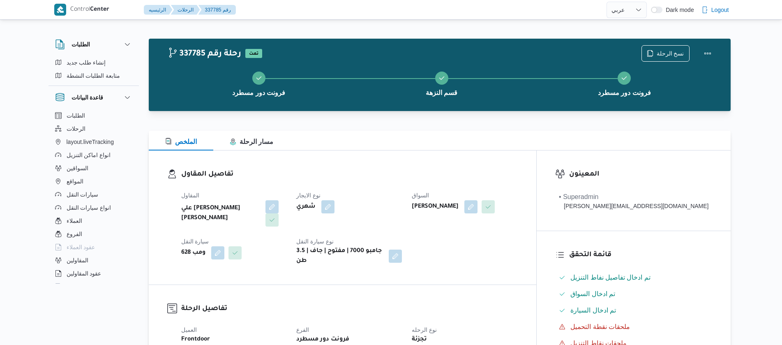
select select "ar"
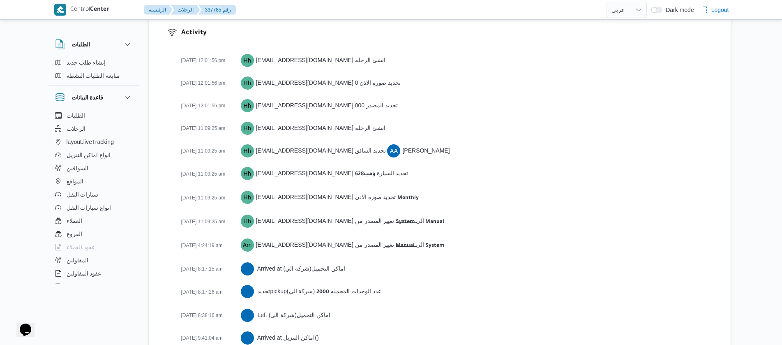
scroll to position [1254, 0]
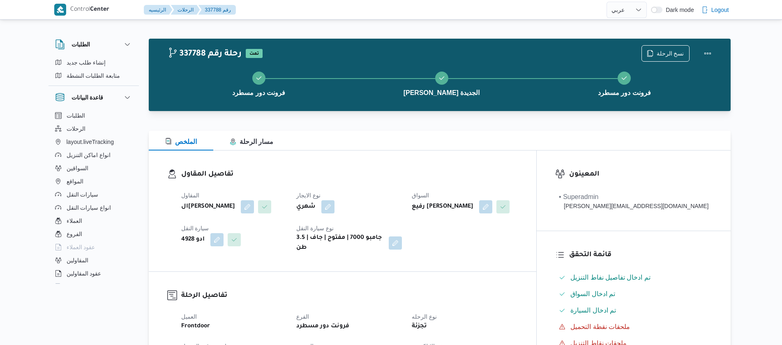
select select "ar"
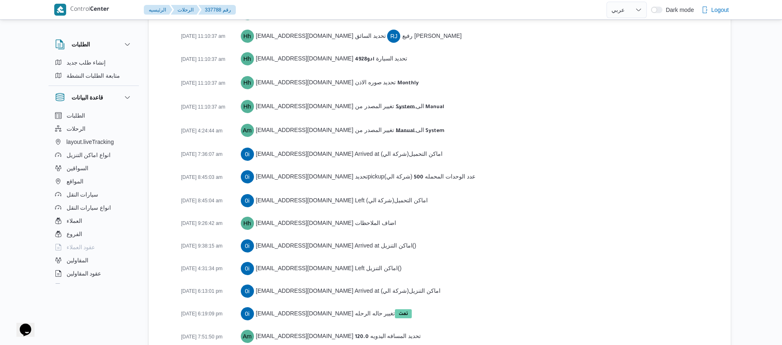
scroll to position [1299, 0]
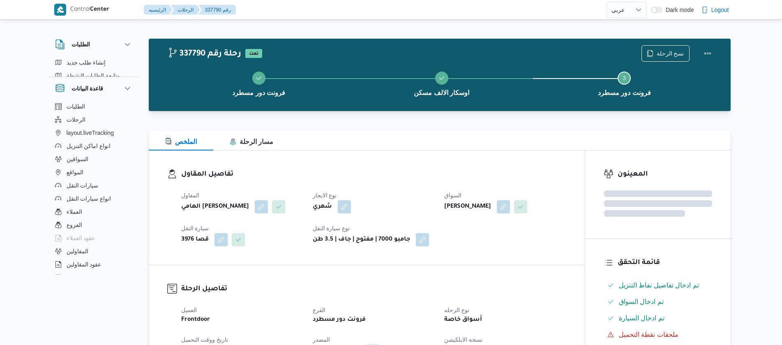
select select "ar"
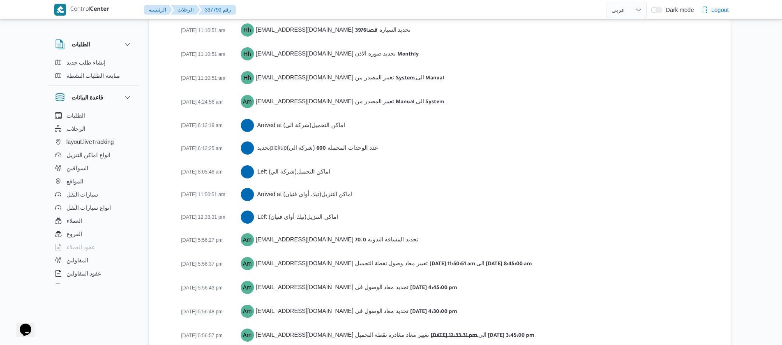
scroll to position [1323, 0]
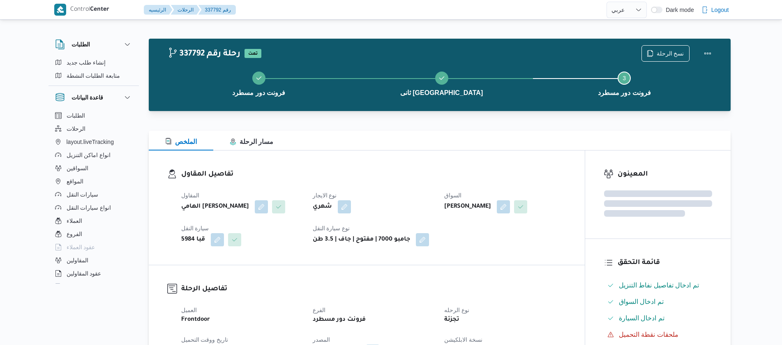
select select "ar"
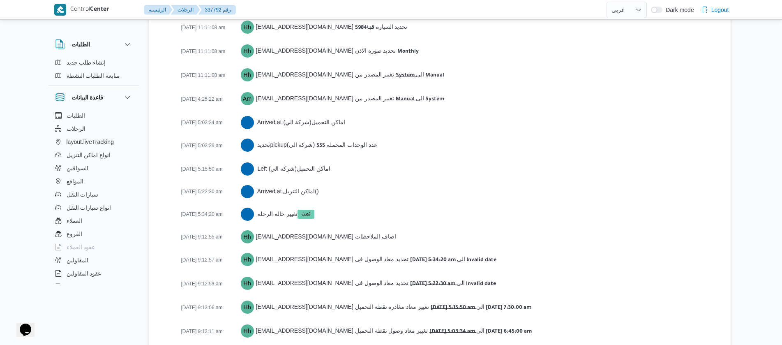
scroll to position [1230, 0]
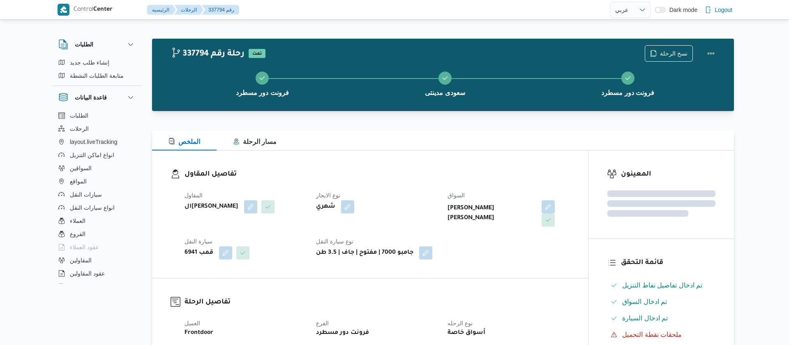
select select "ar"
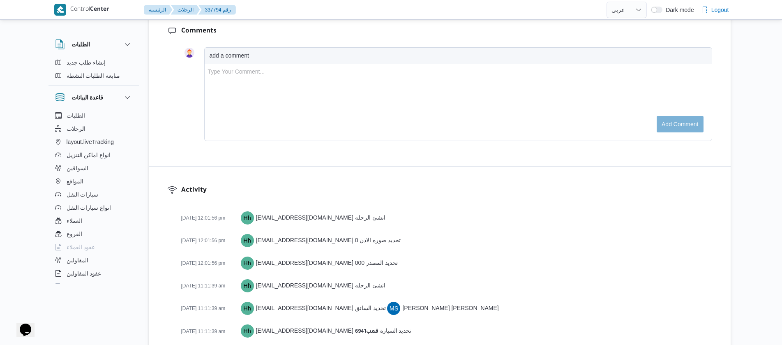
scroll to position [1323, 0]
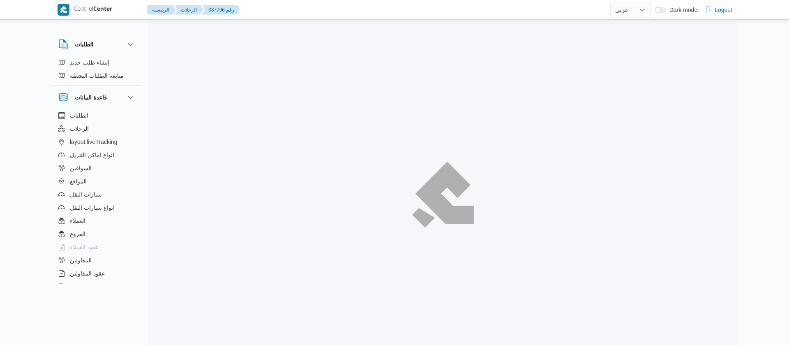
select select "ar"
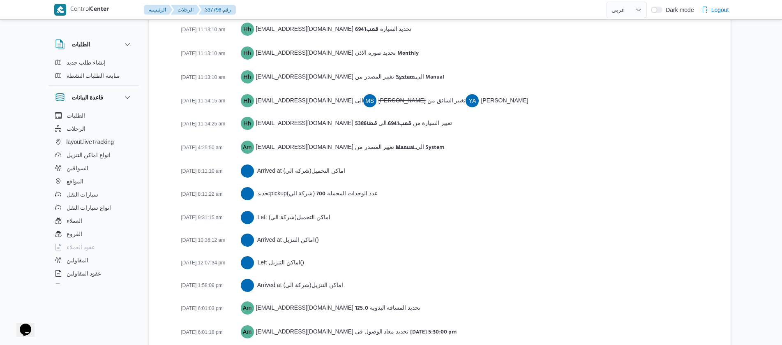
scroll to position [1368, 0]
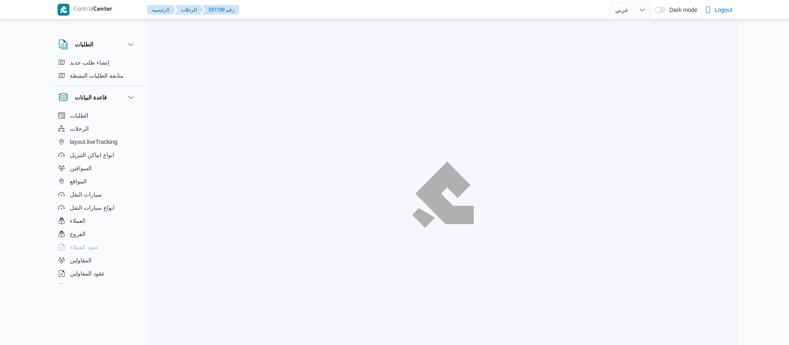
select select "ar"
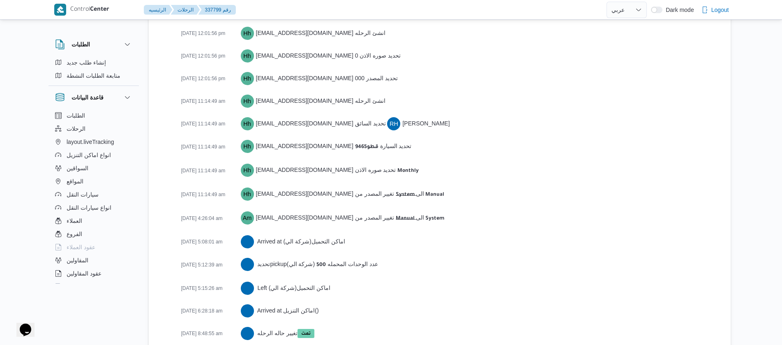
scroll to position [1437, 0]
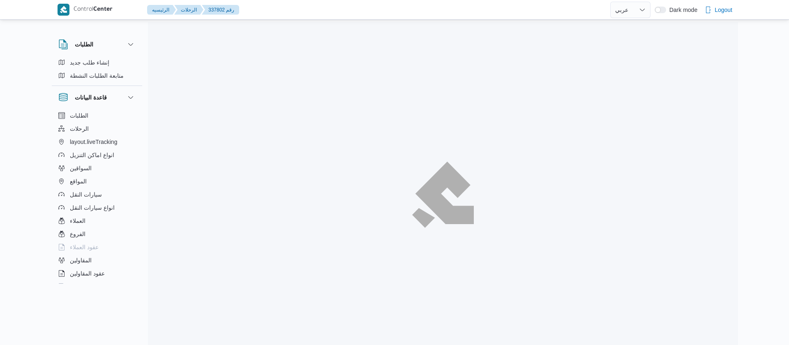
select select "ar"
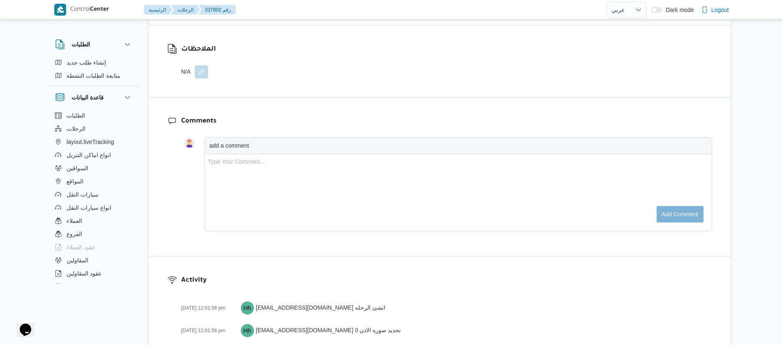
scroll to position [1345, 0]
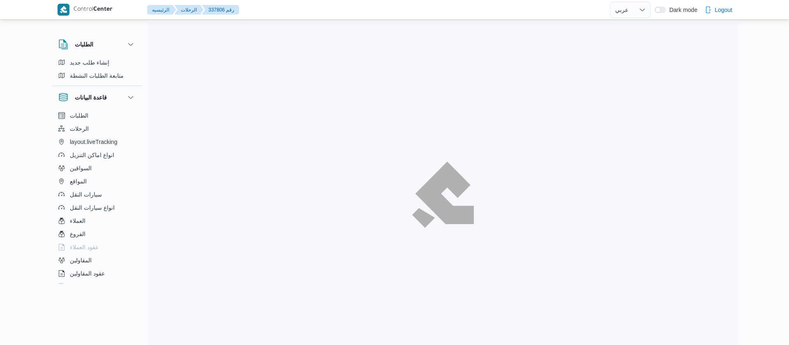
select select "ar"
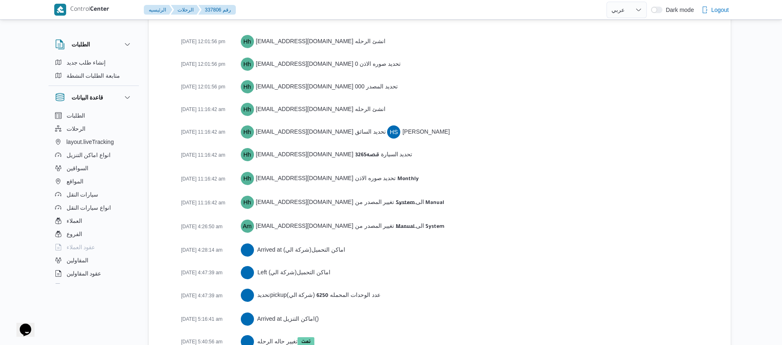
scroll to position [1405, 0]
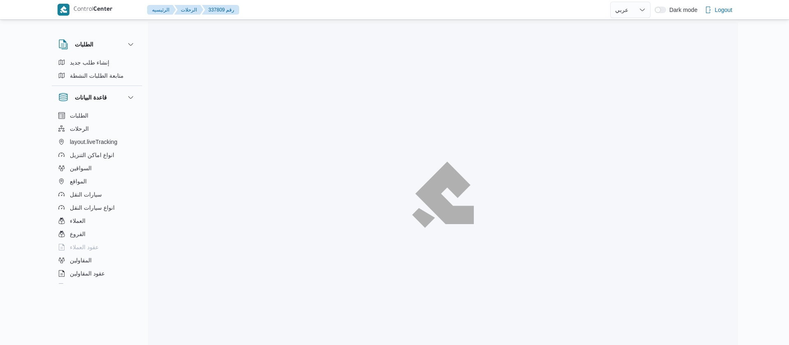
select select "ar"
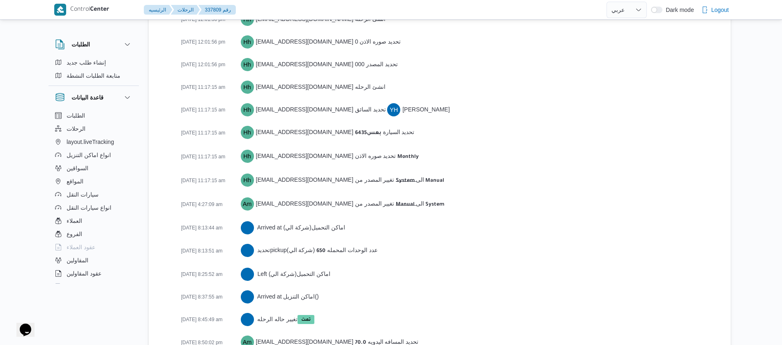
scroll to position [1368, 0]
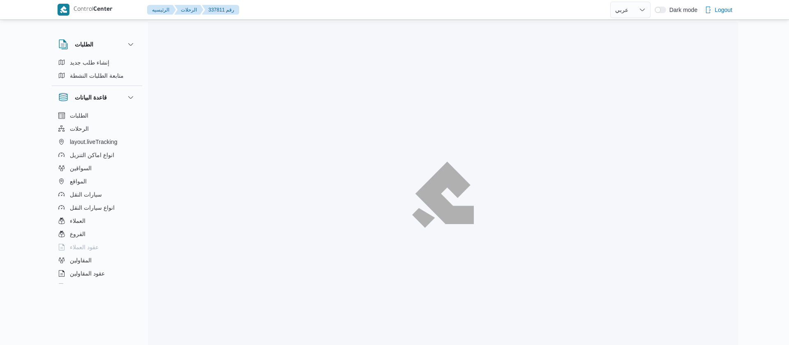
select select "ar"
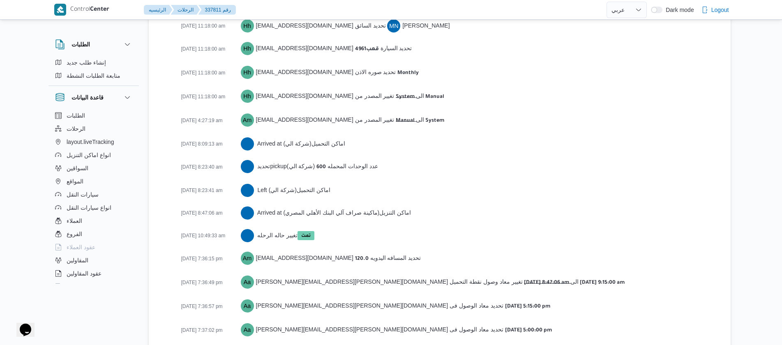
scroll to position [1313, 0]
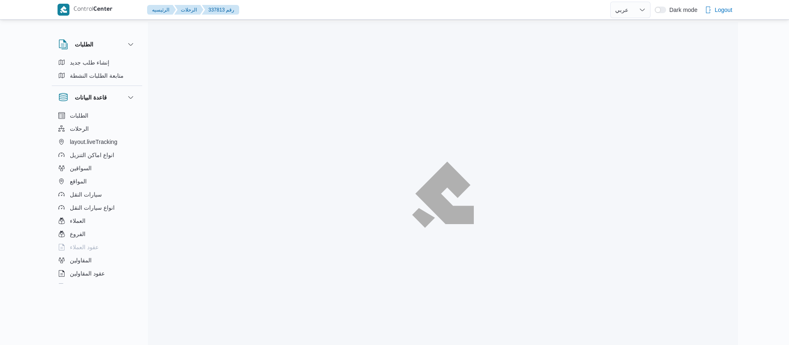
select select "ar"
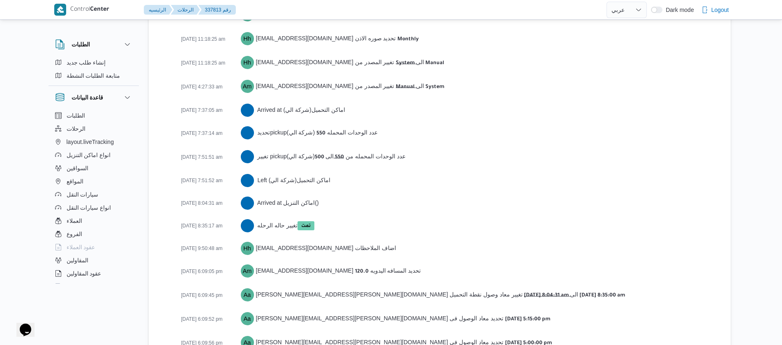
scroll to position [1346, 0]
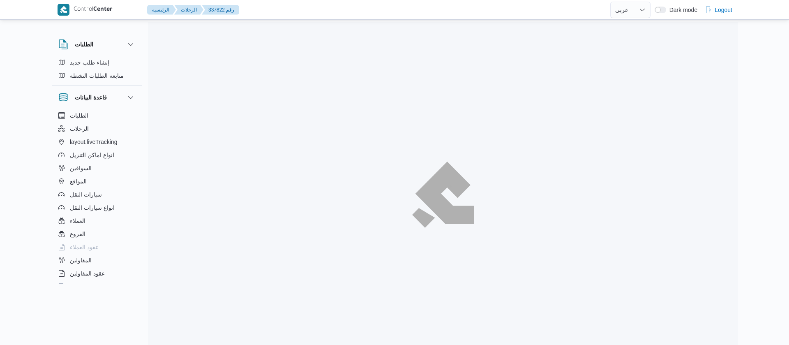
select select "ar"
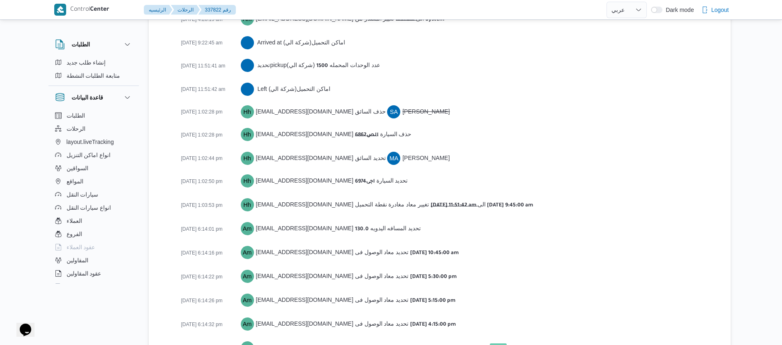
scroll to position [1343, 0]
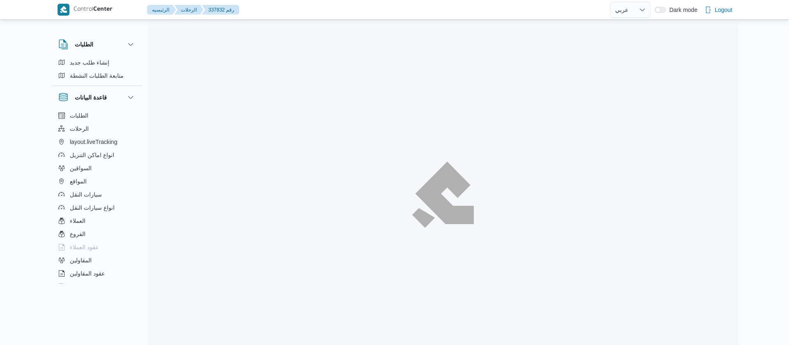
select select "ar"
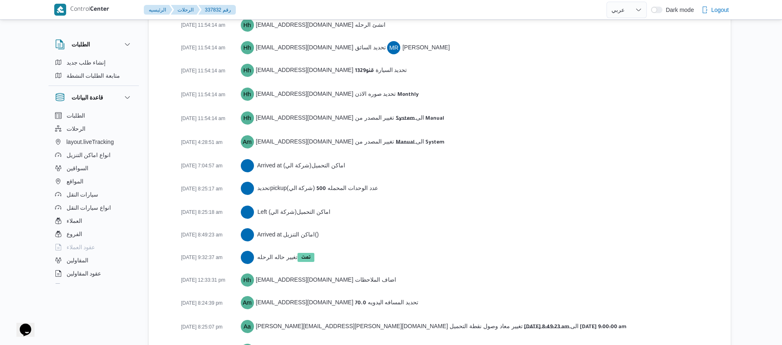
scroll to position [1336, 0]
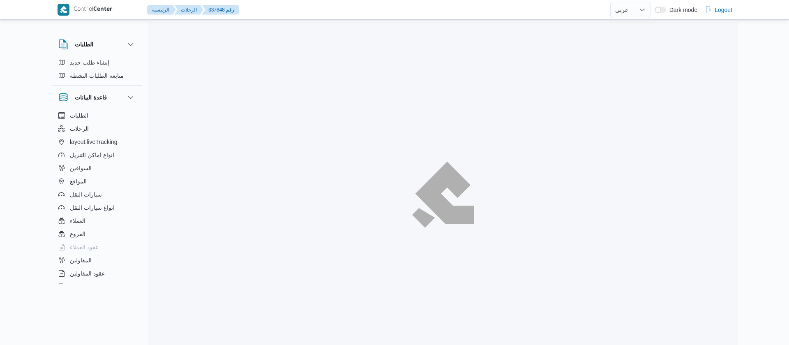
select select "ar"
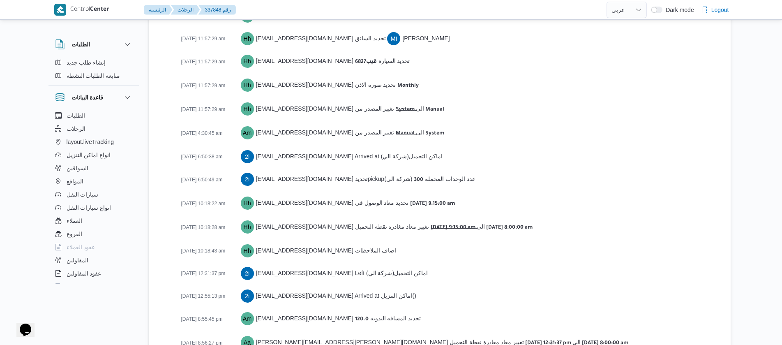
scroll to position [1343, 0]
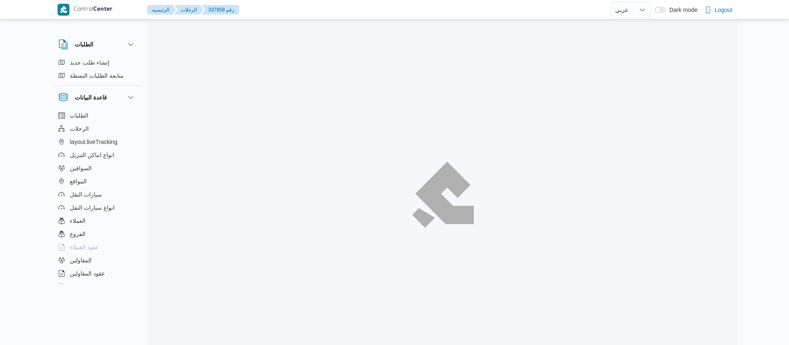
select select "ar"
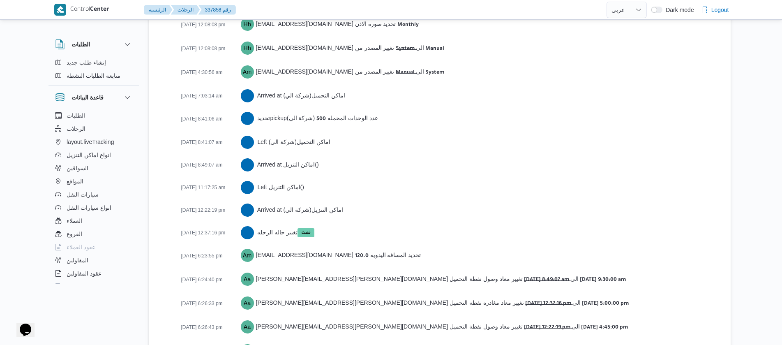
scroll to position [1346, 0]
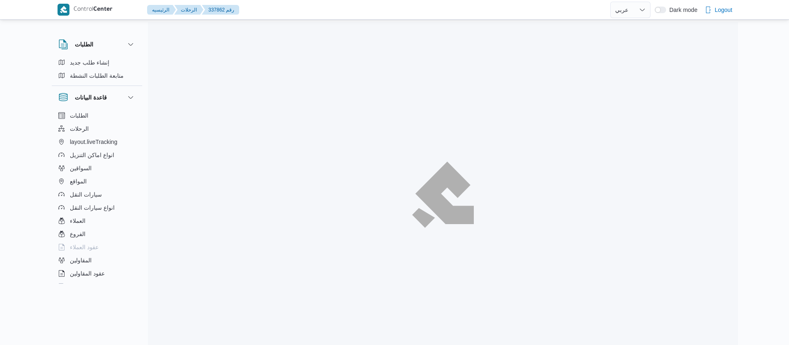
select select "ar"
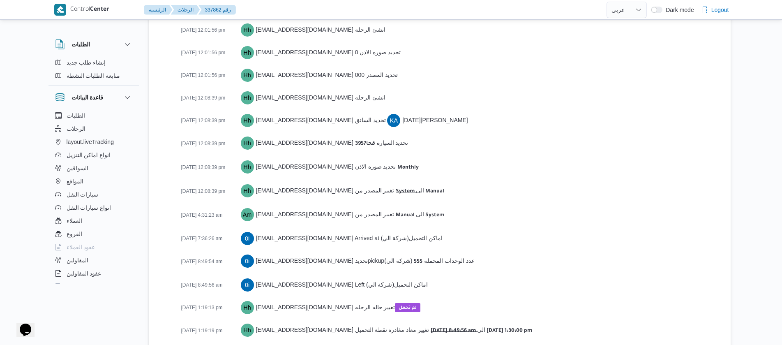
scroll to position [1163, 0]
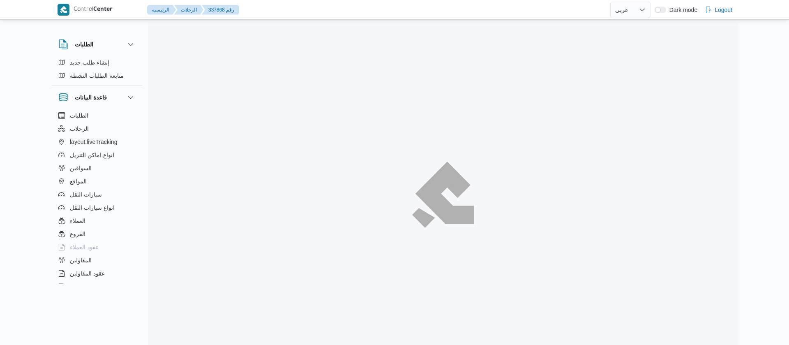
select select "ar"
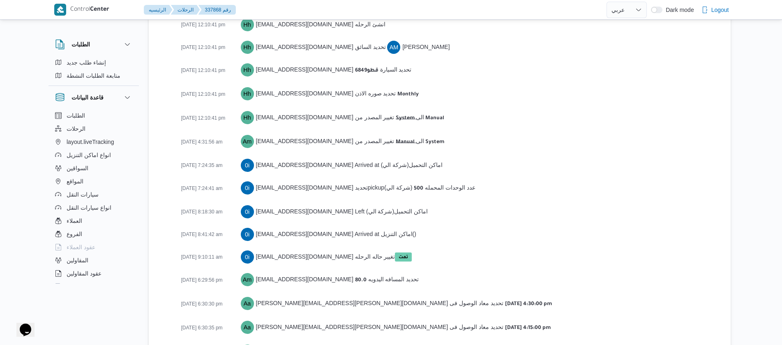
scroll to position [1277, 0]
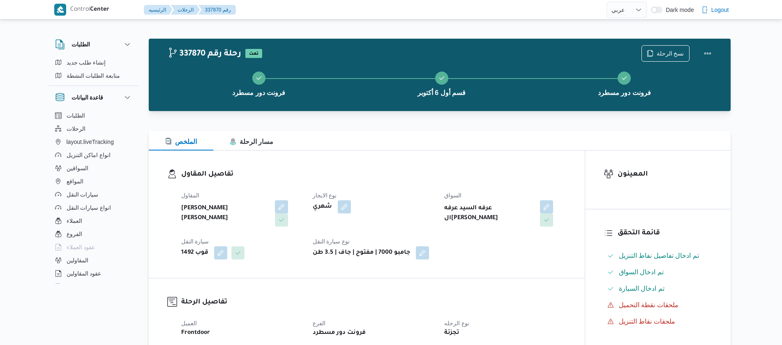
select select "ar"
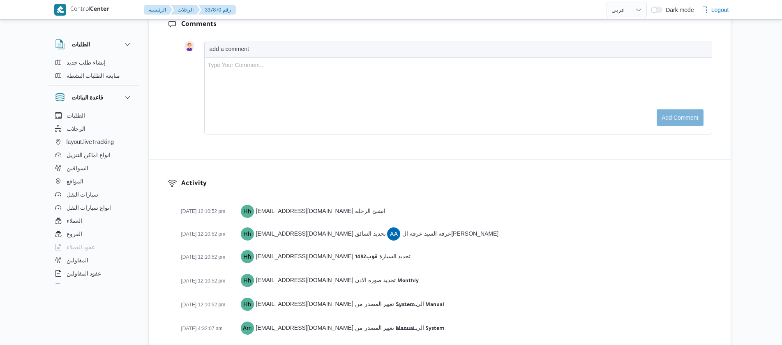
scroll to position [1277, 0]
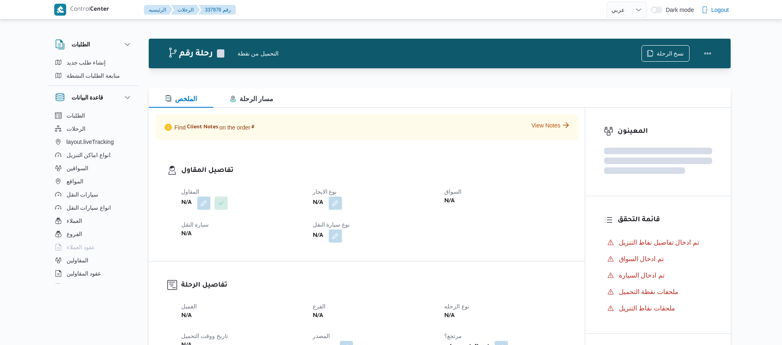
select select "ar"
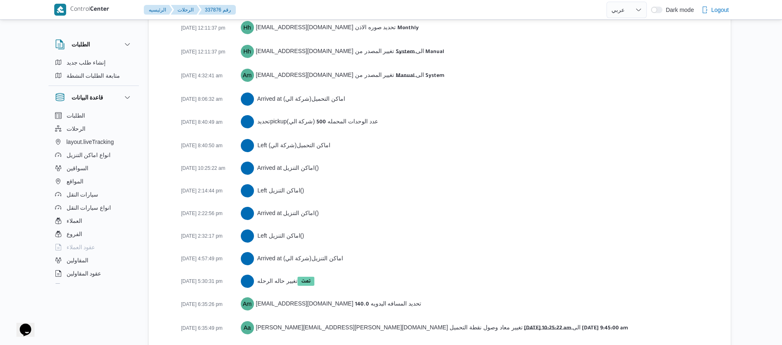
scroll to position [1413, 0]
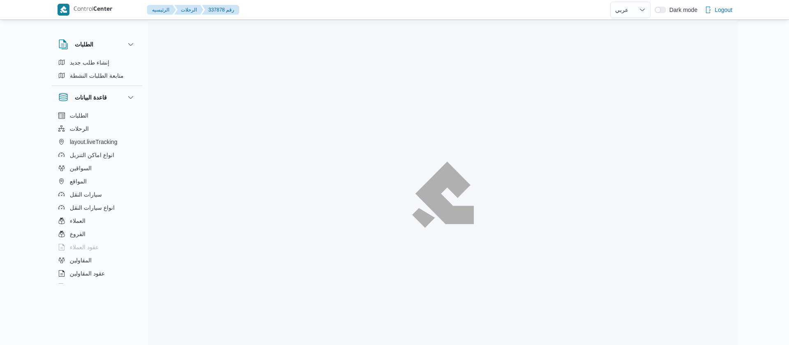
select select "ar"
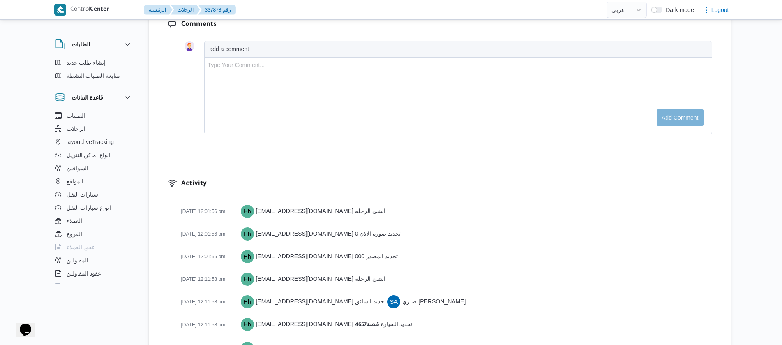
scroll to position [1369, 0]
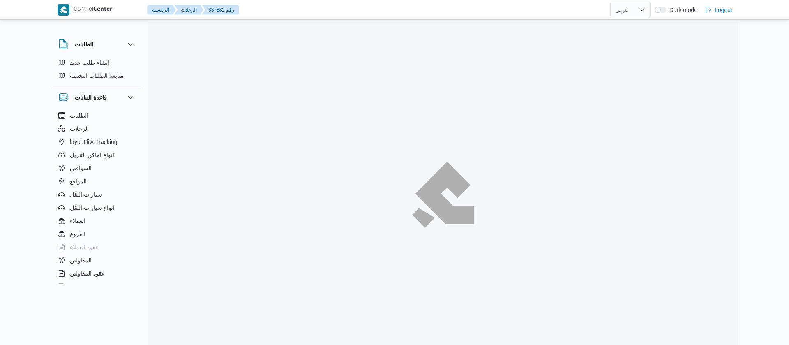
select select "ar"
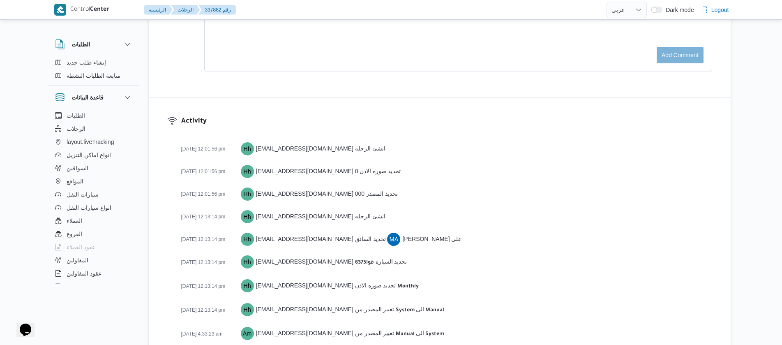
scroll to position [1291, 0]
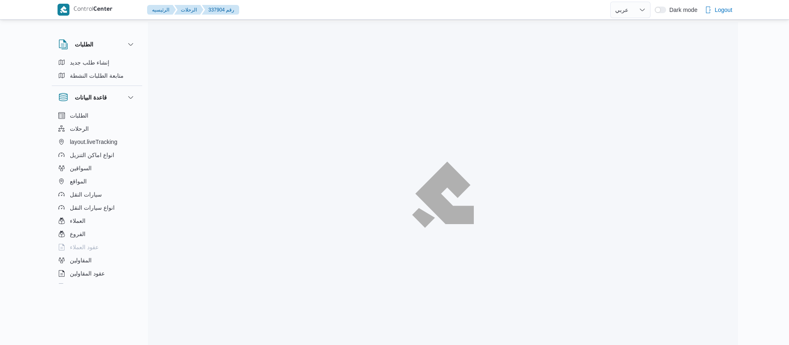
select select "ar"
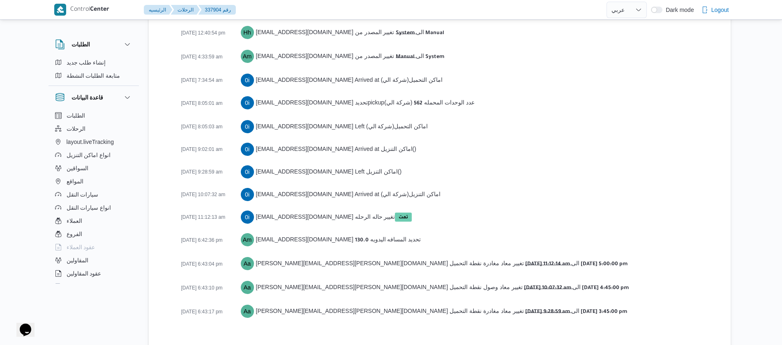
scroll to position [1336, 0]
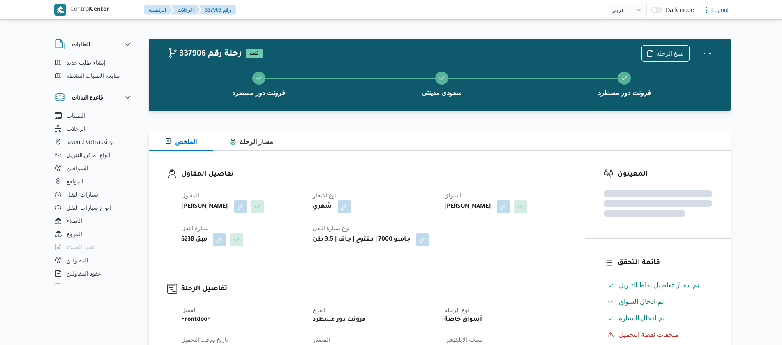
select select "ar"
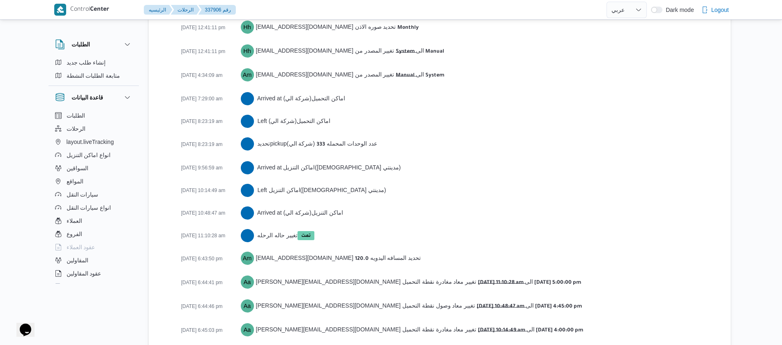
scroll to position [1336, 0]
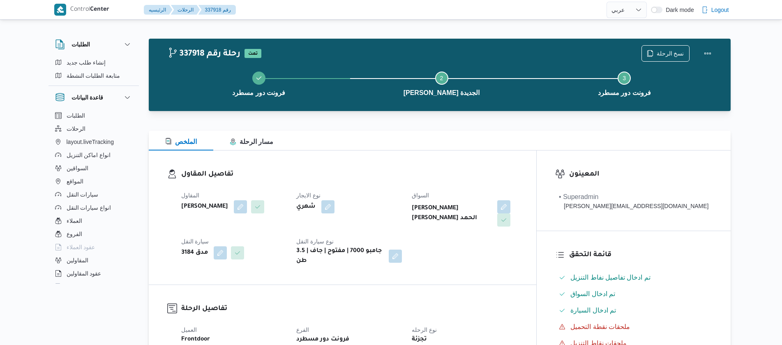
select select "ar"
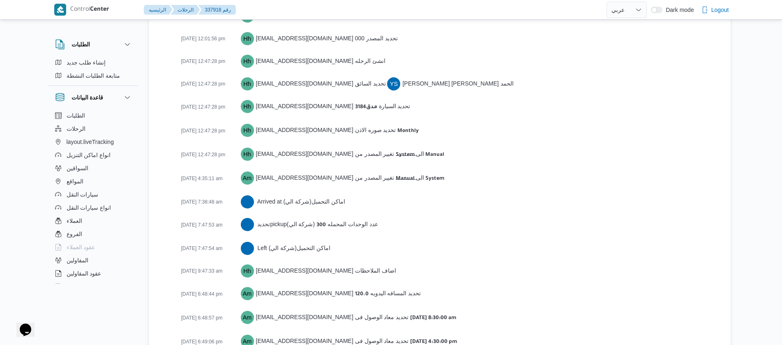
scroll to position [1313, 0]
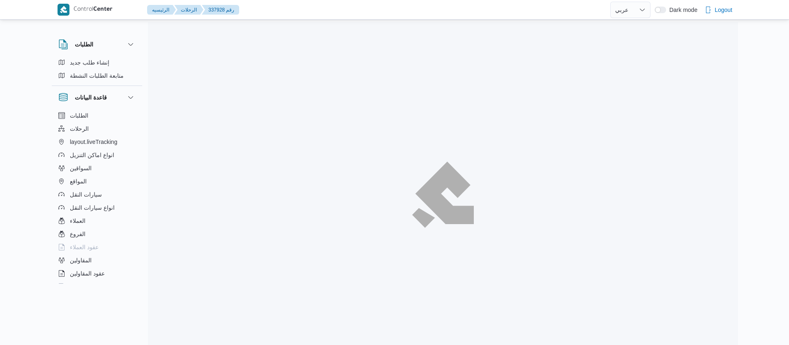
select select "ar"
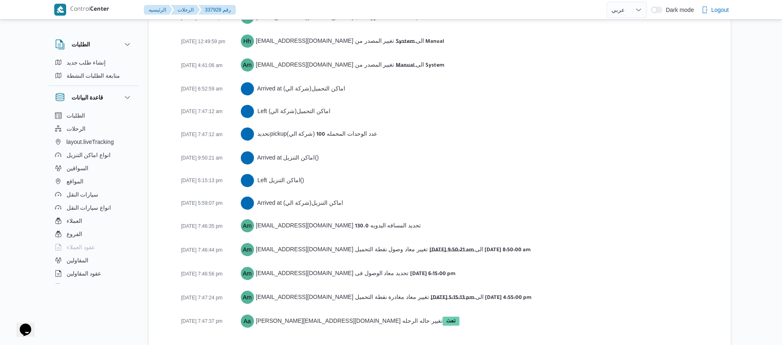
scroll to position [1336, 0]
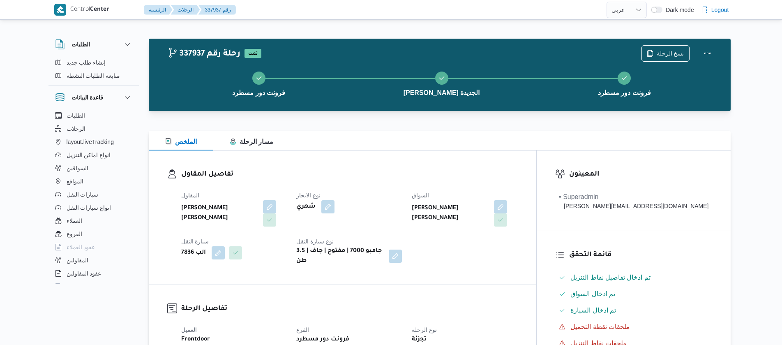
select select "ar"
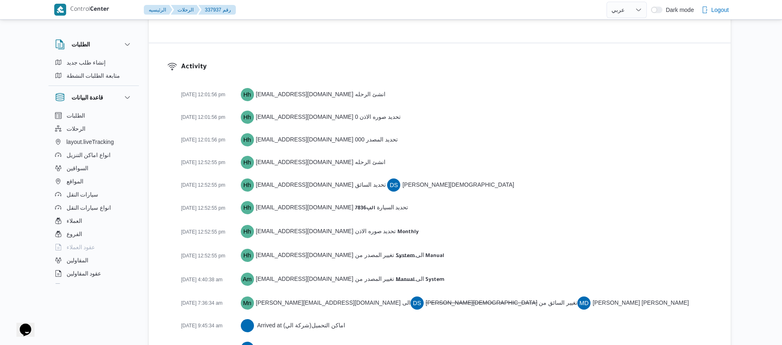
scroll to position [1427, 0]
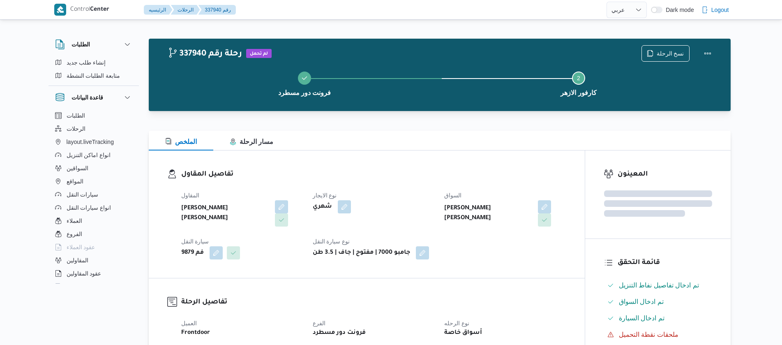
select select "ar"
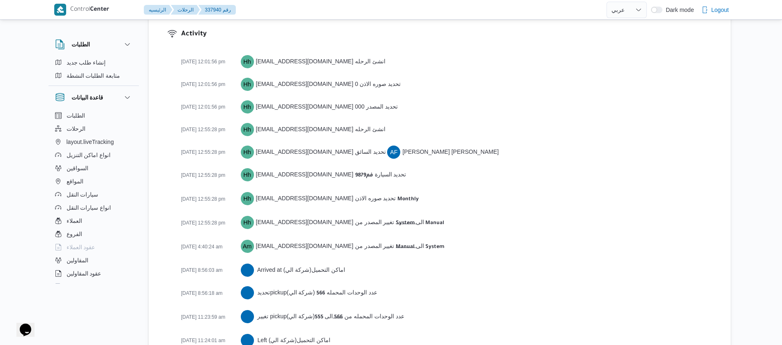
scroll to position [1199, 0]
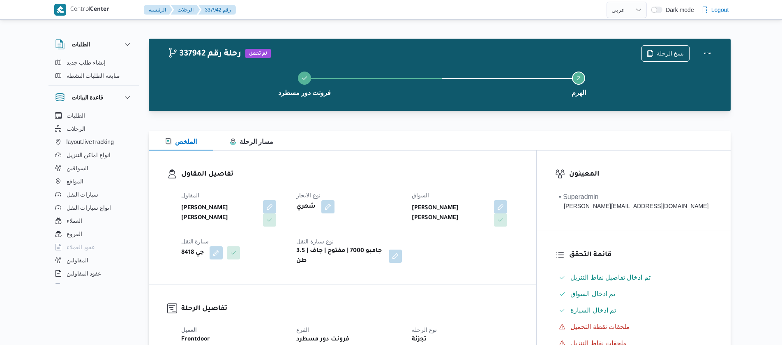
select select "ar"
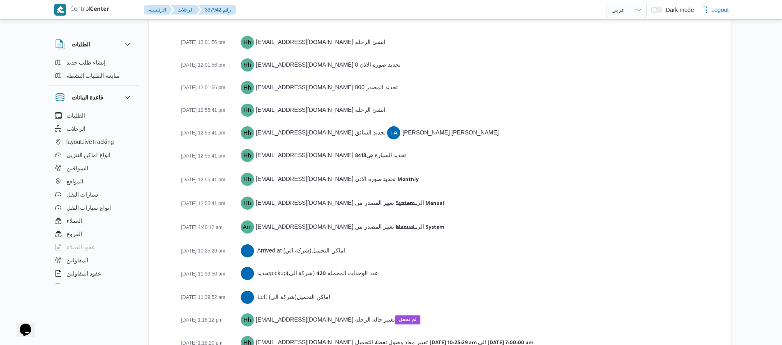
scroll to position [1176, 0]
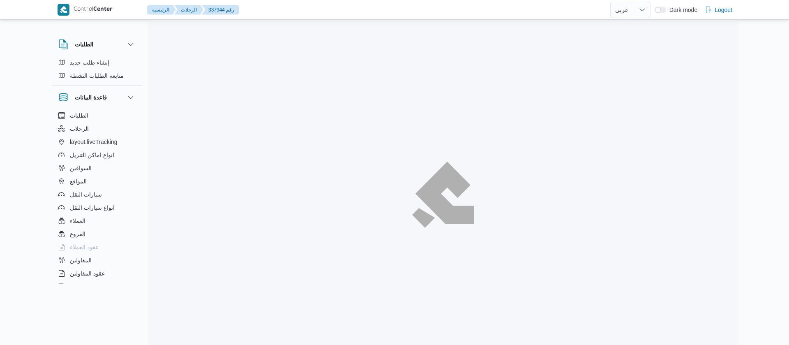
select select "ar"
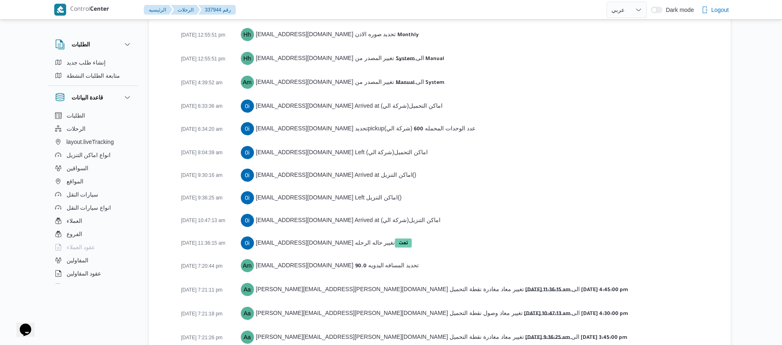
scroll to position [1336, 0]
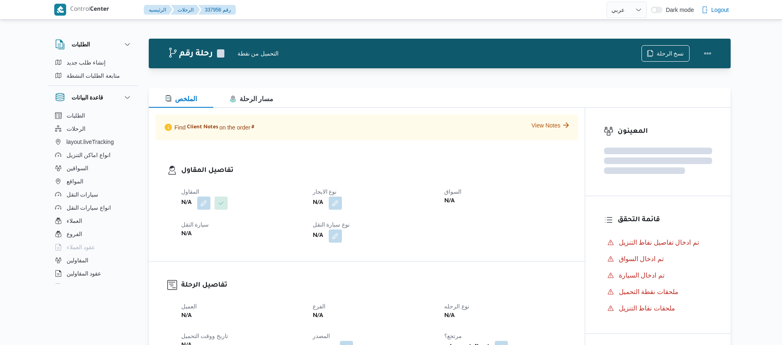
select select "ar"
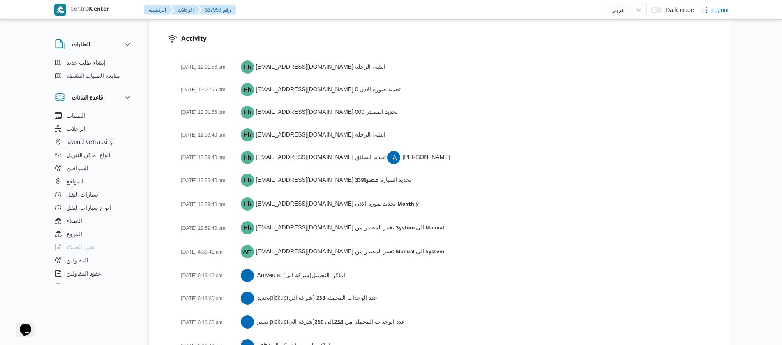
scroll to position [1369, 0]
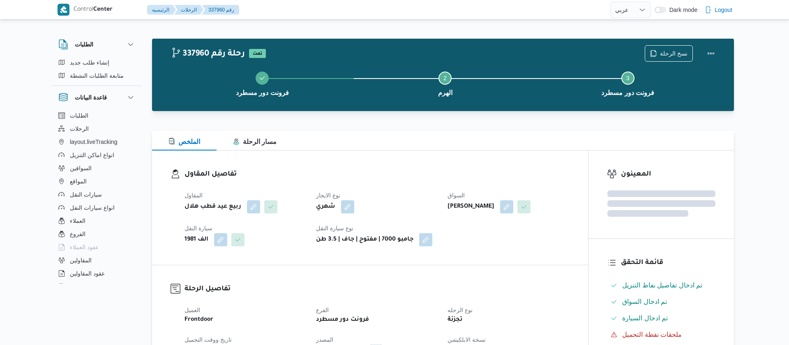
select select "ar"
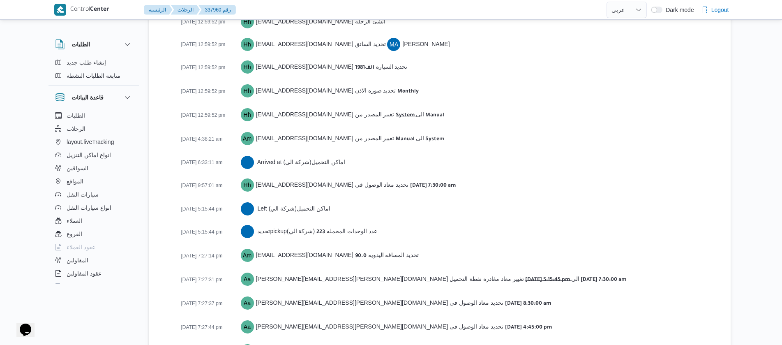
scroll to position [1336, 0]
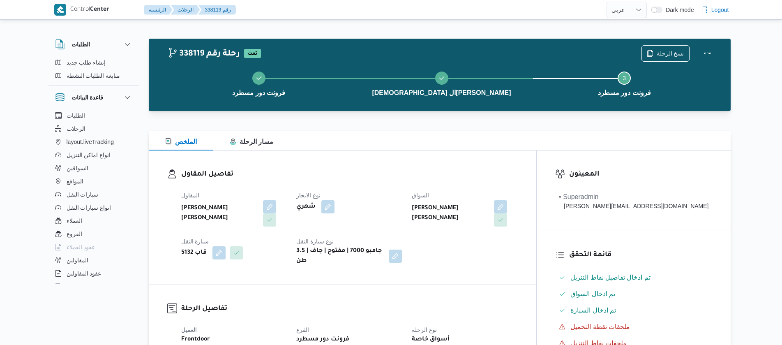
select select "ar"
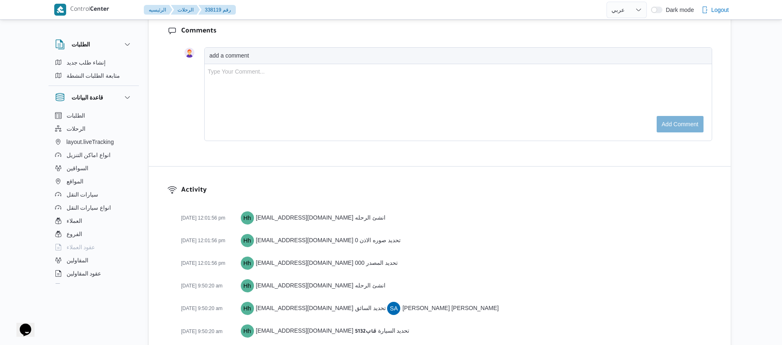
scroll to position [1300, 0]
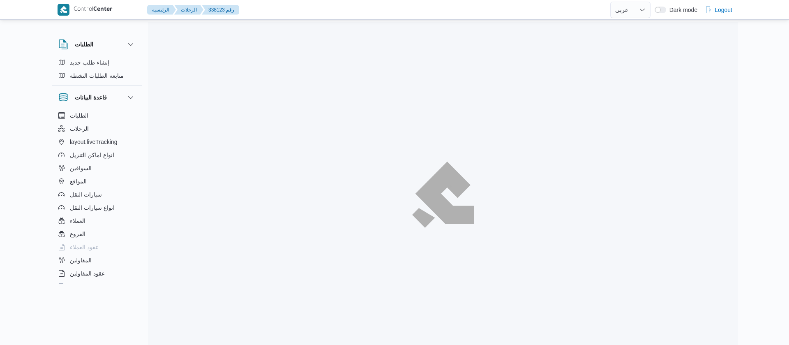
select select "ar"
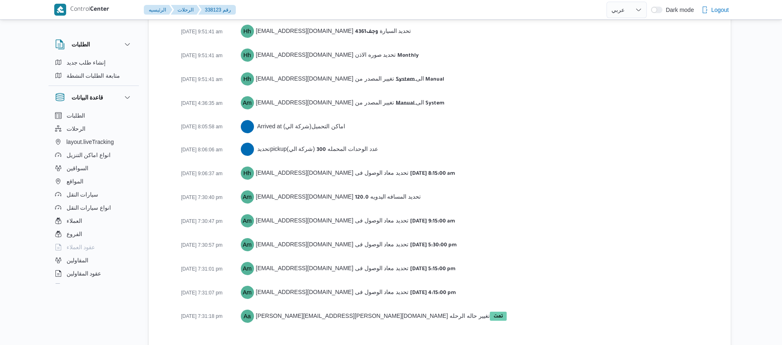
scroll to position [1291, 0]
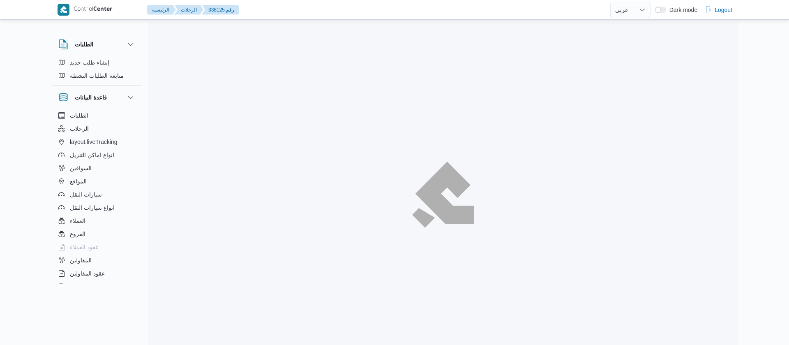
select select "ar"
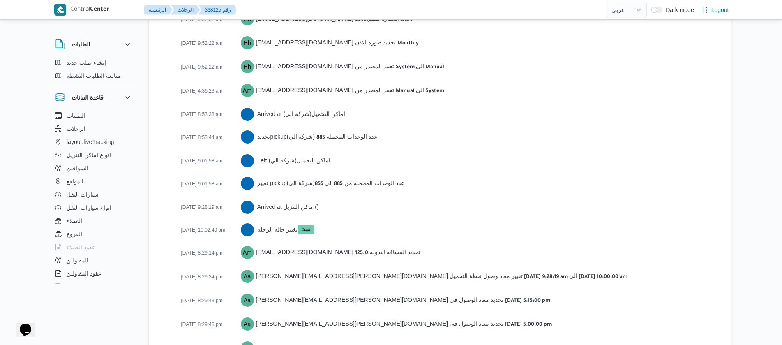
scroll to position [1323, 0]
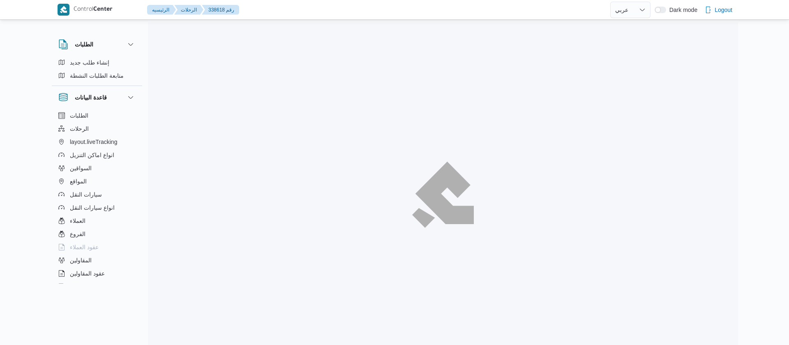
select select "ar"
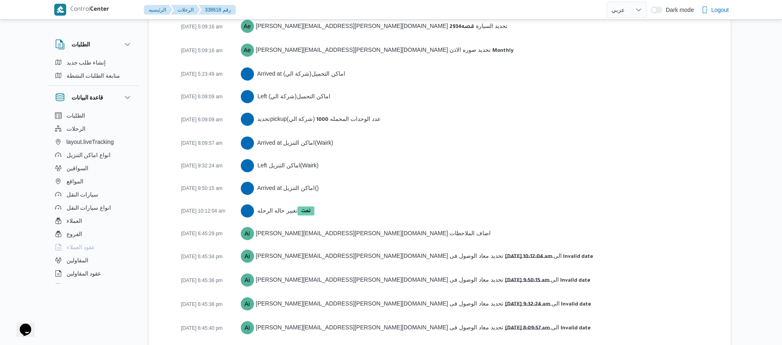
scroll to position [1358, 0]
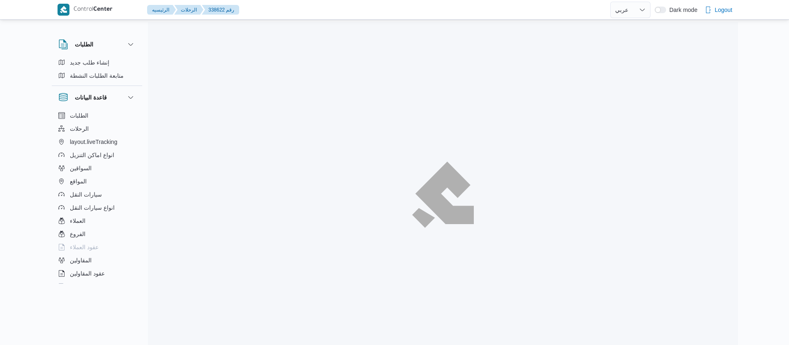
select select "ar"
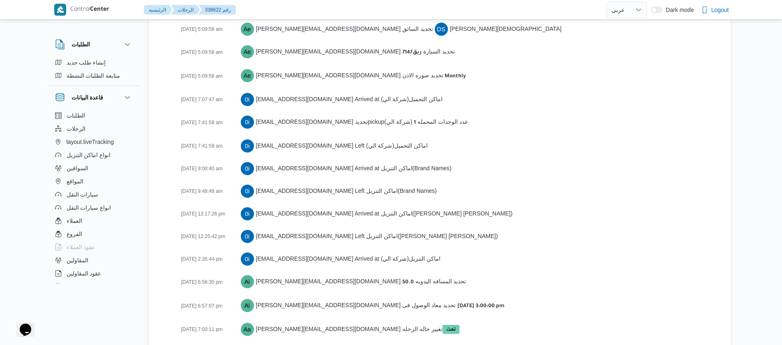
scroll to position [1311, 0]
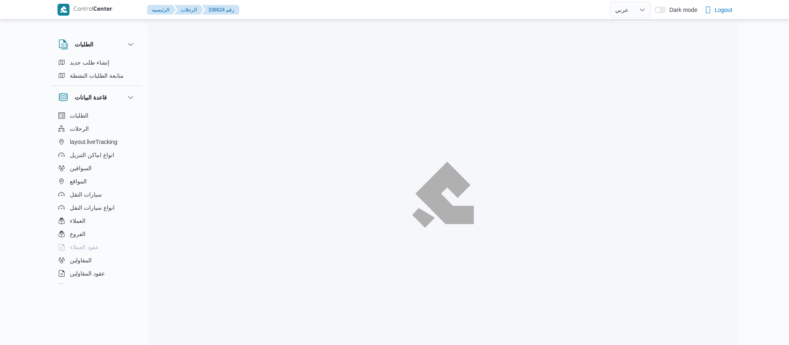
select select "ar"
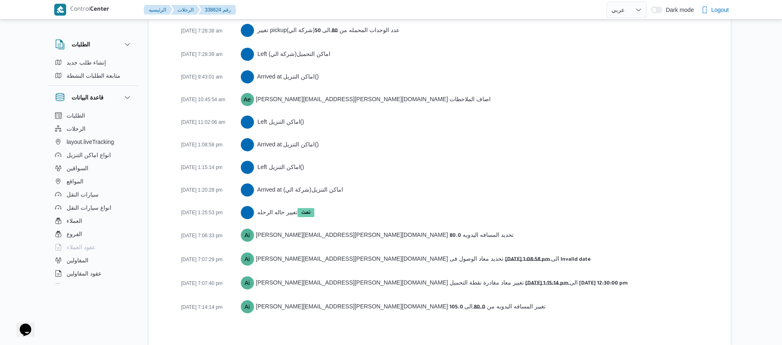
scroll to position [1403, 0]
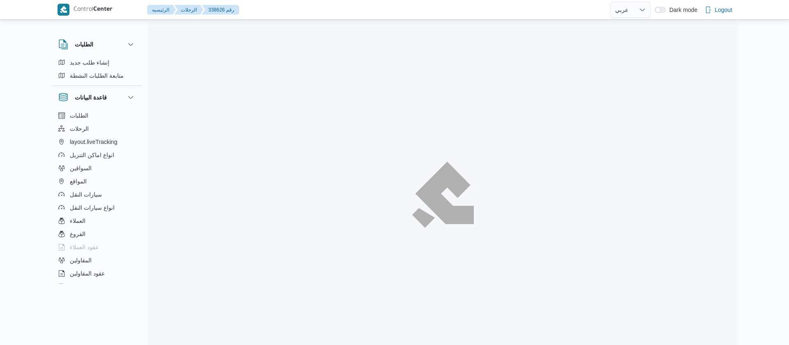
select select "ar"
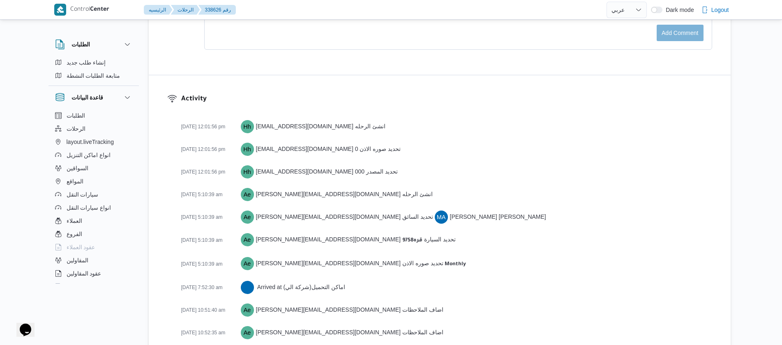
scroll to position [1252, 0]
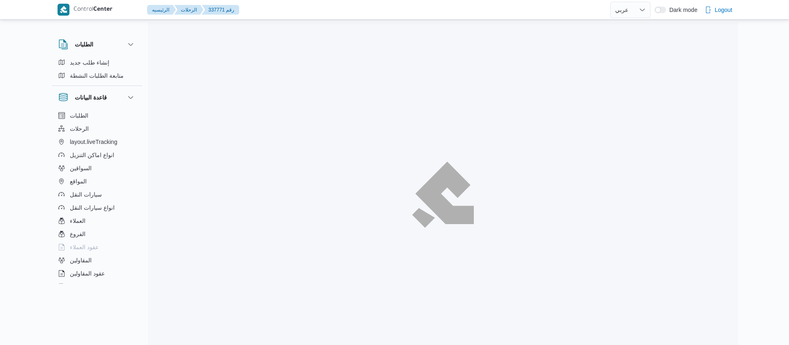
select select "ar"
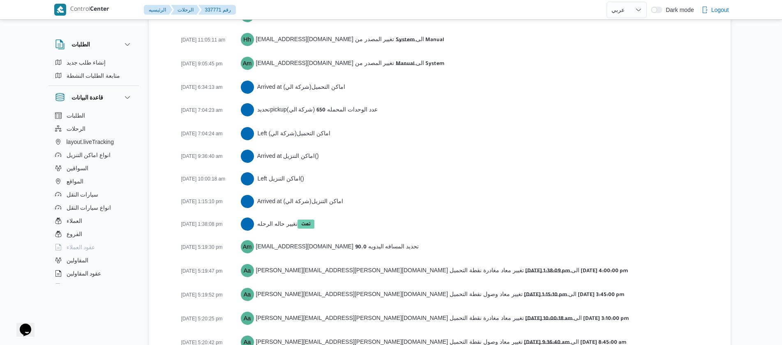
scroll to position [1346, 0]
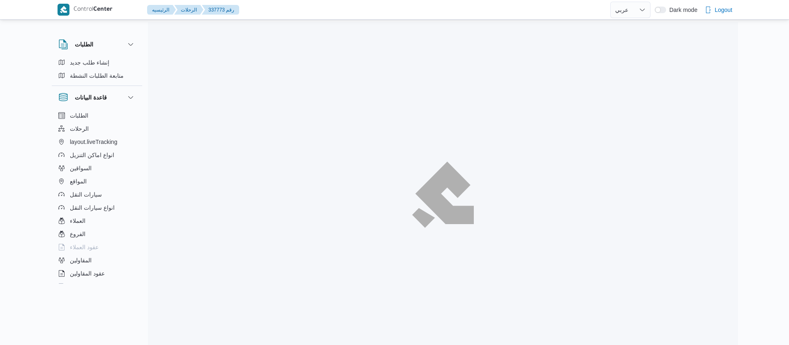
select select "ar"
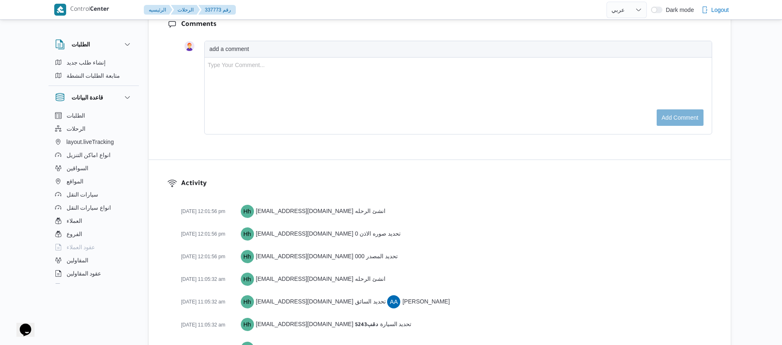
scroll to position [1369, 0]
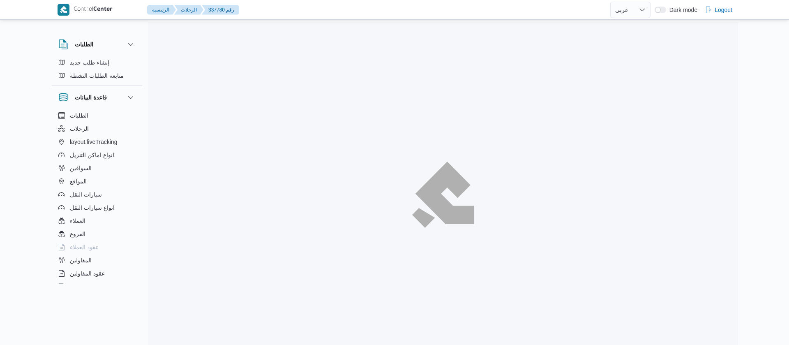
select select "ar"
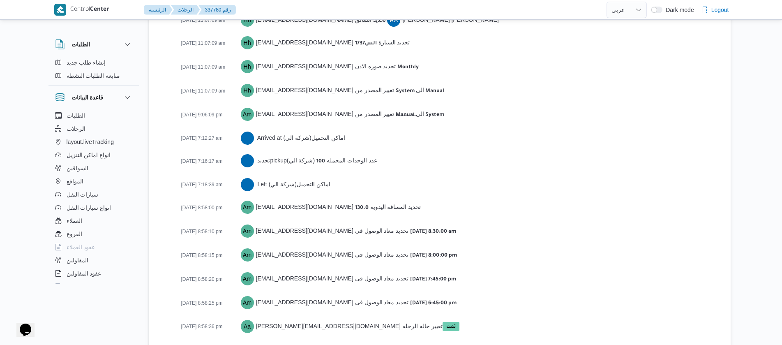
scroll to position [1277, 0]
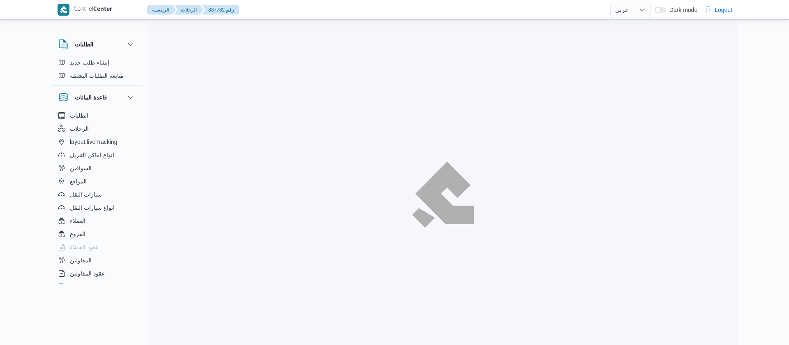
select select "ar"
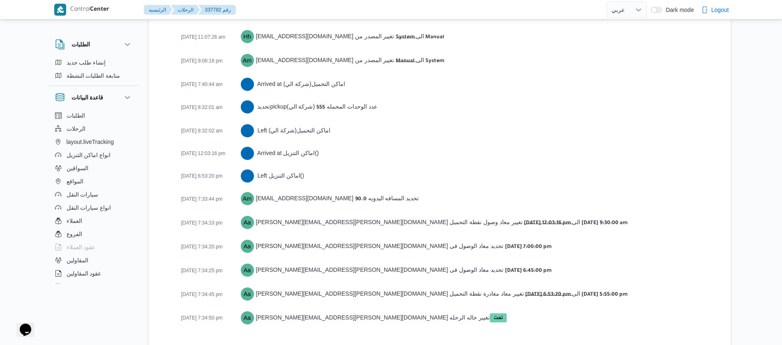
scroll to position [1336, 0]
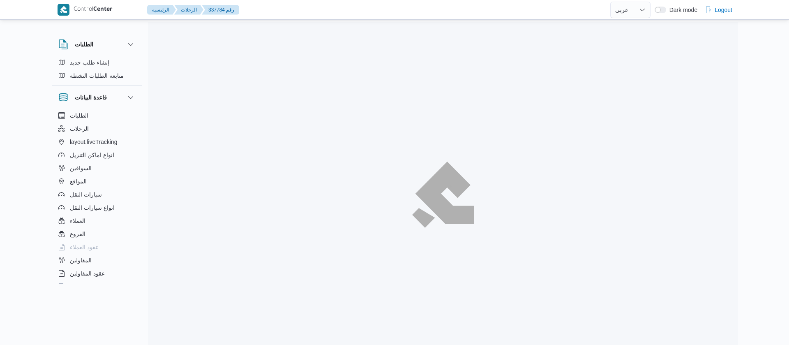
select select "ar"
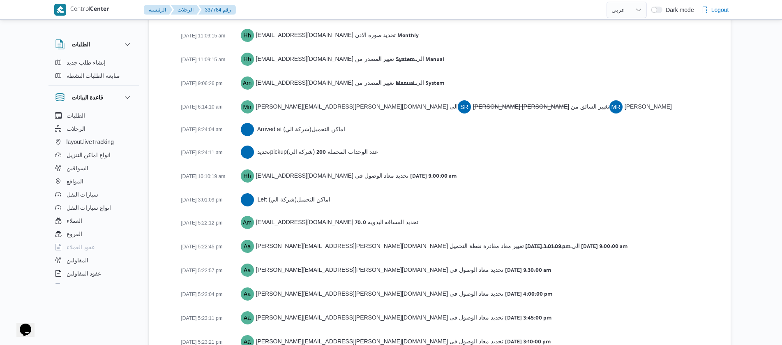
scroll to position [1346, 0]
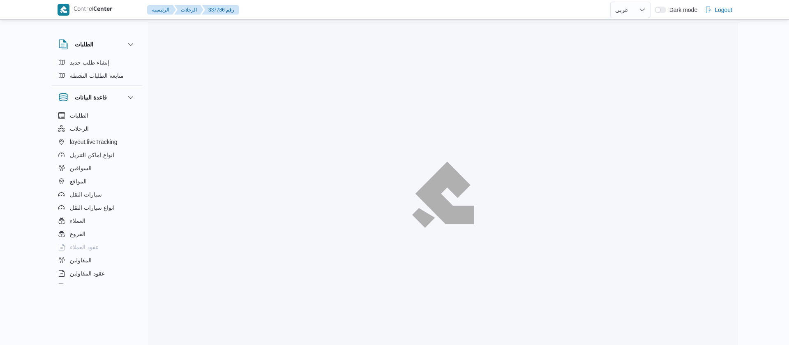
select select "ar"
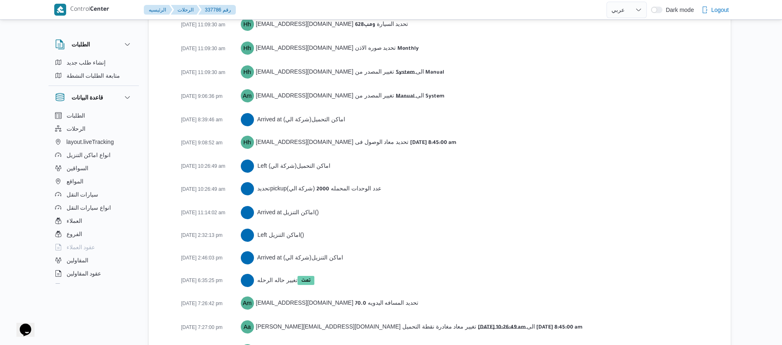
scroll to position [1369, 0]
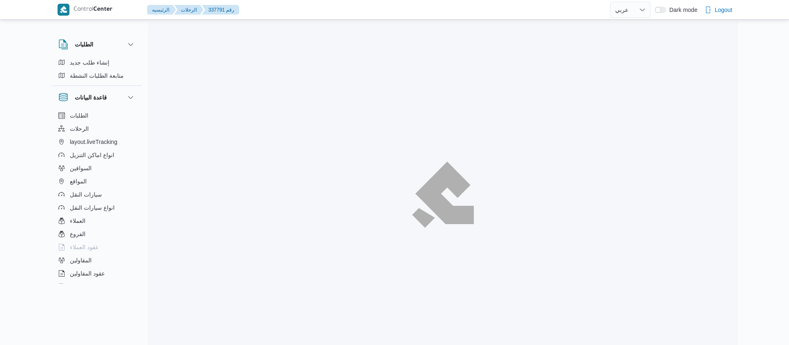
select select "ar"
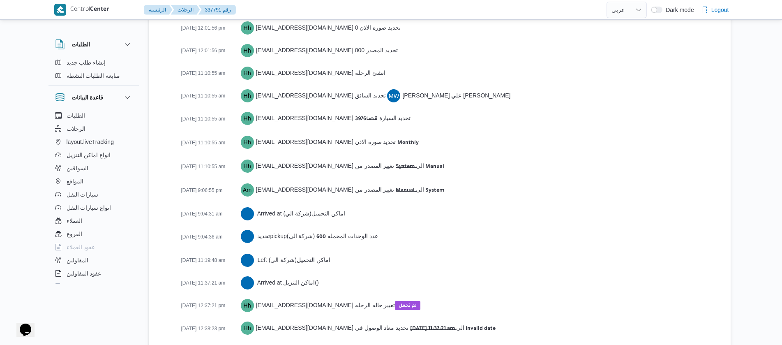
scroll to position [1209, 0]
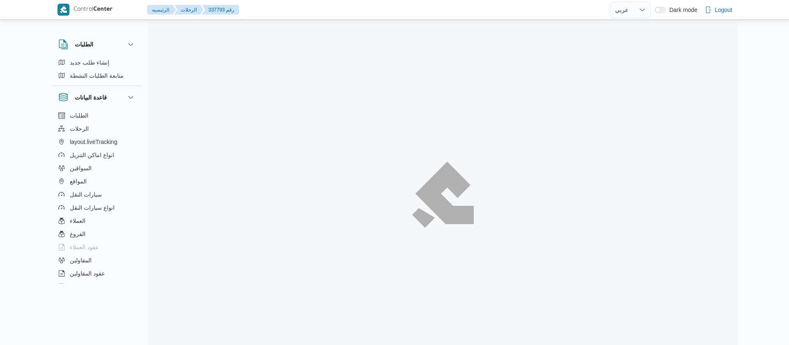
select select "ar"
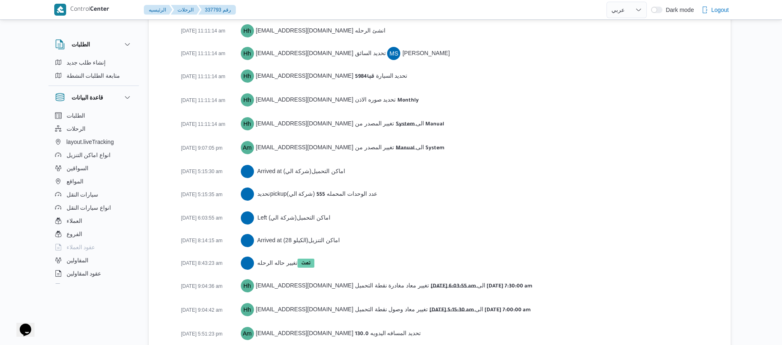
scroll to position [1323, 0]
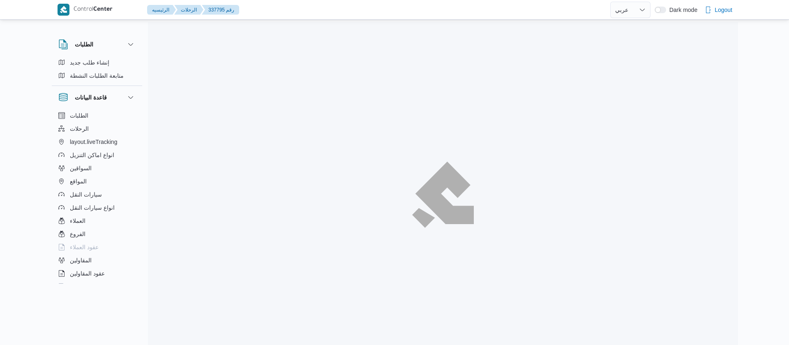
select select "ar"
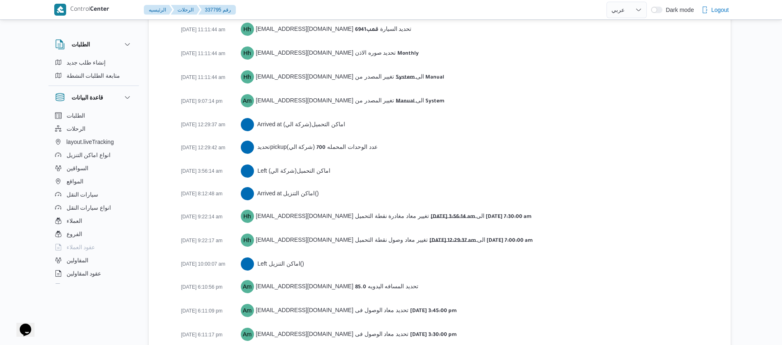
scroll to position [1346, 0]
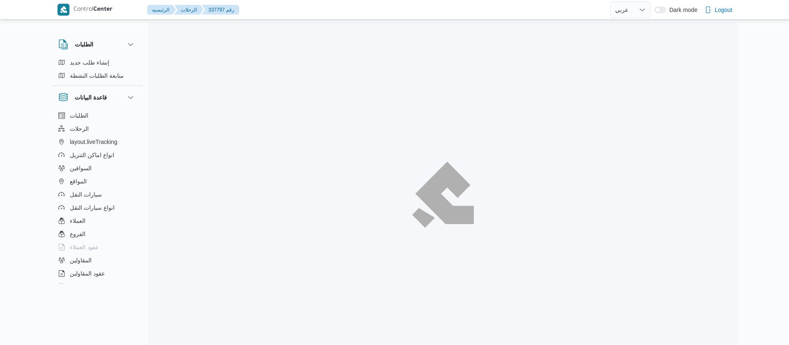
select select "ar"
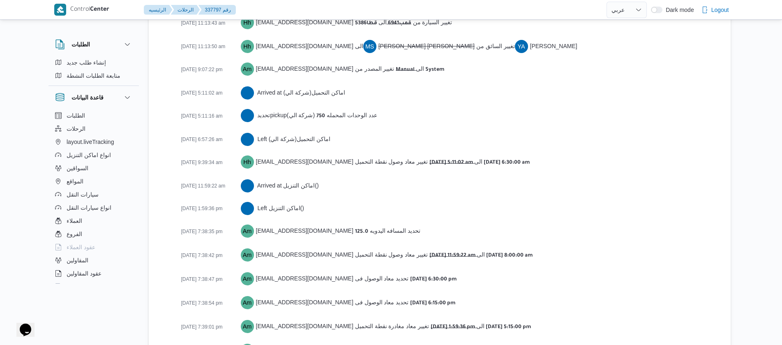
scroll to position [1392, 0]
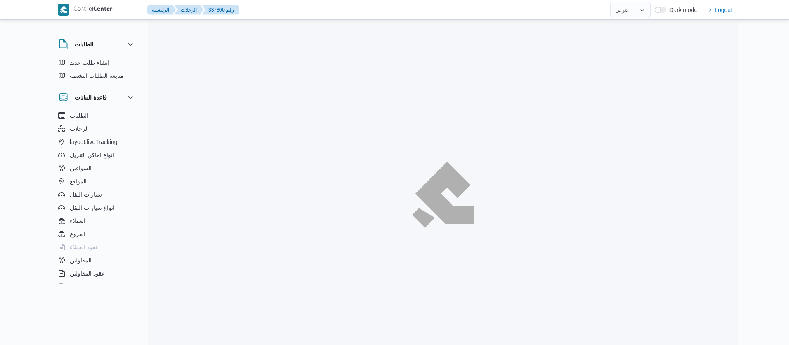
select select "ar"
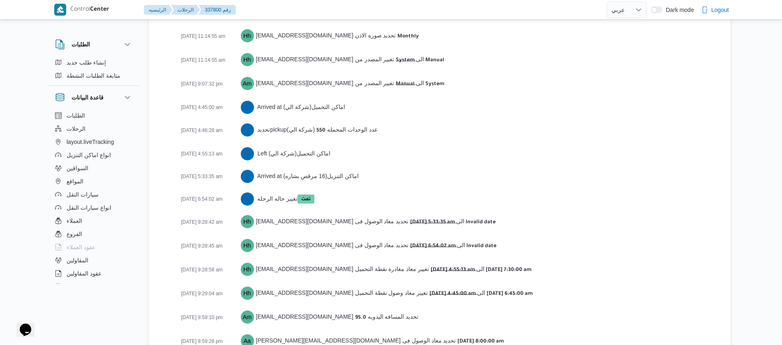
scroll to position [1436, 0]
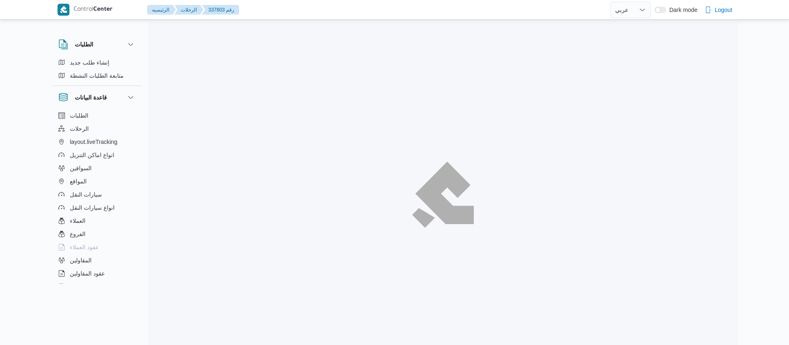
select select "ar"
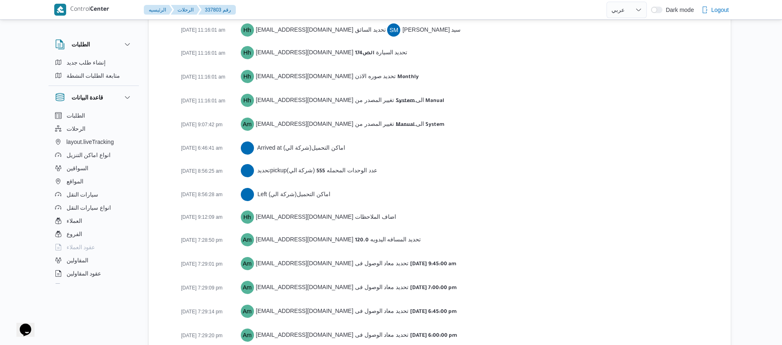
scroll to position [1300, 0]
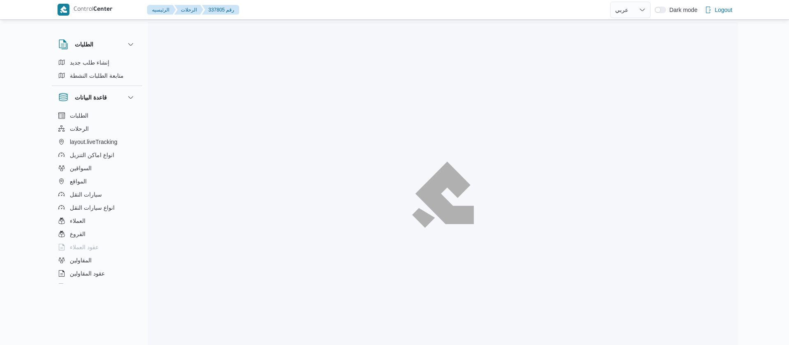
select select "ar"
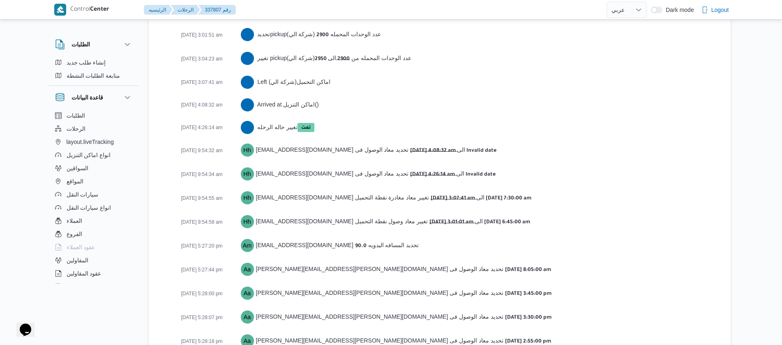
scroll to position [1428, 0]
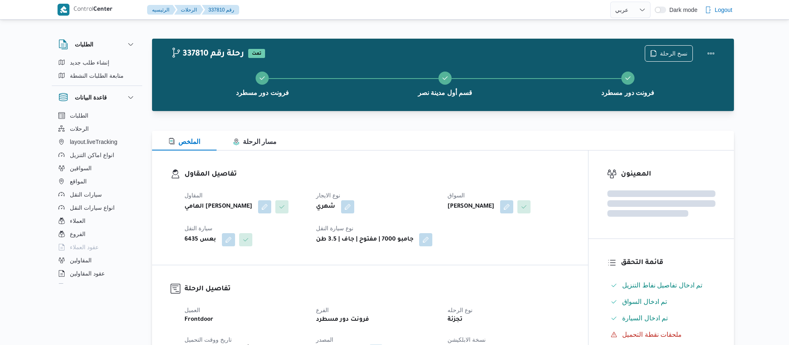
select select "ar"
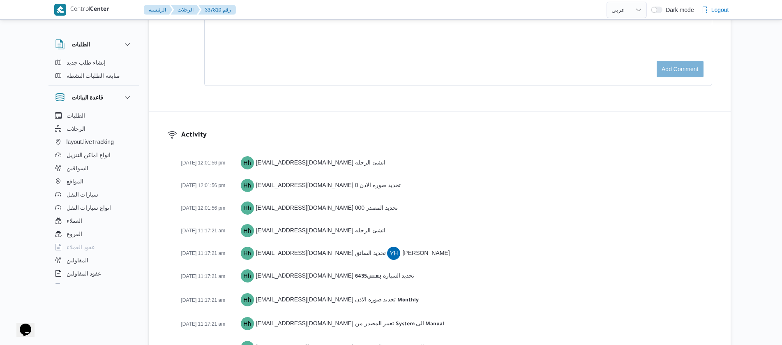
scroll to position [1346, 0]
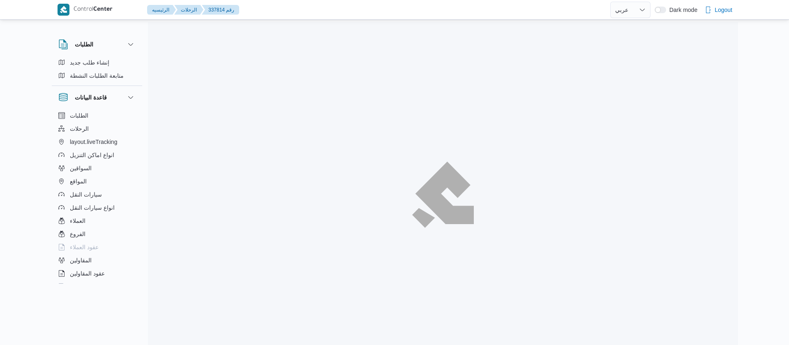
select select "ar"
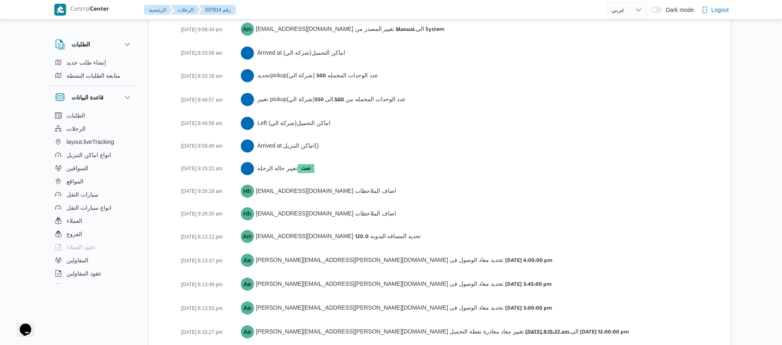
scroll to position [1436, 0]
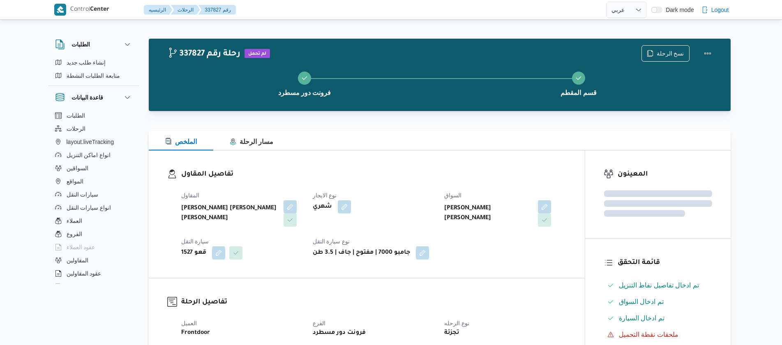
select select "ar"
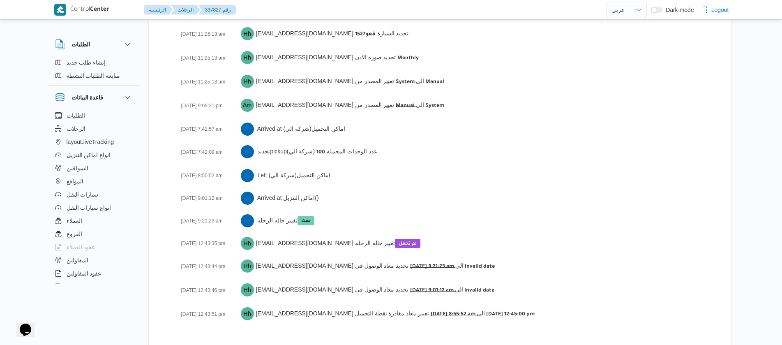
scroll to position [1268, 0]
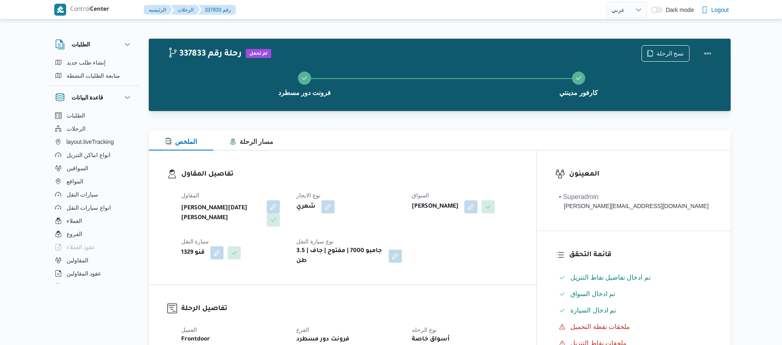
select select "ar"
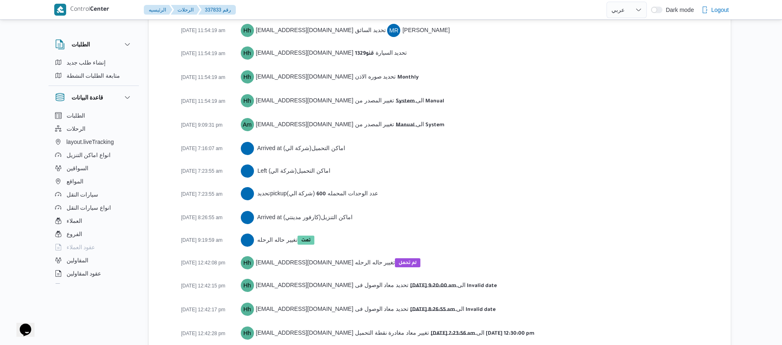
scroll to position [1268, 0]
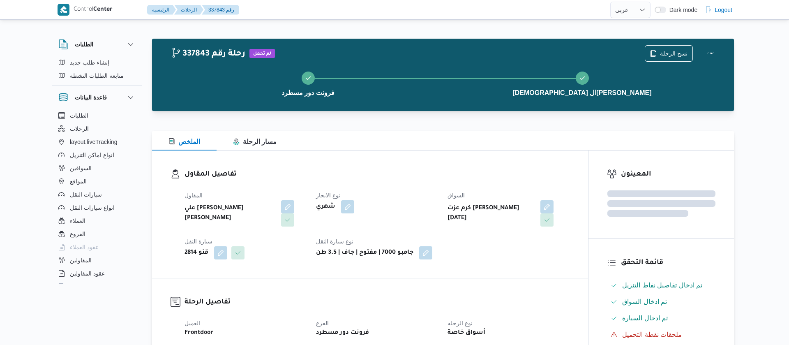
select select "ar"
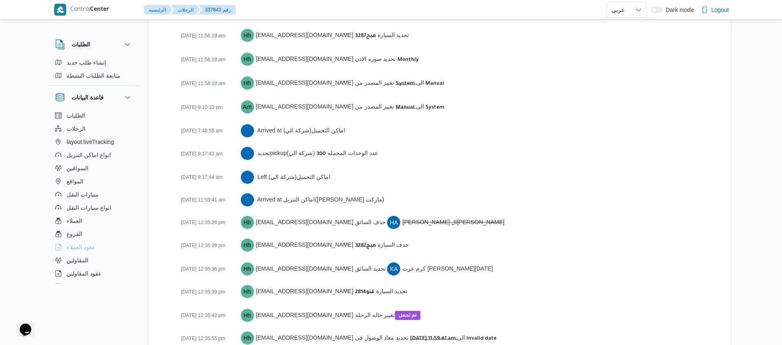
scroll to position [1301, 0]
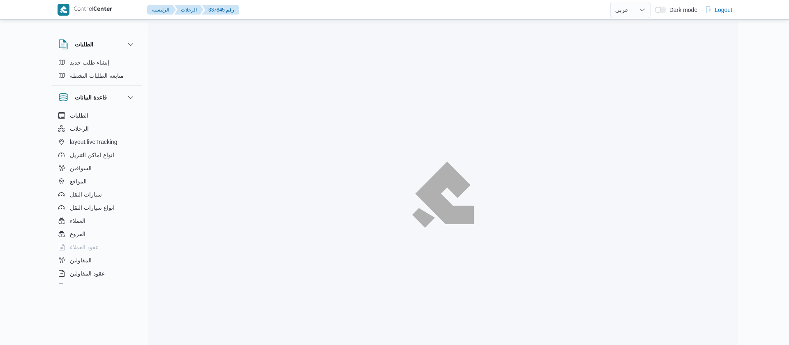
select select "ar"
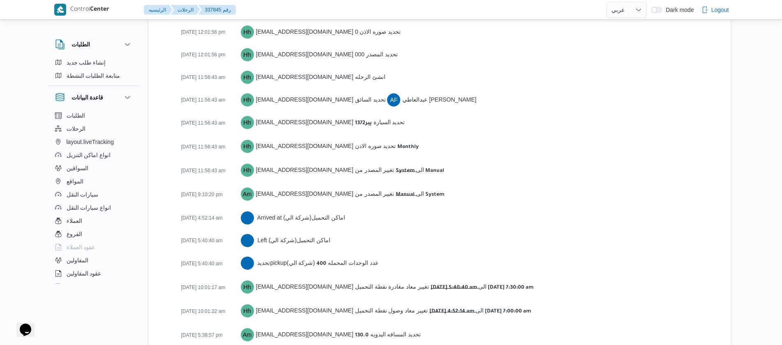
scroll to position [1336, 0]
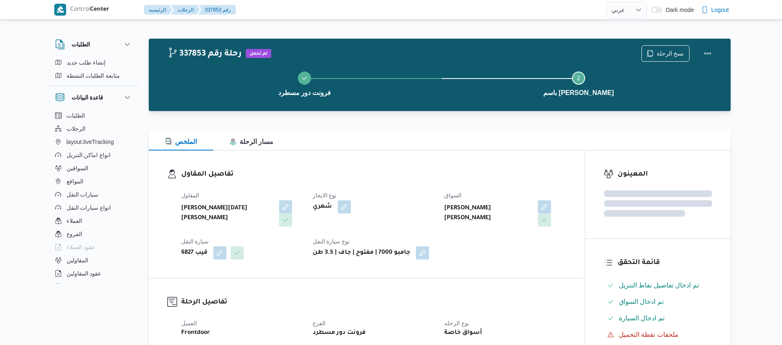
select select "ar"
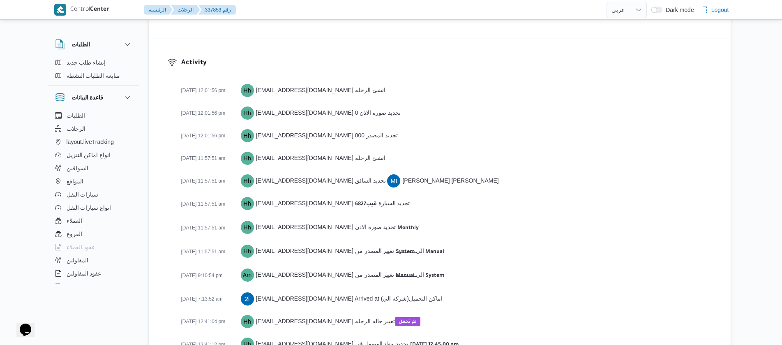
scroll to position [1131, 0]
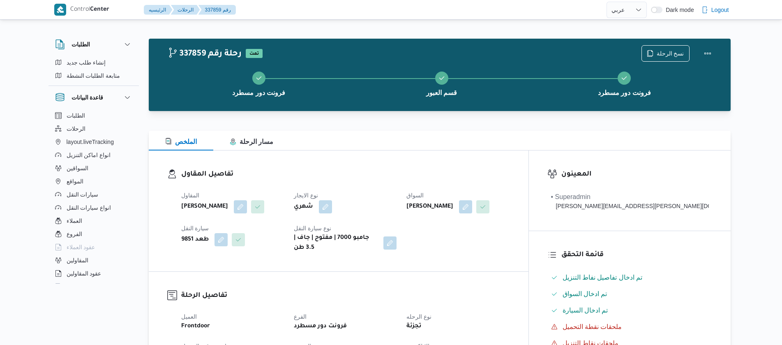
select select "ar"
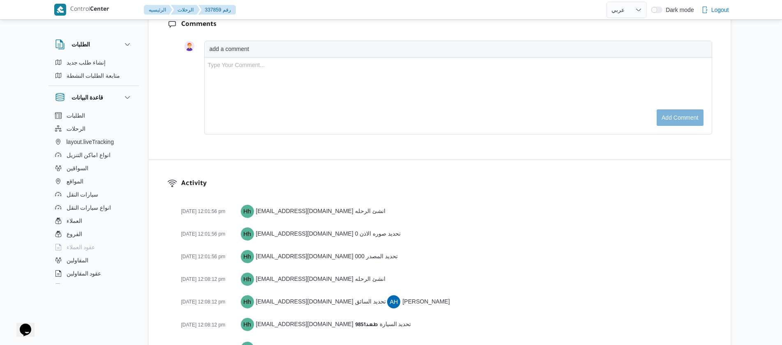
scroll to position [1392, 0]
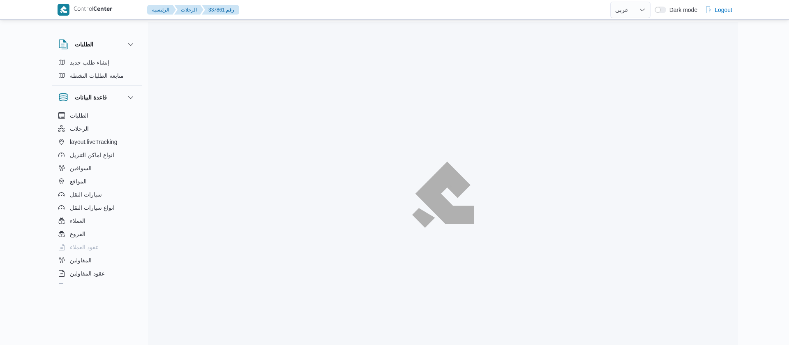
select select "ar"
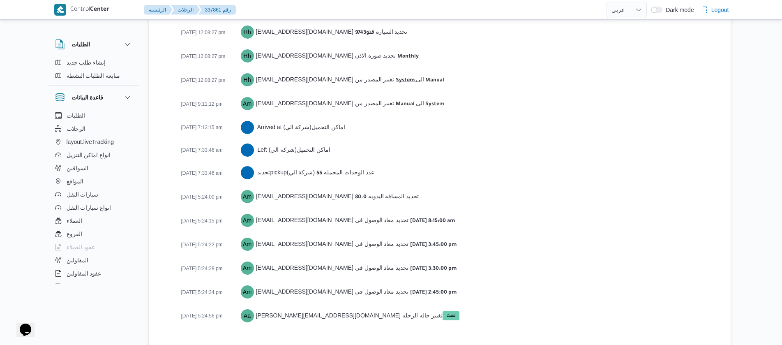
scroll to position [1290, 0]
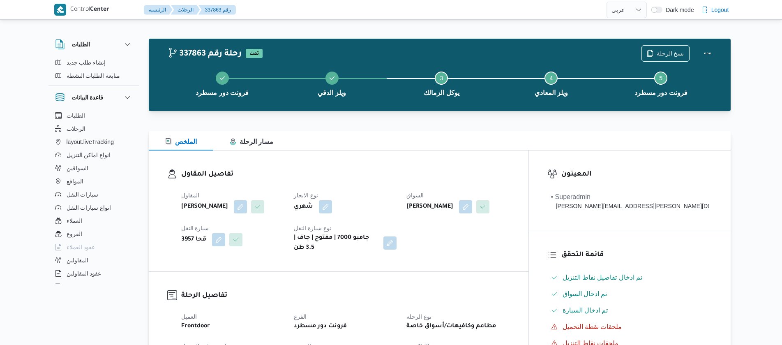
select select "ar"
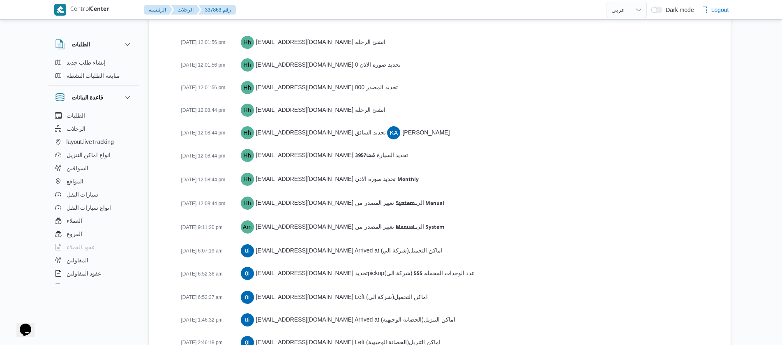
scroll to position [1366, 0]
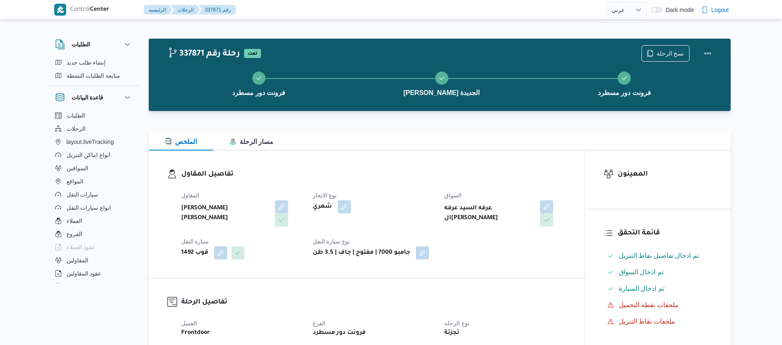
select select "ar"
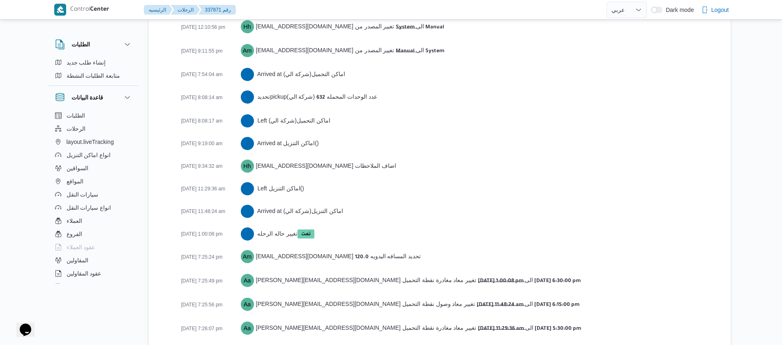
scroll to position [1300, 0]
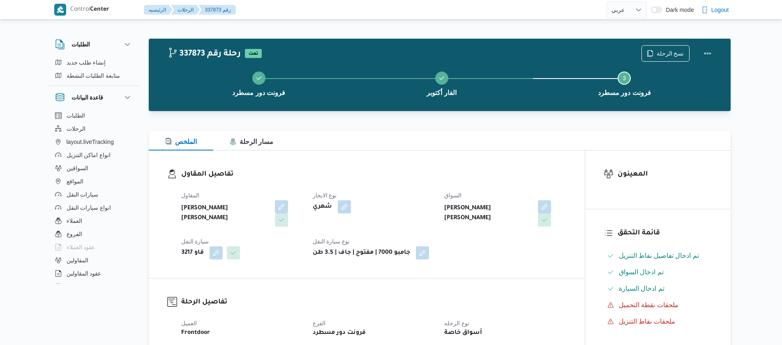
select select "ar"
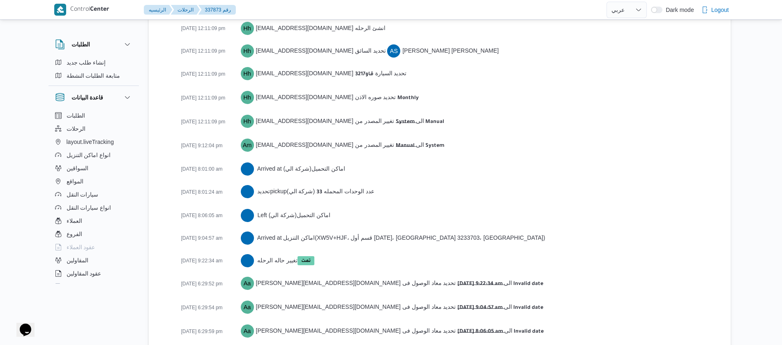
scroll to position [1230, 0]
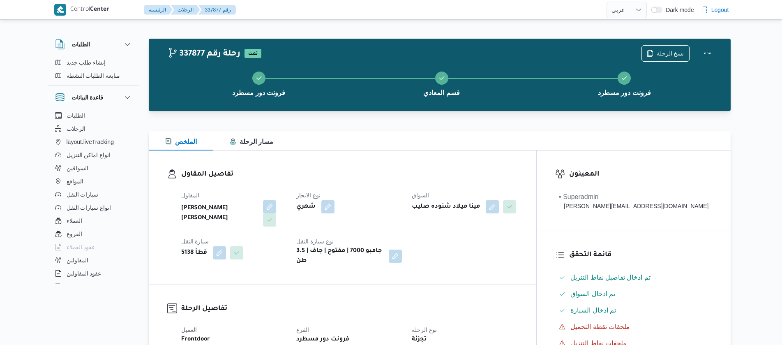
select select "ar"
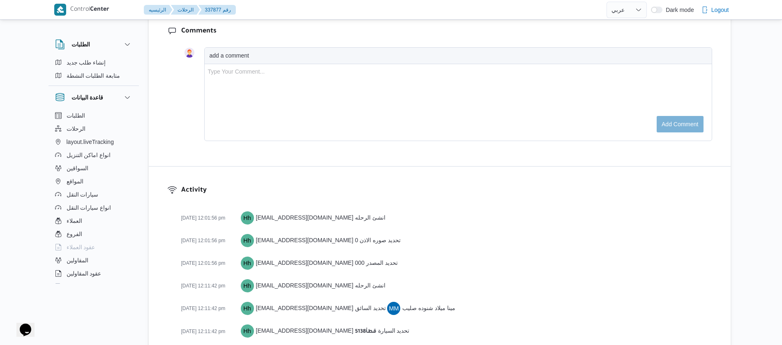
scroll to position [1254, 0]
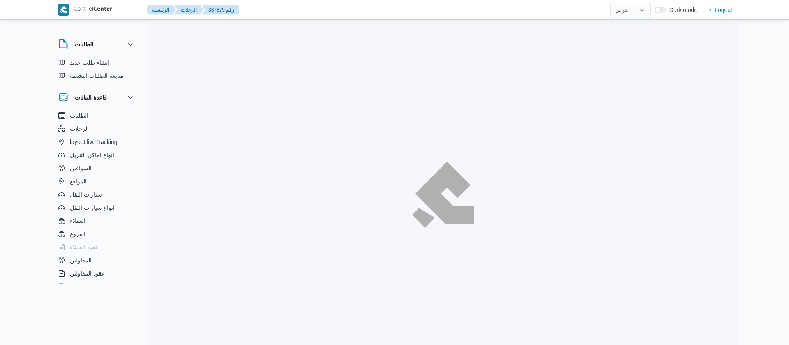
select select "ar"
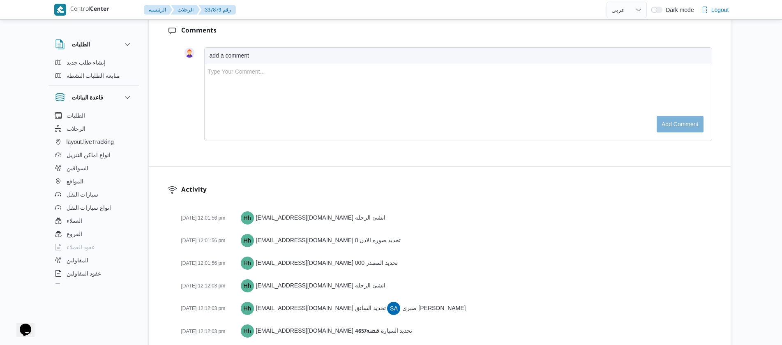
scroll to position [1345, 0]
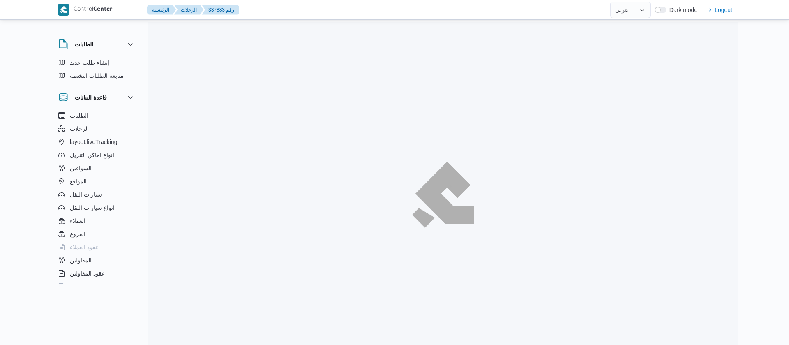
select select "ar"
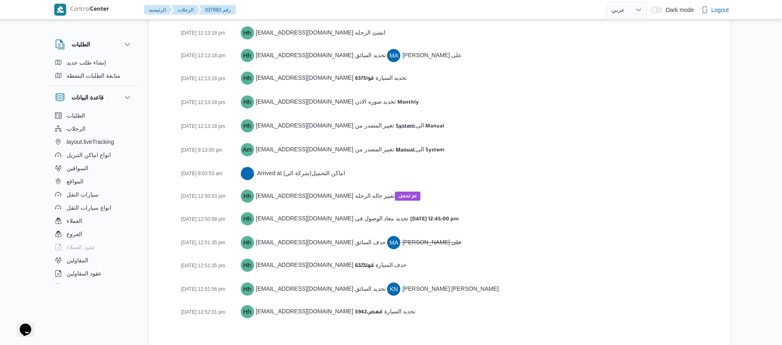
scroll to position [1222, 0]
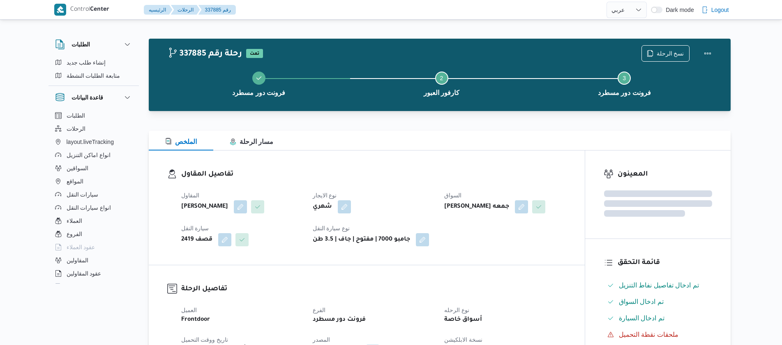
select select "ar"
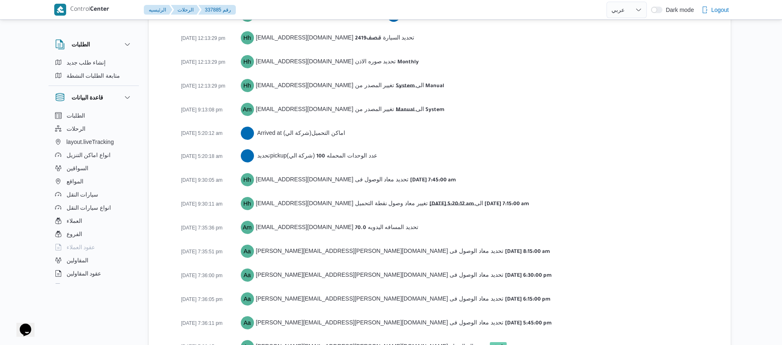
scroll to position [1314, 0]
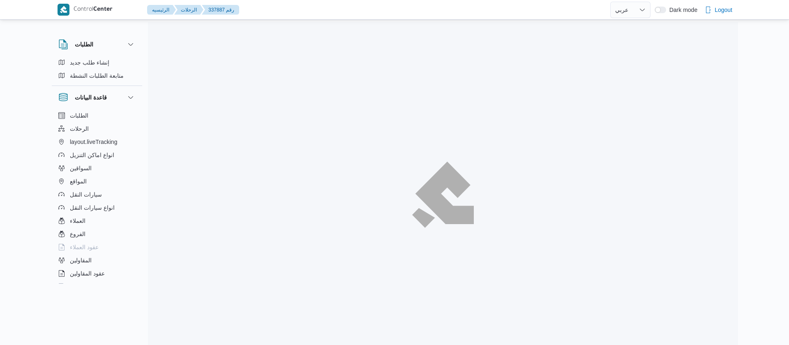
select select "ar"
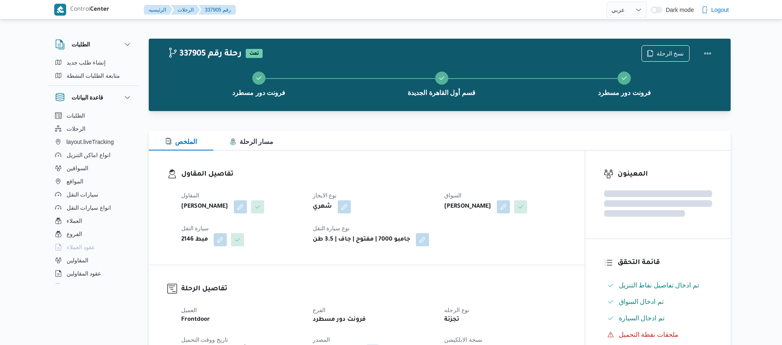
select select "ar"
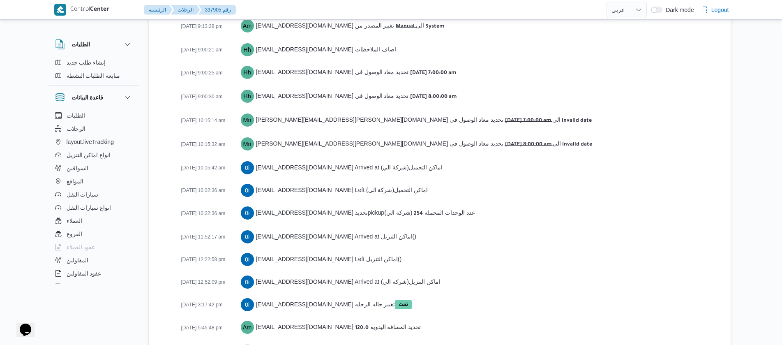
scroll to position [1496, 0]
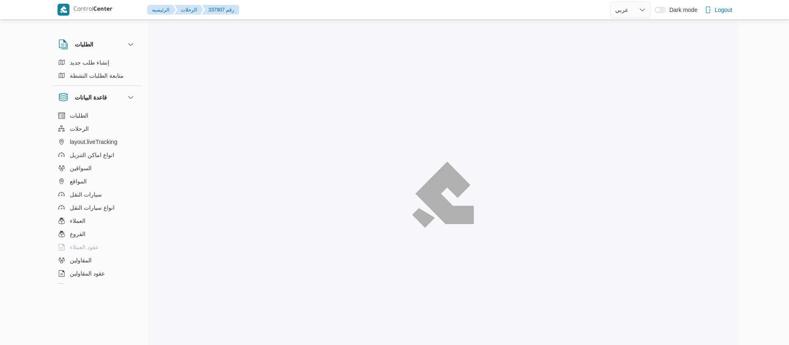
select select "ar"
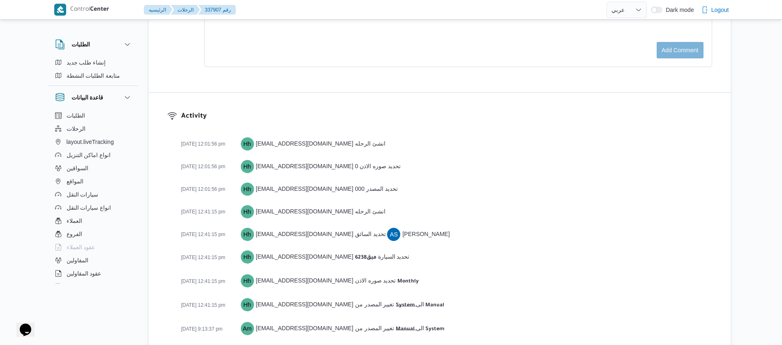
scroll to position [1336, 0]
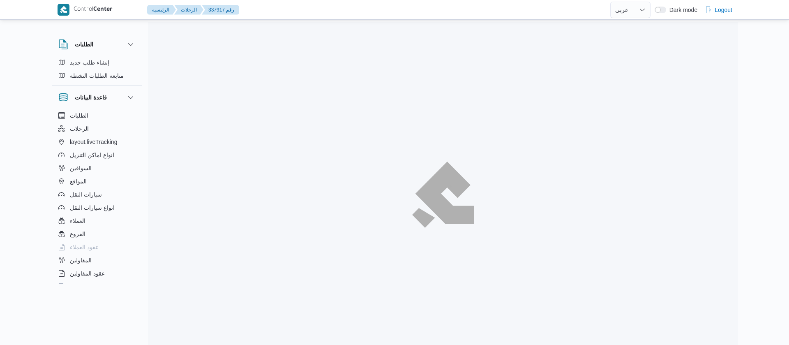
select select "ar"
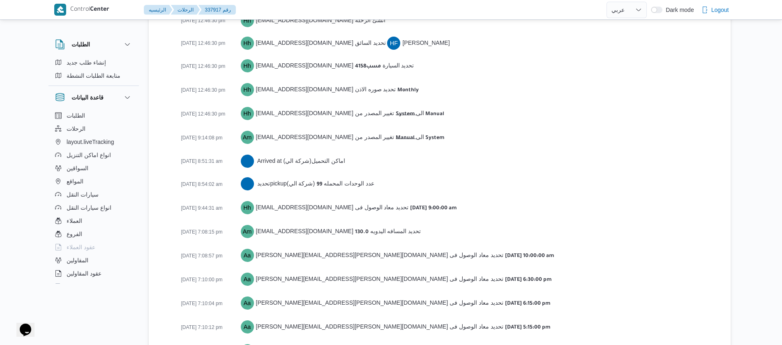
scroll to position [1291, 0]
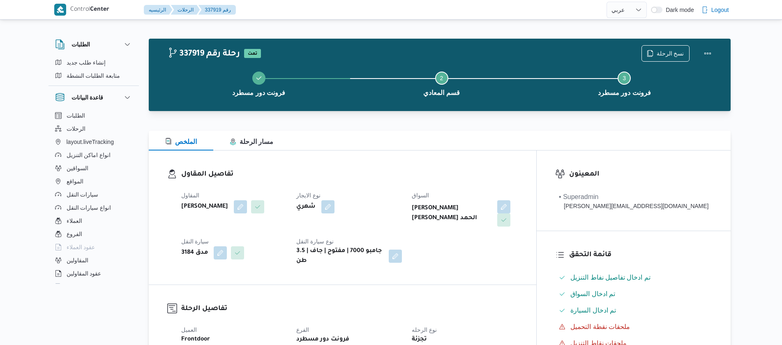
select select "ar"
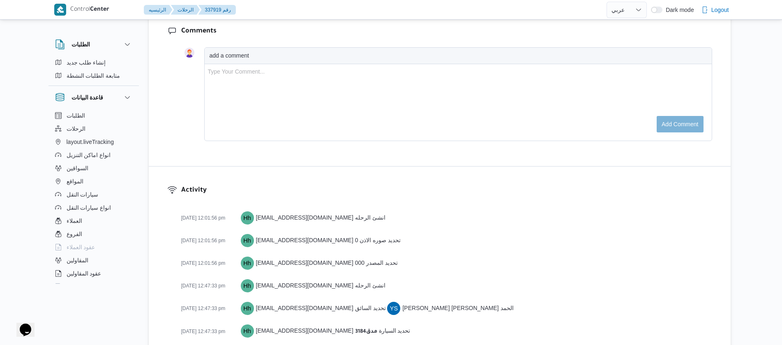
scroll to position [1290, 0]
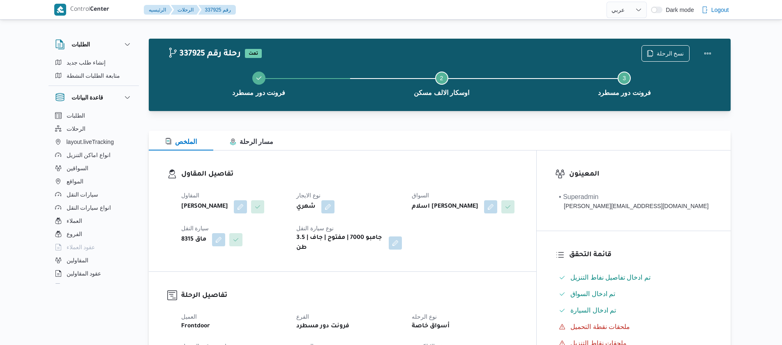
select select "ar"
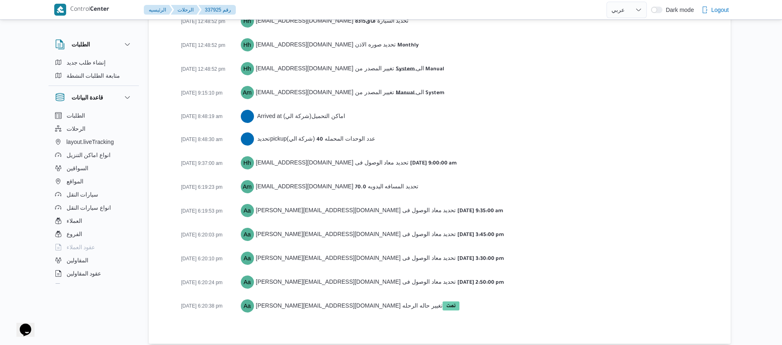
scroll to position [1291, 0]
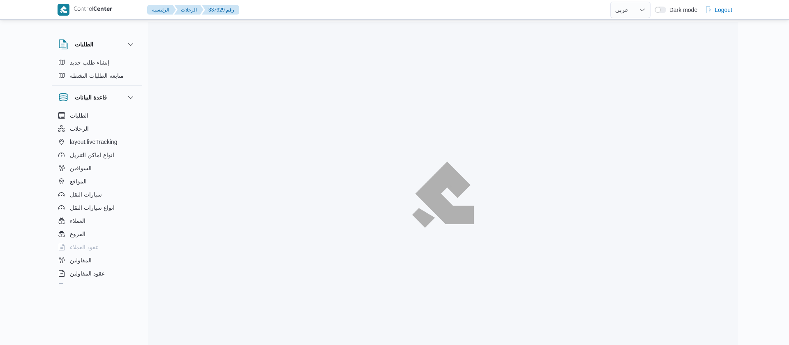
select select "ar"
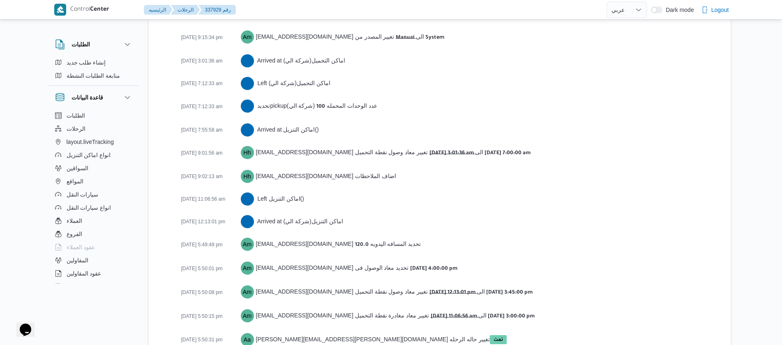
scroll to position [1221, 0]
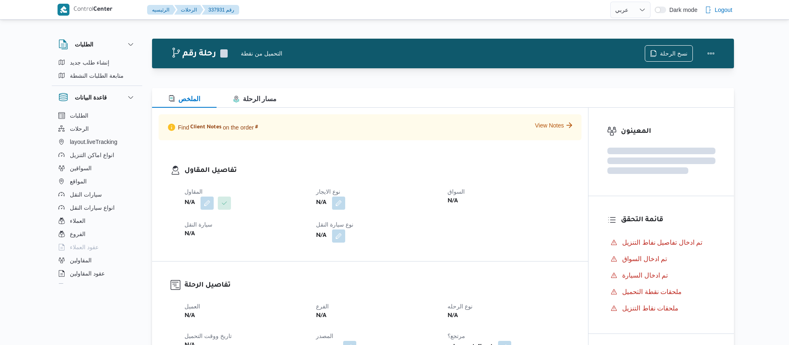
select select "ar"
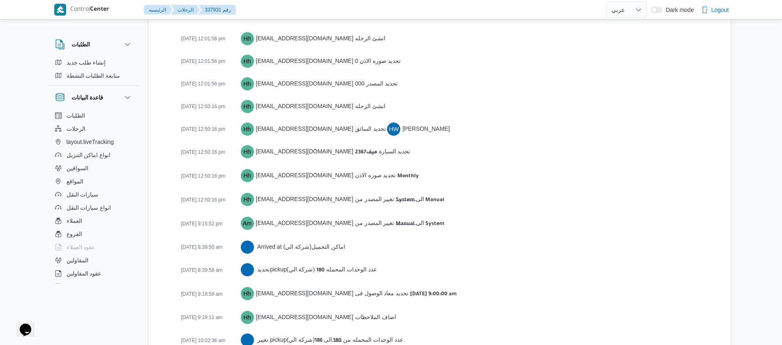
scroll to position [1405, 0]
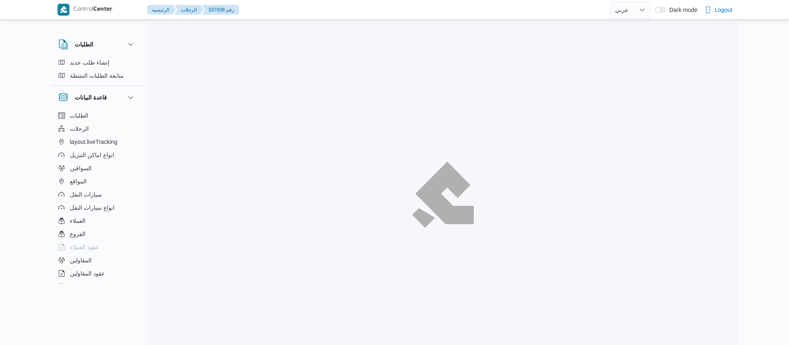
select select "ar"
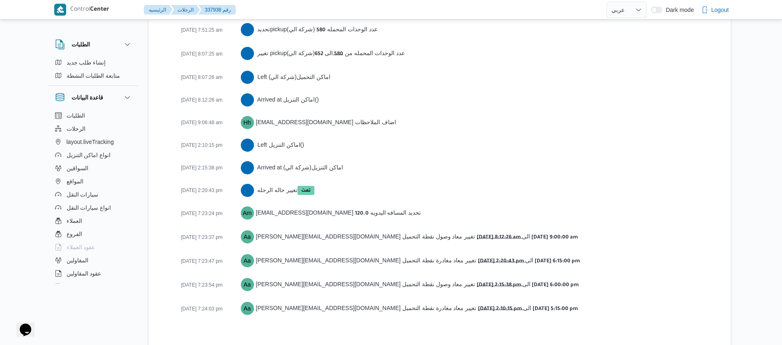
scroll to position [1366, 0]
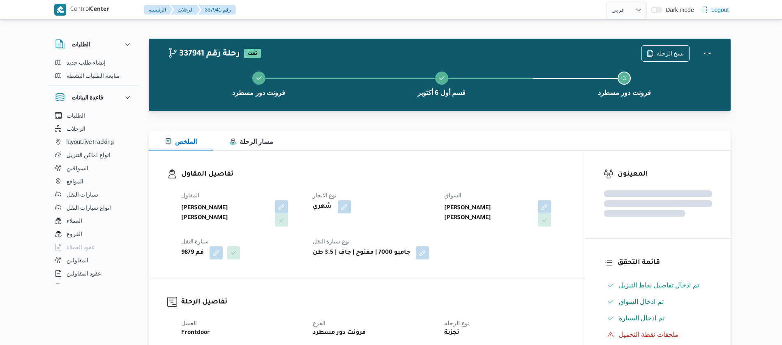
select select "ar"
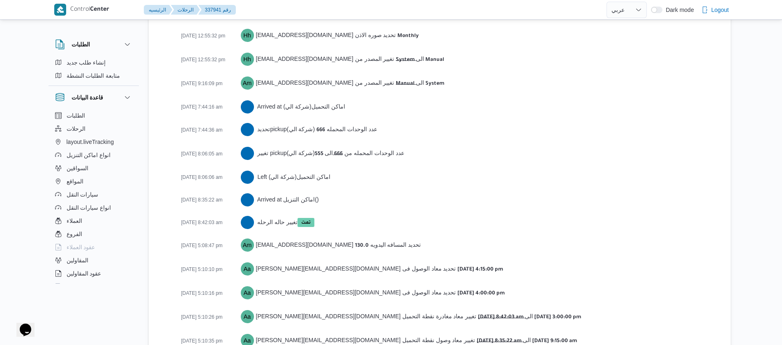
scroll to position [1336, 0]
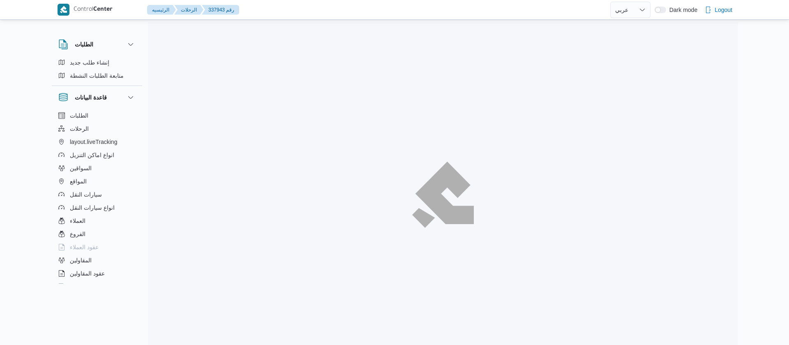
select select "ar"
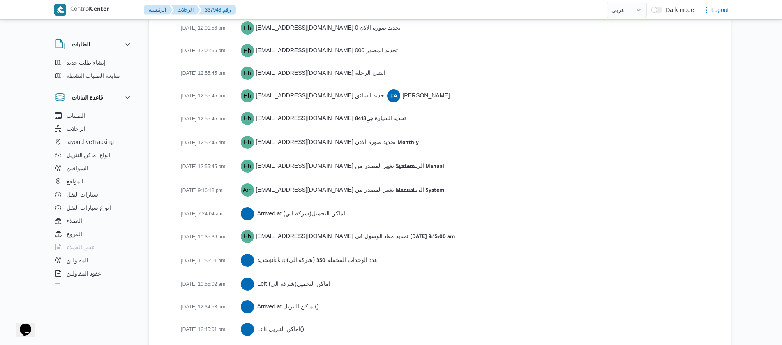
scroll to position [1395, 0]
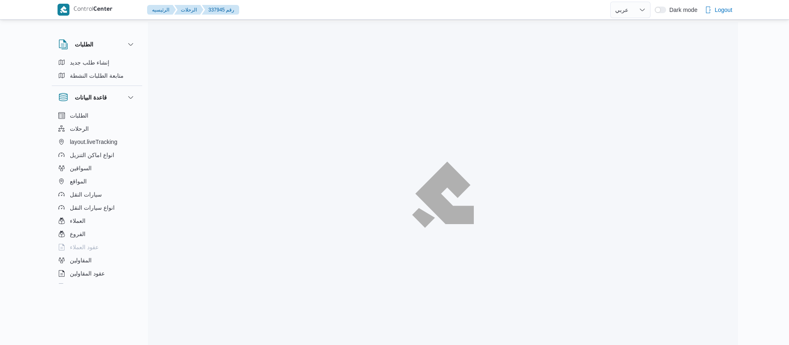
select select "ar"
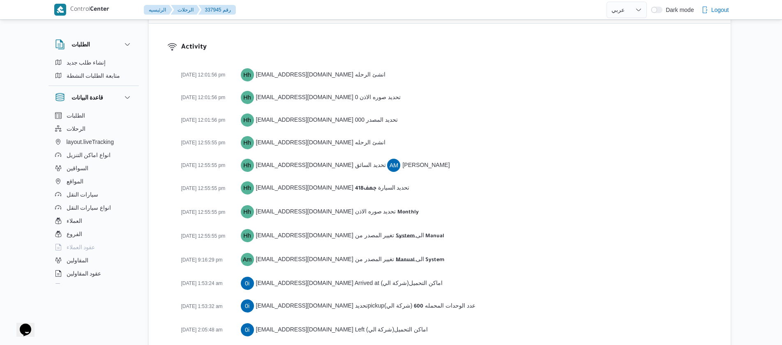
scroll to position [1090, 0]
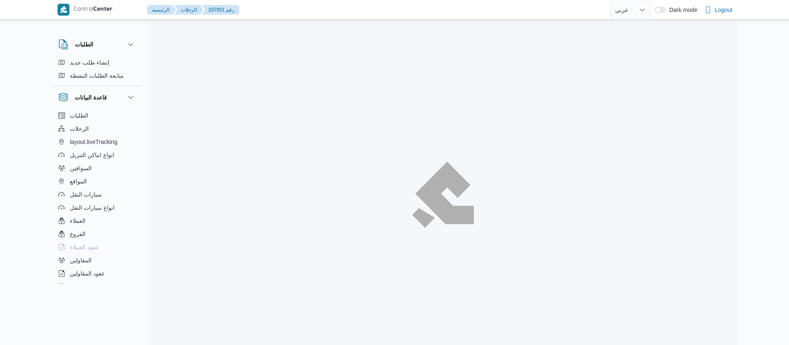
select select "ar"
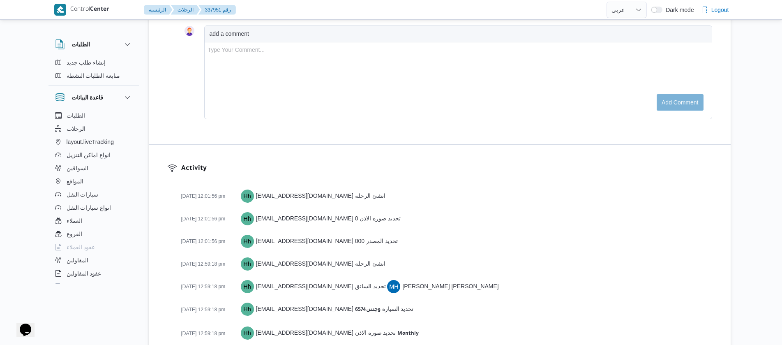
scroll to position [1176, 0]
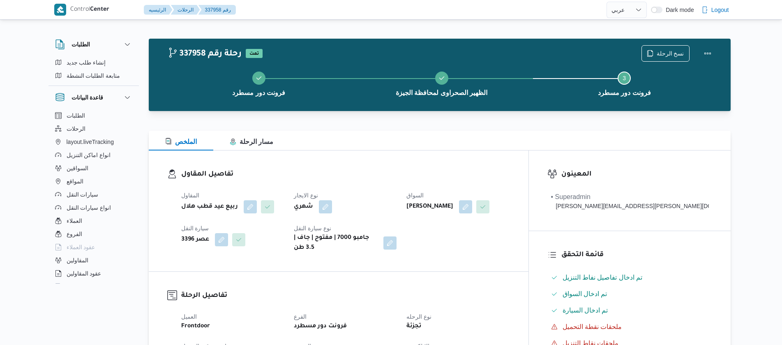
select select "ar"
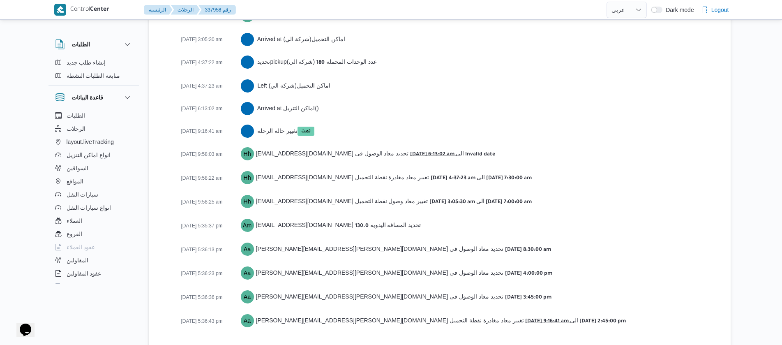
scroll to position [1369, 0]
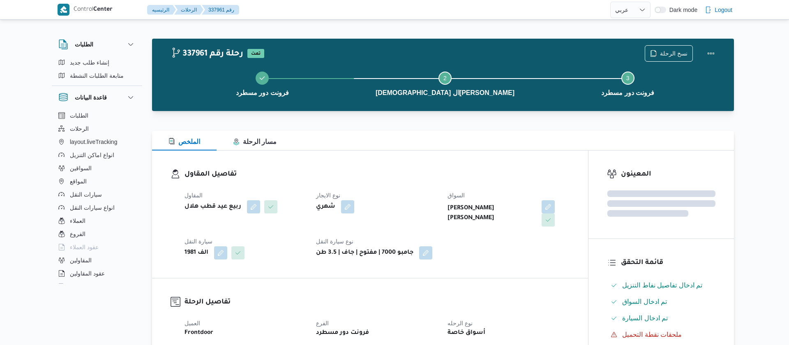
select select "ar"
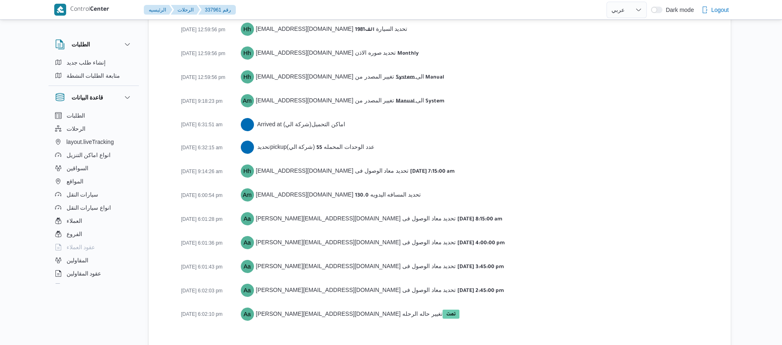
scroll to position [1291, 0]
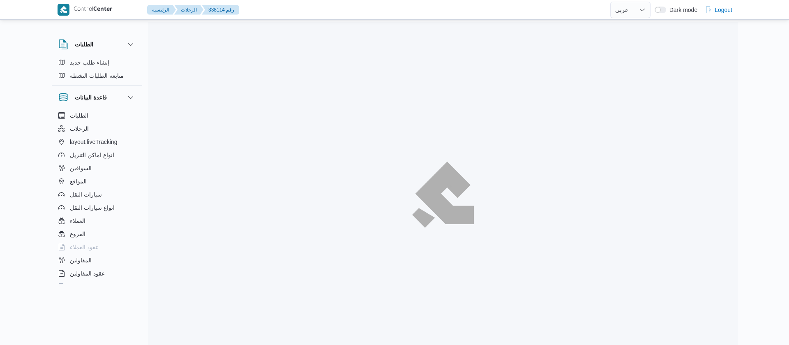
select select "ar"
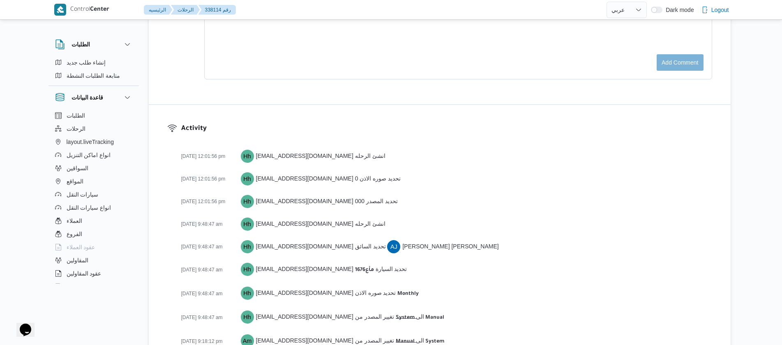
scroll to position [1346, 0]
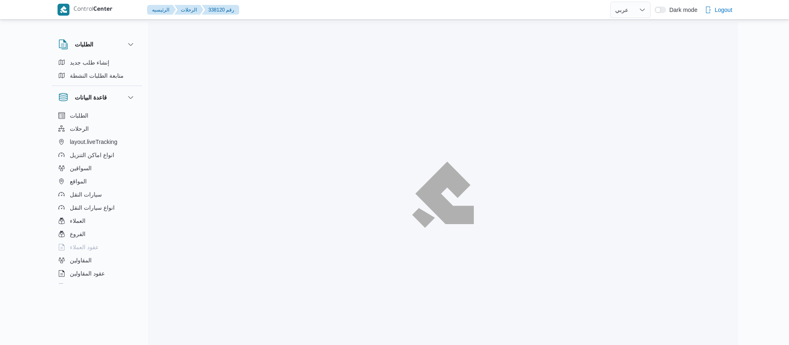
select select "ar"
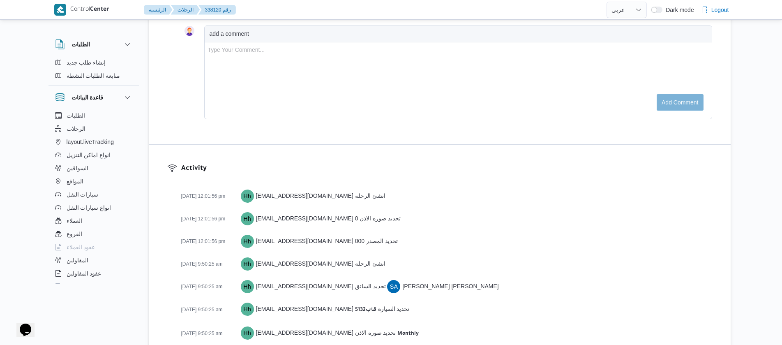
scroll to position [1118, 0]
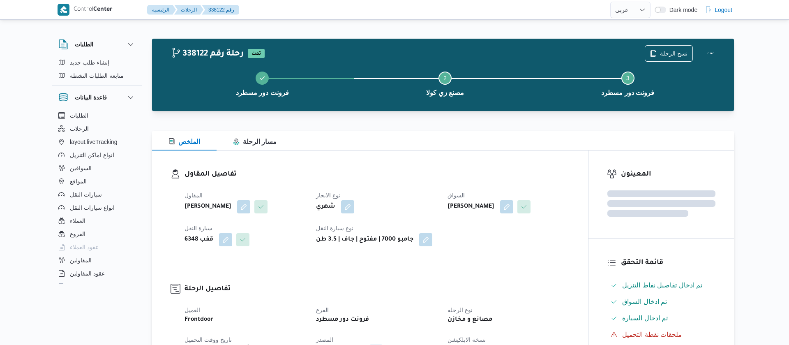
select select "ar"
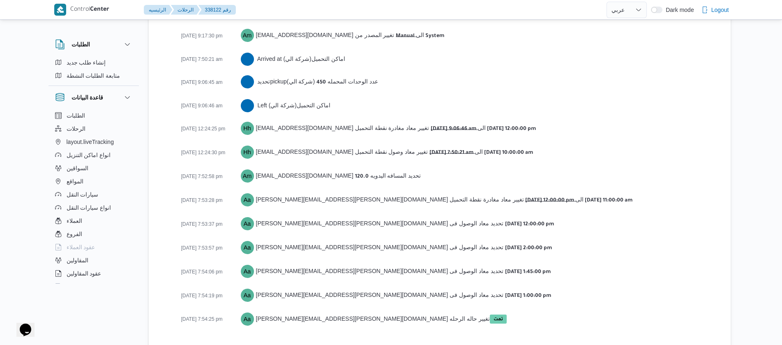
scroll to position [1346, 0]
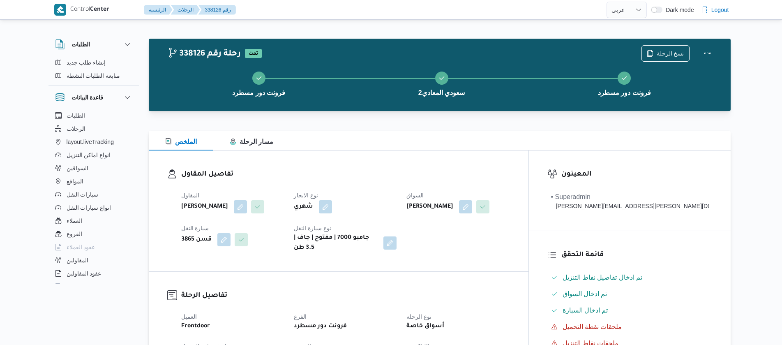
select select "ar"
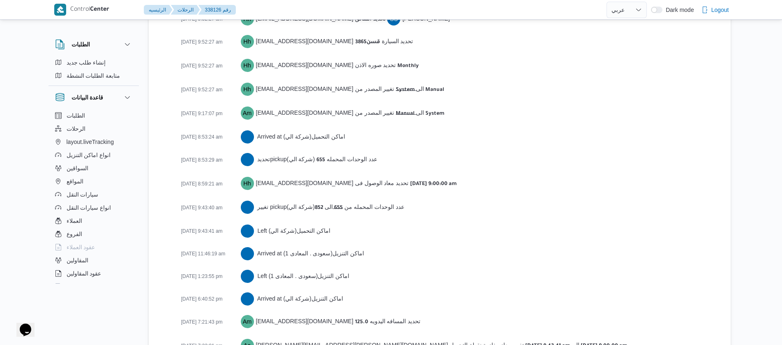
scroll to position [1415, 0]
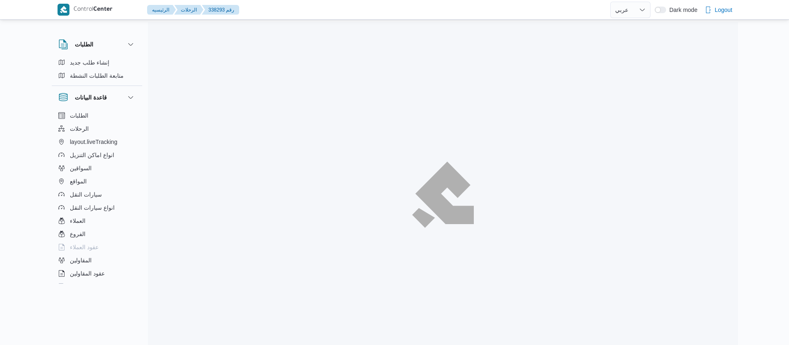
select select "ar"
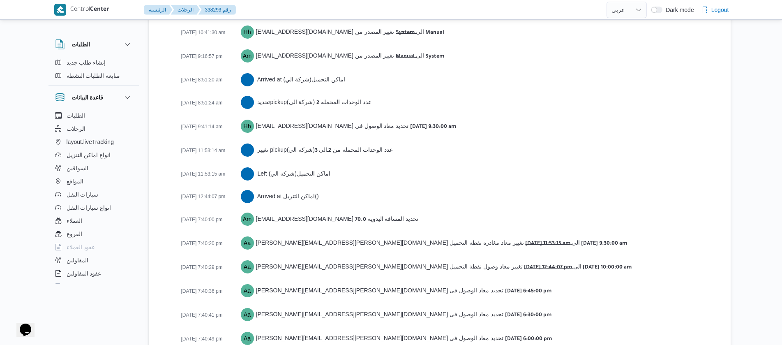
scroll to position [1382, 0]
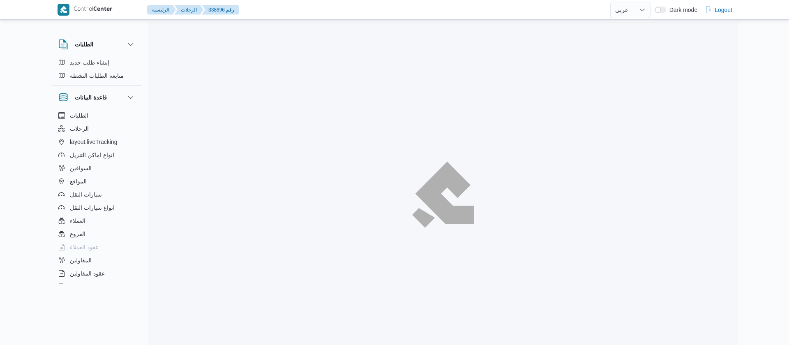
select select "ar"
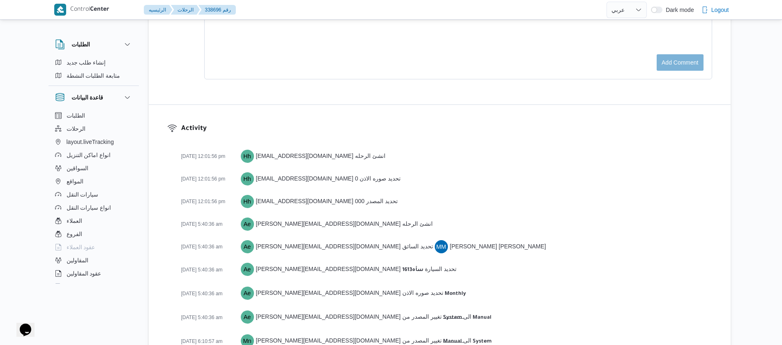
scroll to position [1255, 0]
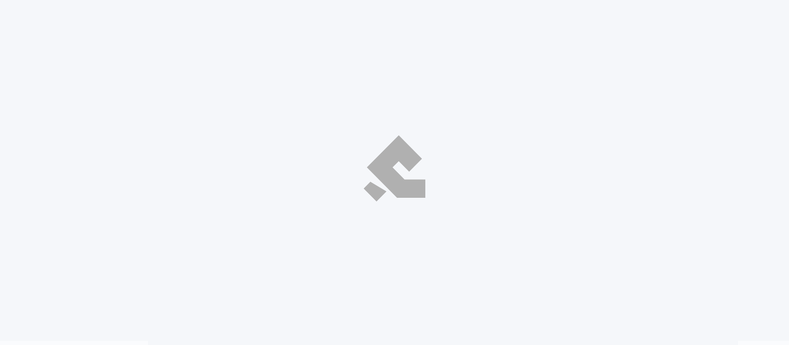
select select "ar"
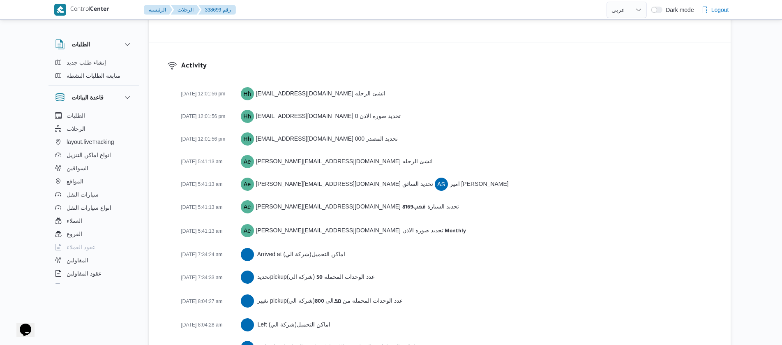
scroll to position [1448, 0]
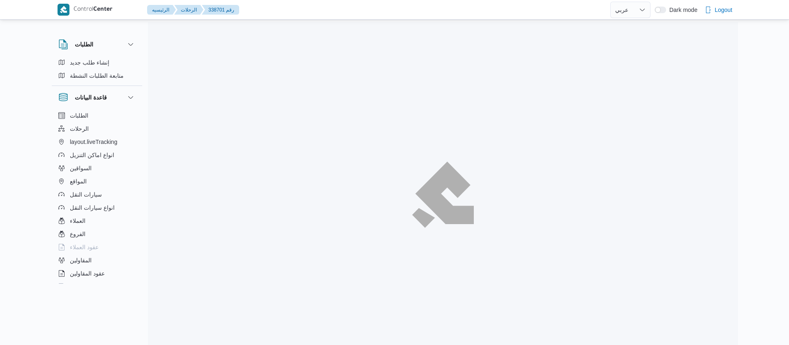
select select "ar"
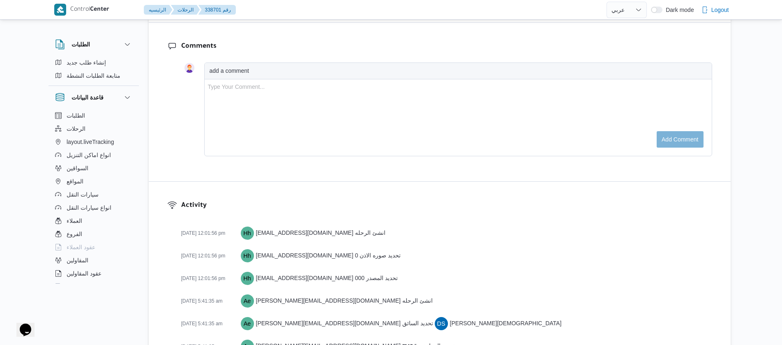
scroll to position [1357, 0]
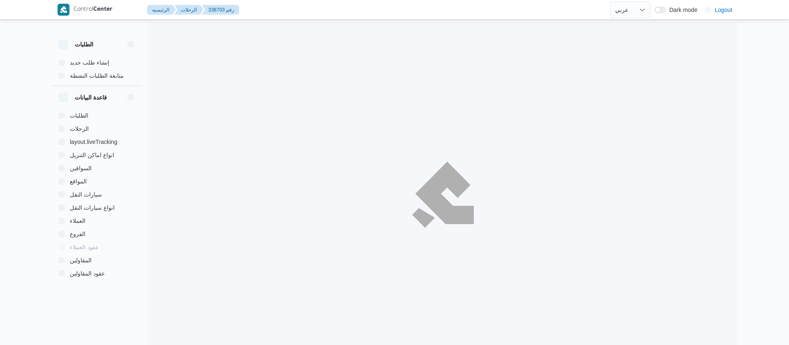
select select "ar"
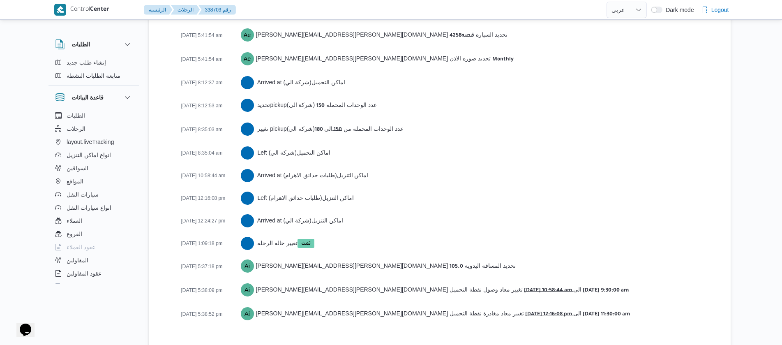
scroll to position [1277, 0]
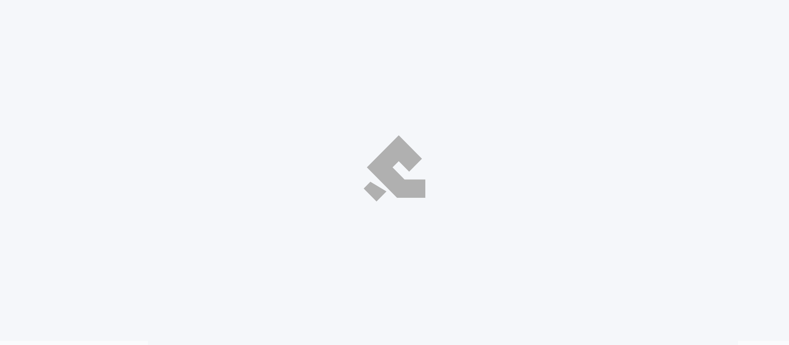
select select "ar"
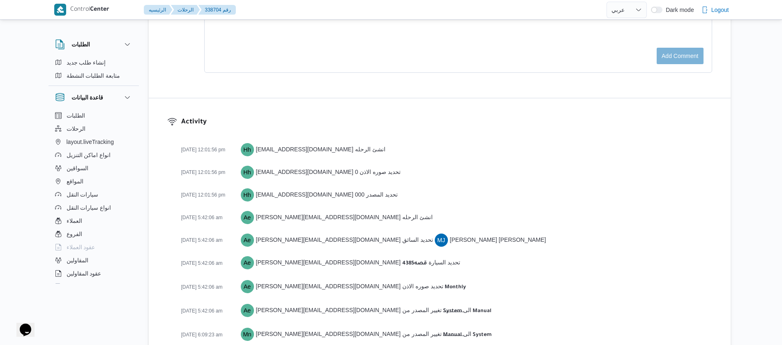
scroll to position [1277, 0]
